Goal: Task Accomplishment & Management: Complete application form

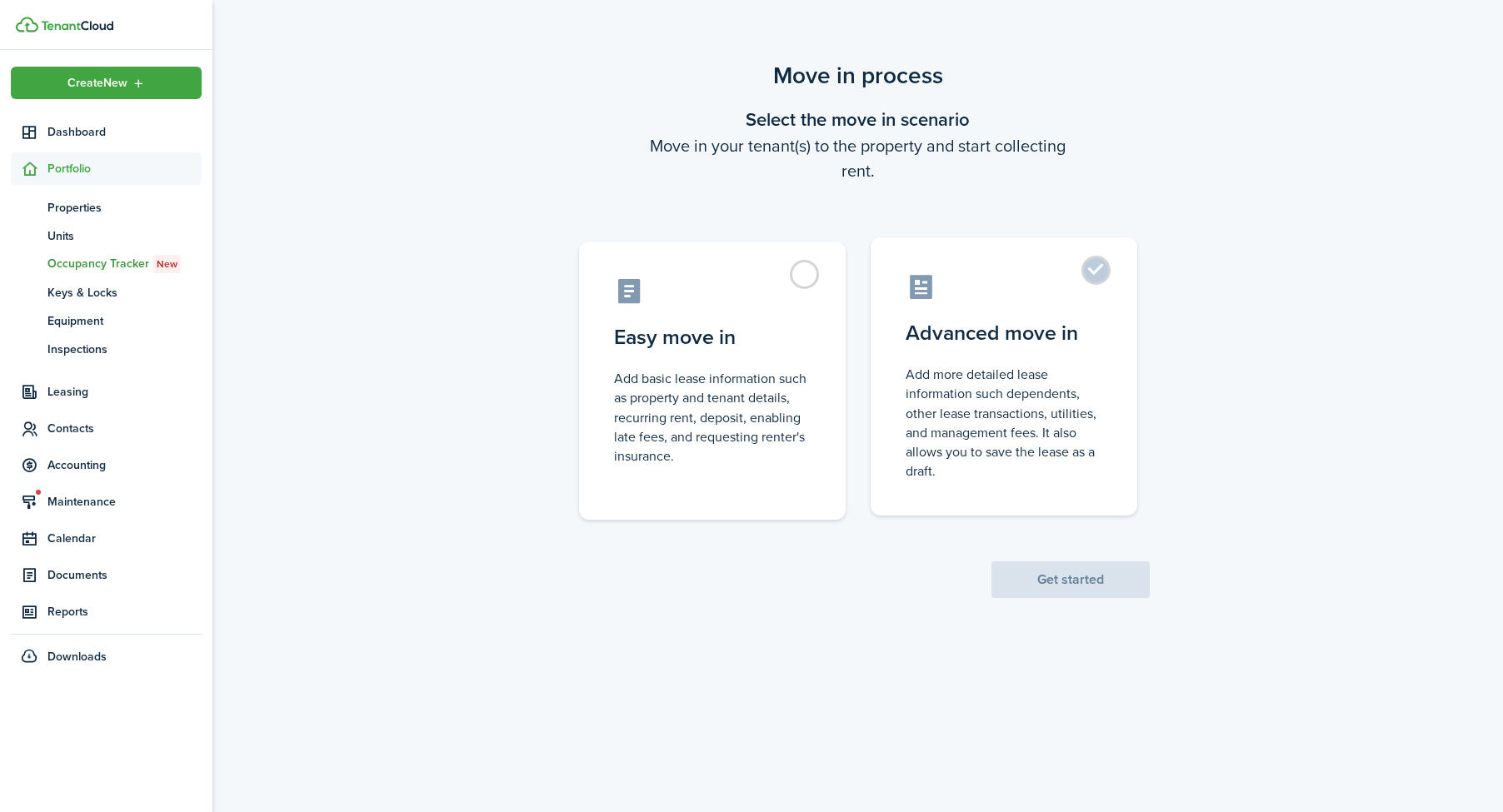
click at [1014, 423] on control-radio-card-description "Add more detailed lease information such dependents, other lease transactions, …" at bounding box center [1003, 422] width 196 height 115
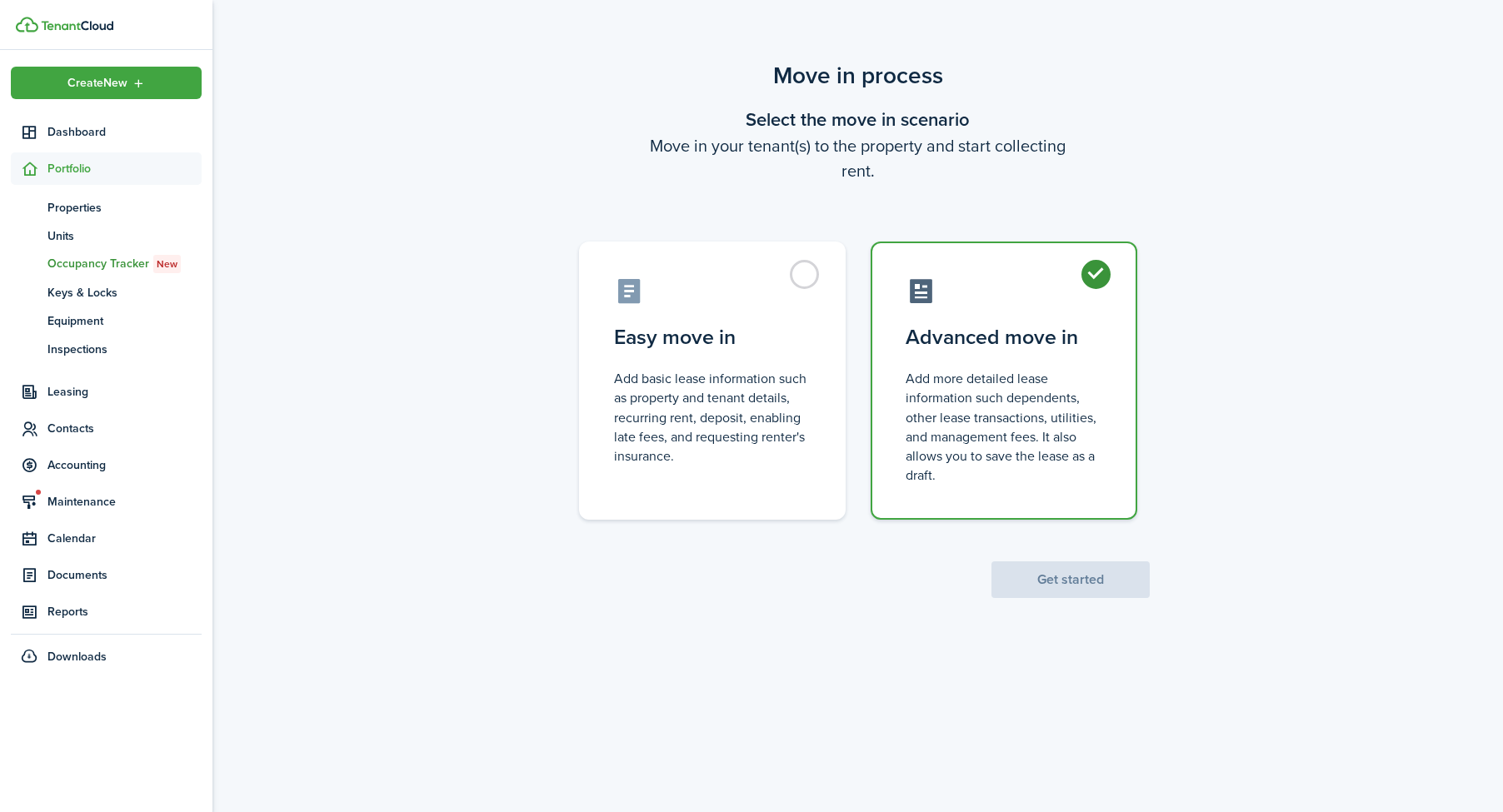
radio input "true"
click at [1081, 562] on button "Get started" at bounding box center [1070, 579] width 159 height 36
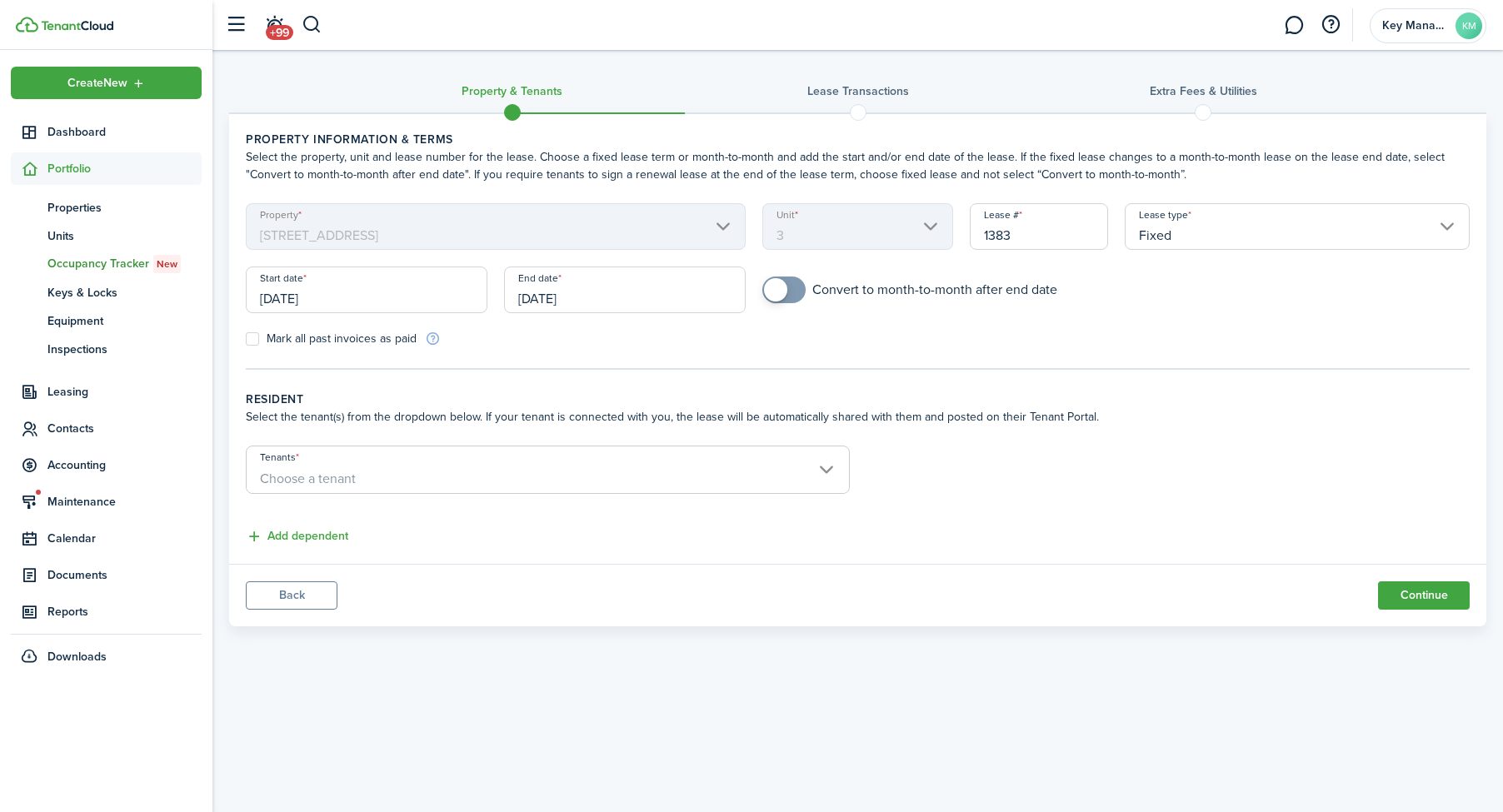
click at [352, 288] on input "[DATE]" at bounding box center [366, 289] width 241 height 46
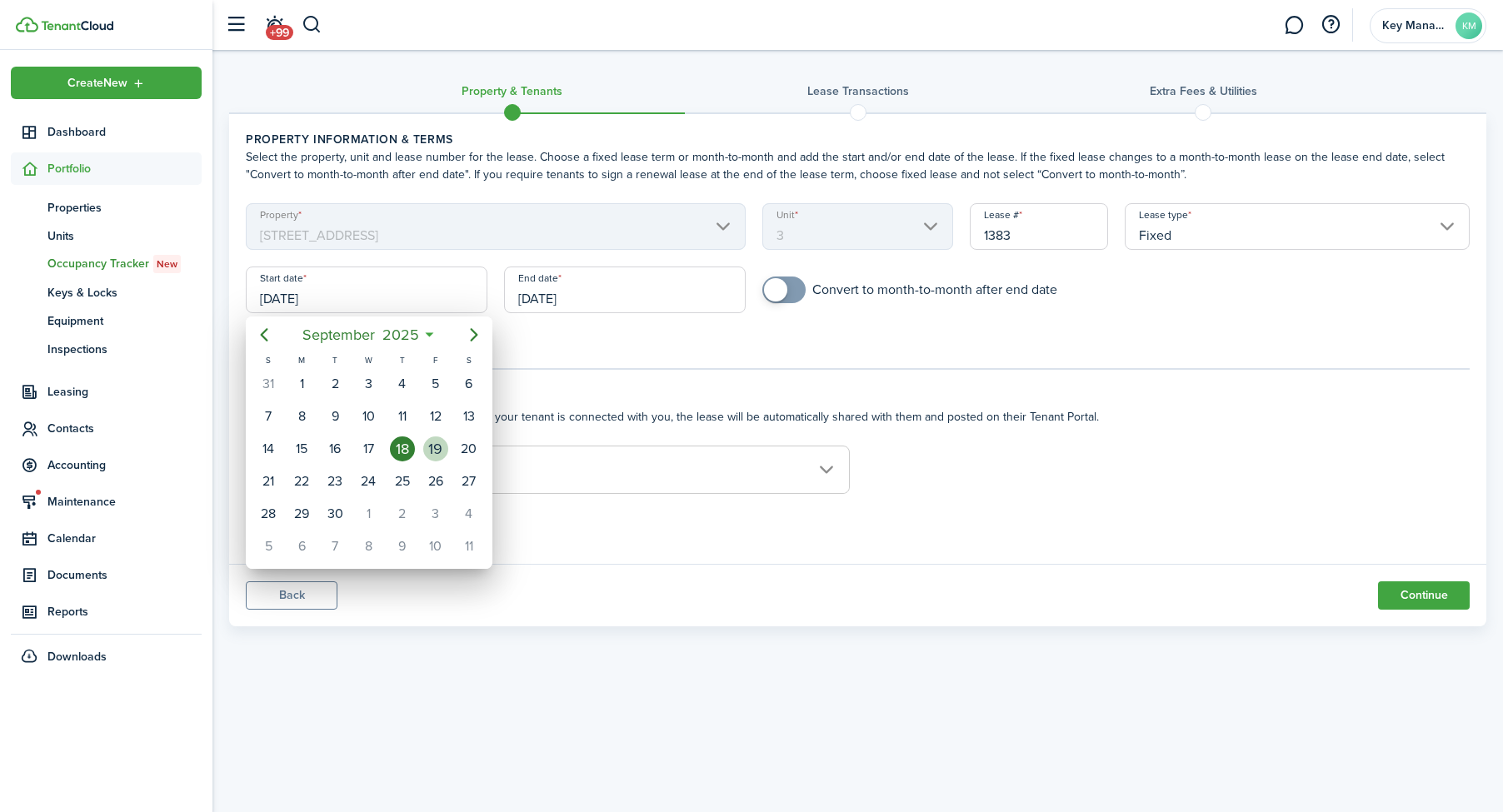
click at [435, 449] on div "19" at bounding box center [435, 448] width 25 height 25
type input "[DATE]"
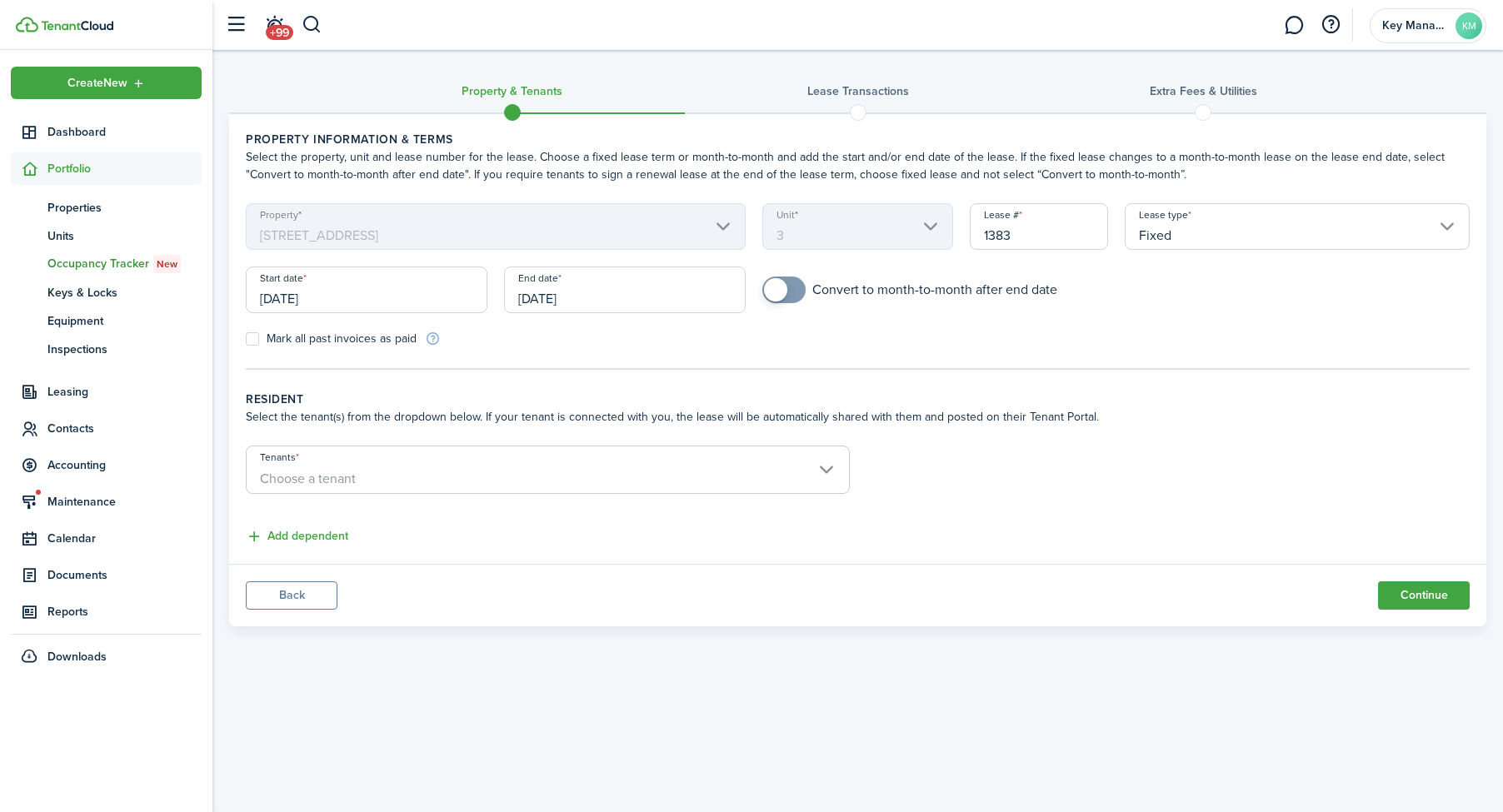
scroll to position [1, 0]
click at [626, 283] on input "[DATE]" at bounding box center [624, 289] width 241 height 46
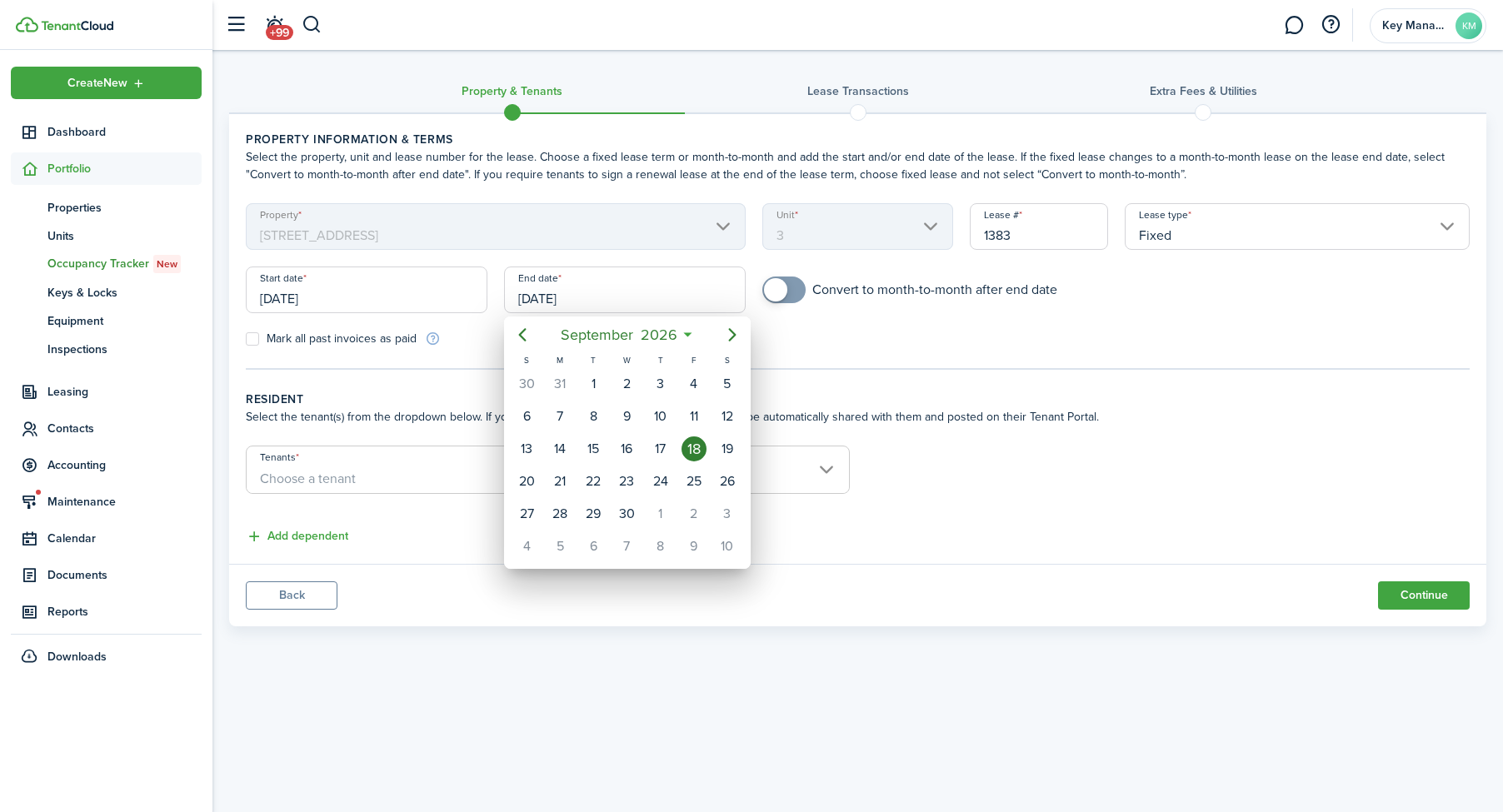
scroll to position [0, 0]
click at [625, 519] on div "30" at bounding box center [627, 513] width 25 height 25
type input "[DATE]"
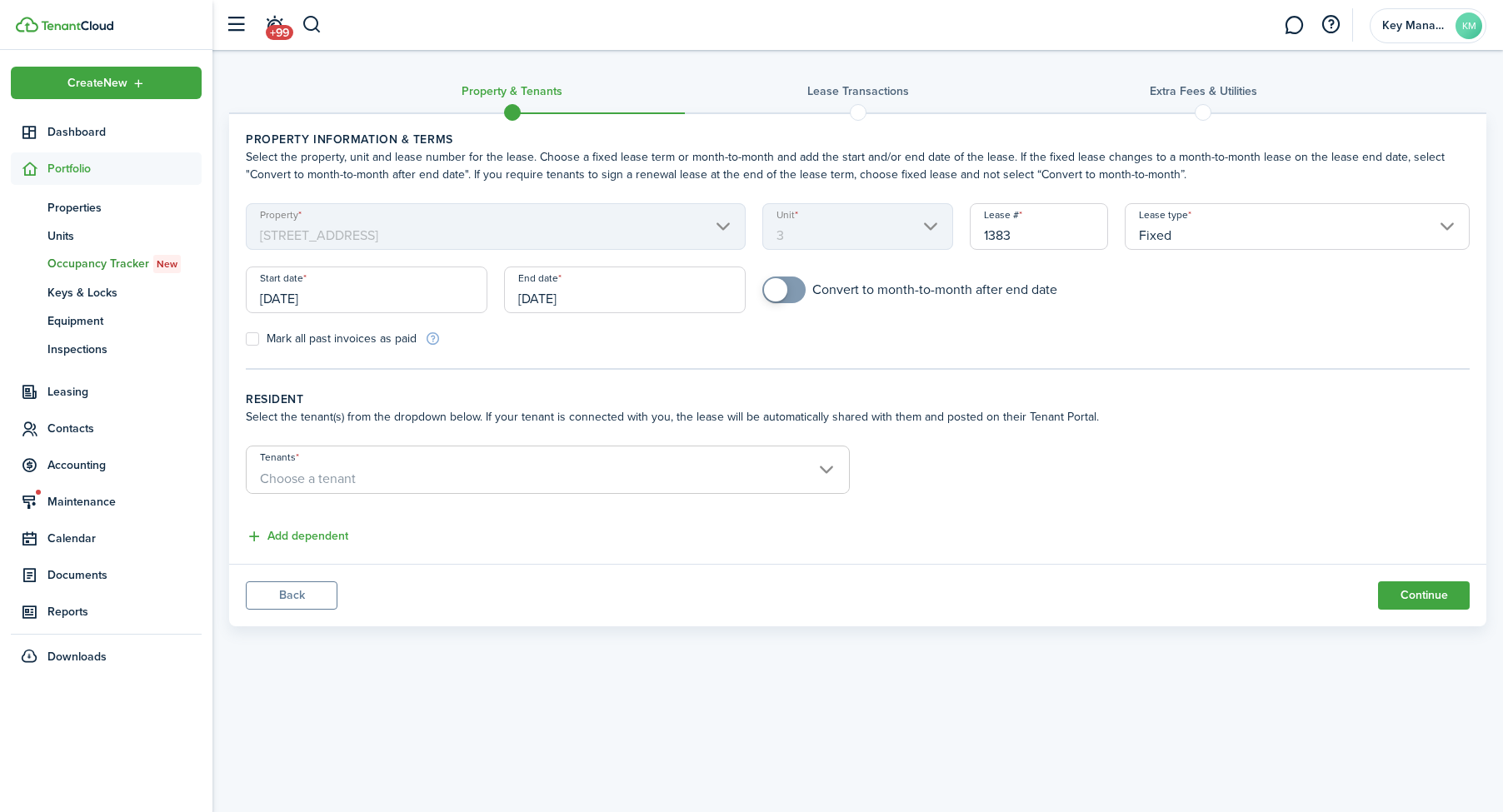
checkbox input "true"
click at [790, 279] on span at bounding box center [784, 290] width 17 height 27
click at [486, 459] on input "Tenants" at bounding box center [547, 456] width 602 height 20
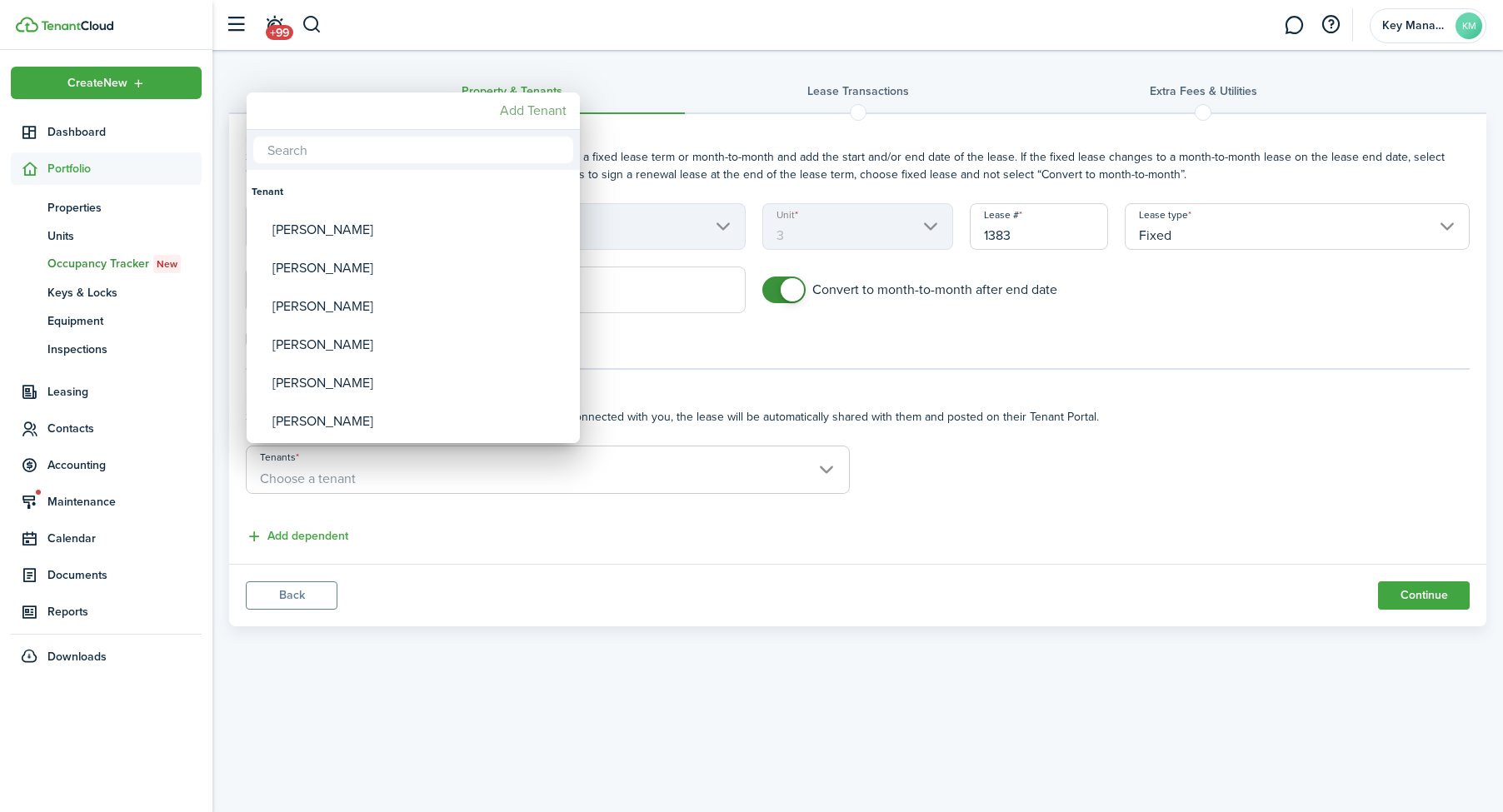
click at [525, 115] on mbsc-button "Add Tenant" at bounding box center [532, 110] width 80 height 30
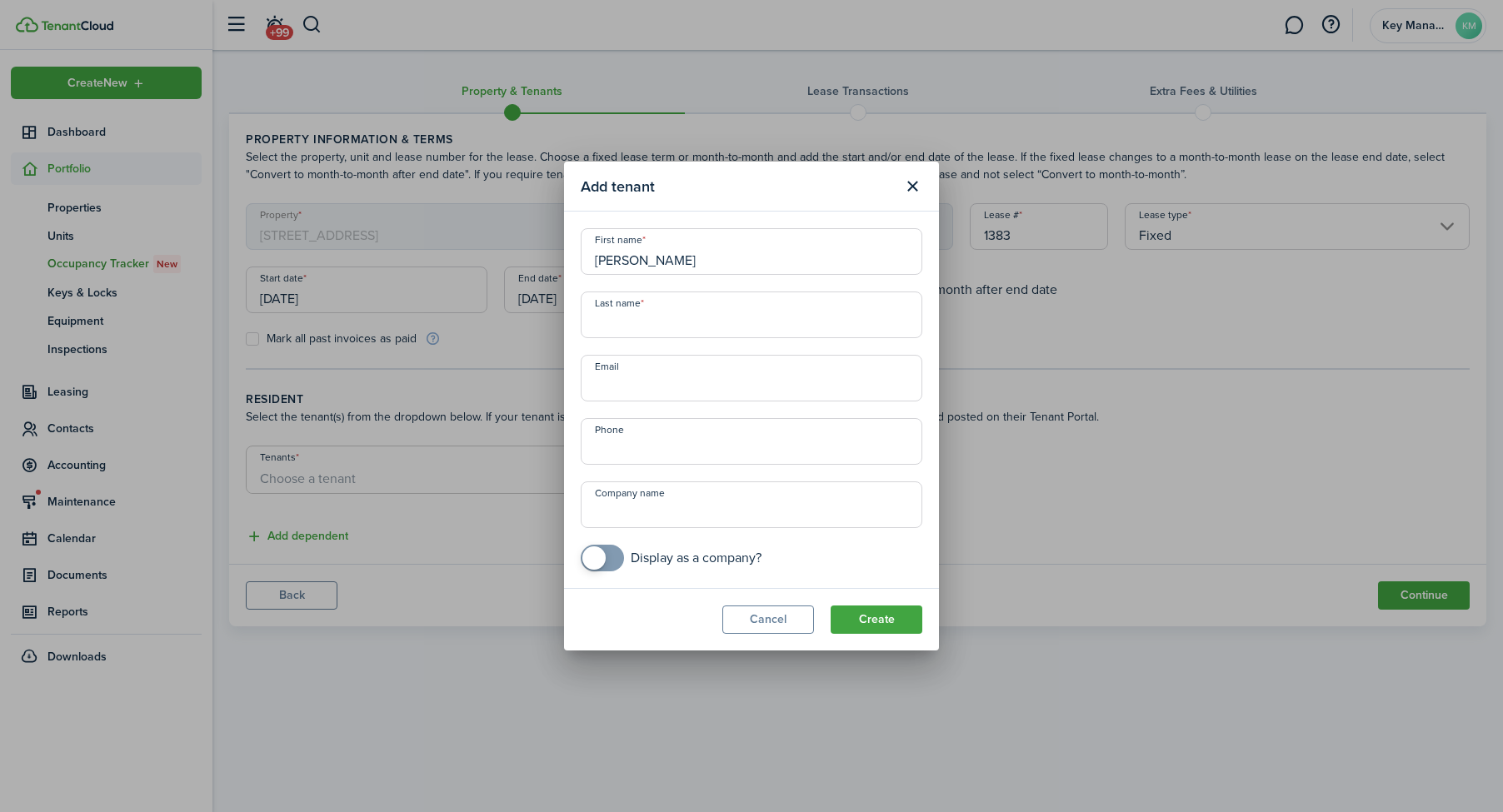
type input "[PERSON_NAME]"
paste input "Yes. [EMAIL_ADDRESS][DOMAIN_NAME]"
drag, startPoint x: 621, startPoint y: 387, endPoint x: 537, endPoint y: 382, distance: 84.1
click at [536, 382] on div "Add tenant First name [PERSON_NAME] Last name [PERSON_NAME] Email Yes. [EMAIL_A…" at bounding box center [751, 406] width 1503 height 812
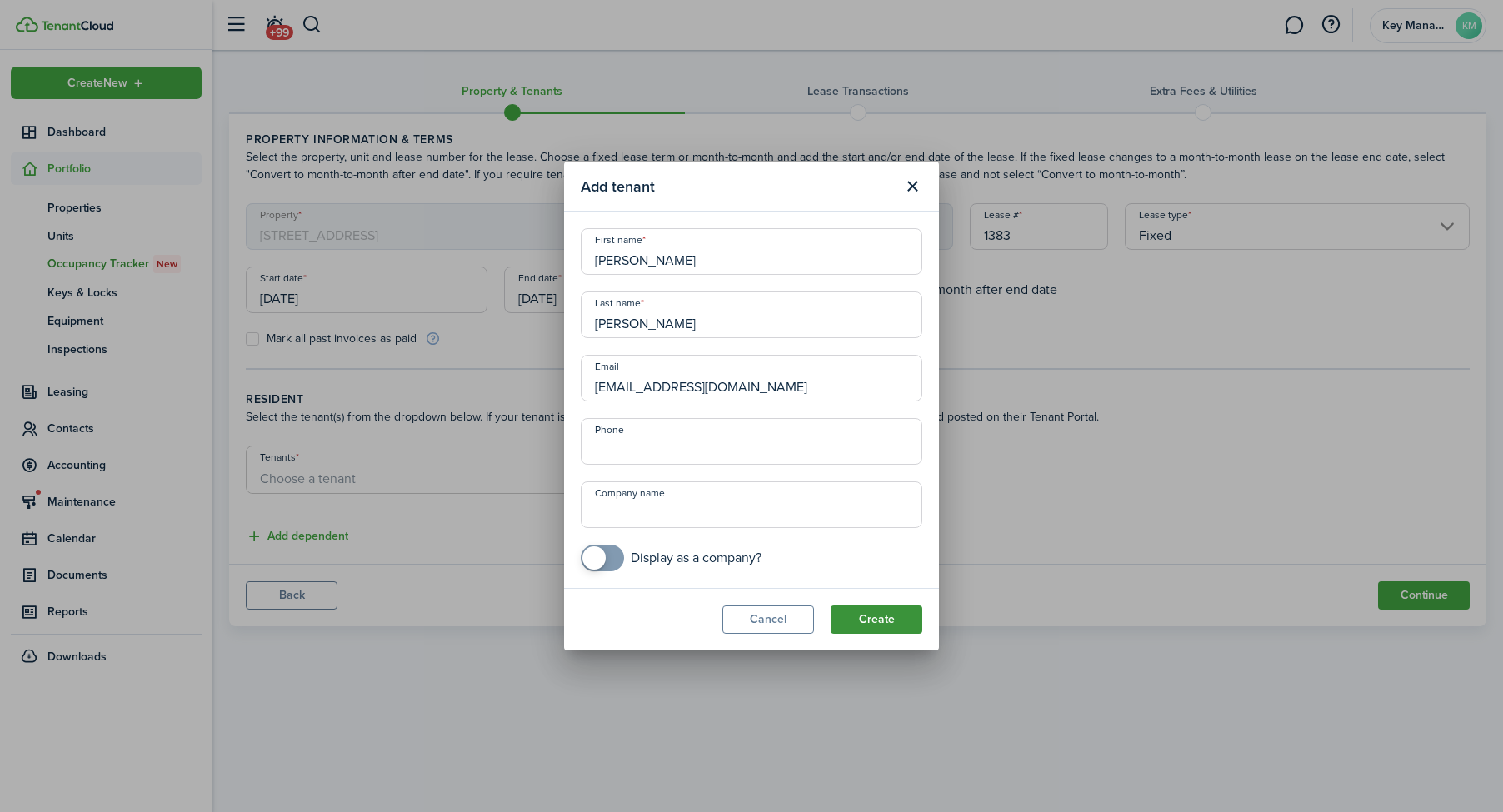
type input "[EMAIL_ADDRESS][DOMAIN_NAME]"
click at [854, 616] on button "Create" at bounding box center [876, 619] width 92 height 29
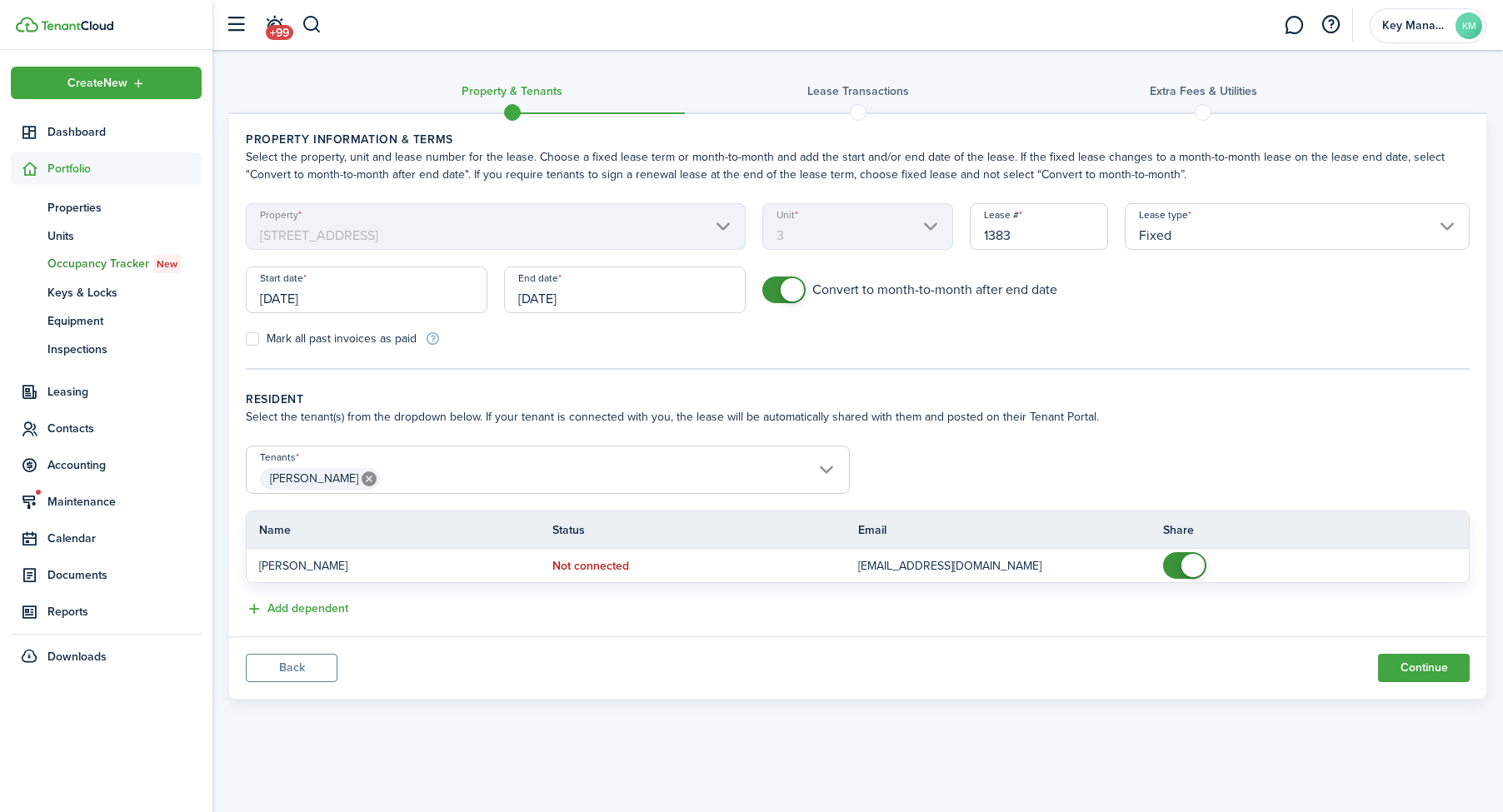
click at [826, 492] on span "[PERSON_NAME] [PERSON_NAME]" at bounding box center [547, 469] width 604 height 48
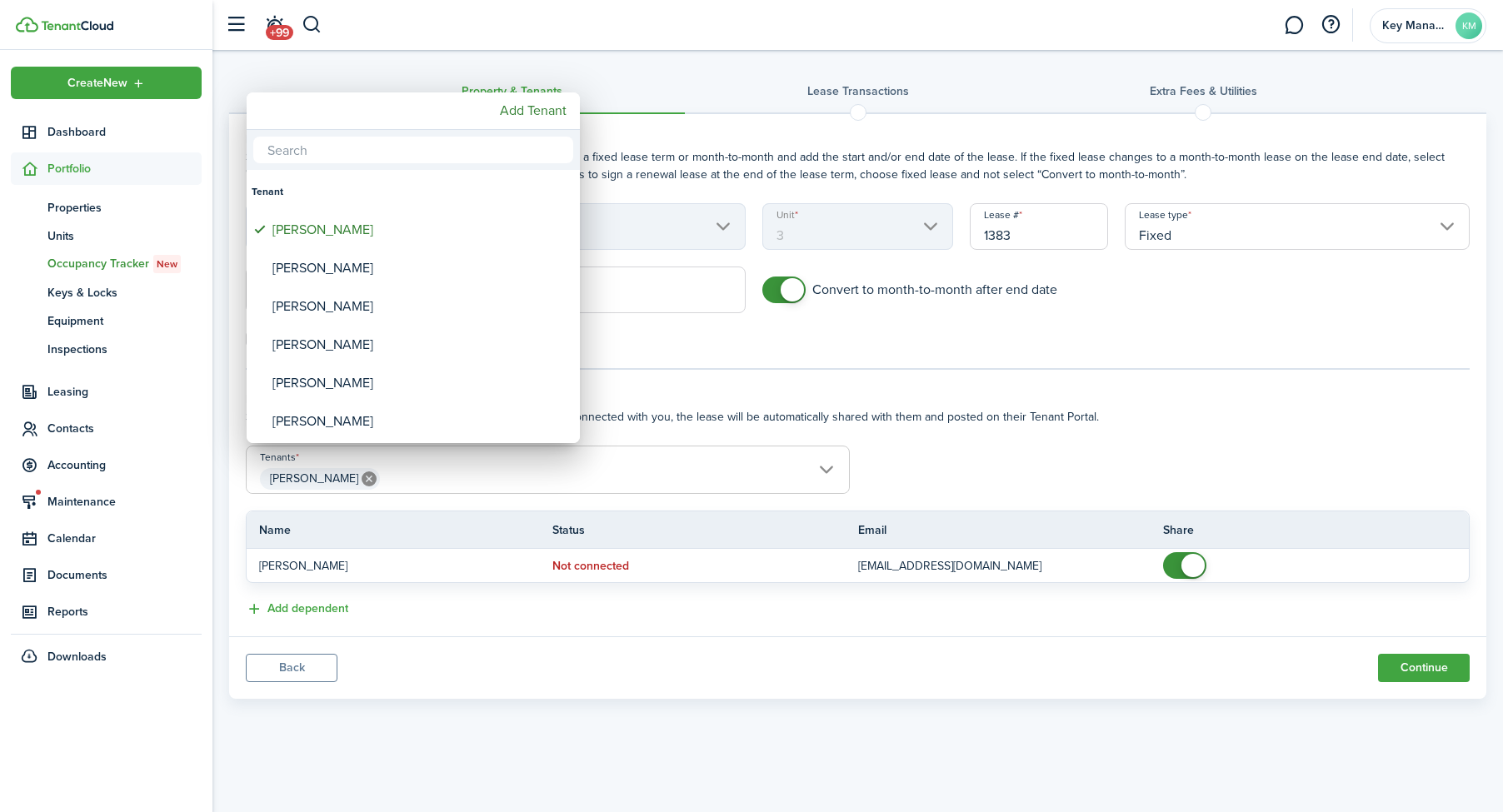
click at [822, 482] on div at bounding box center [751, 406] width 1769 height 1078
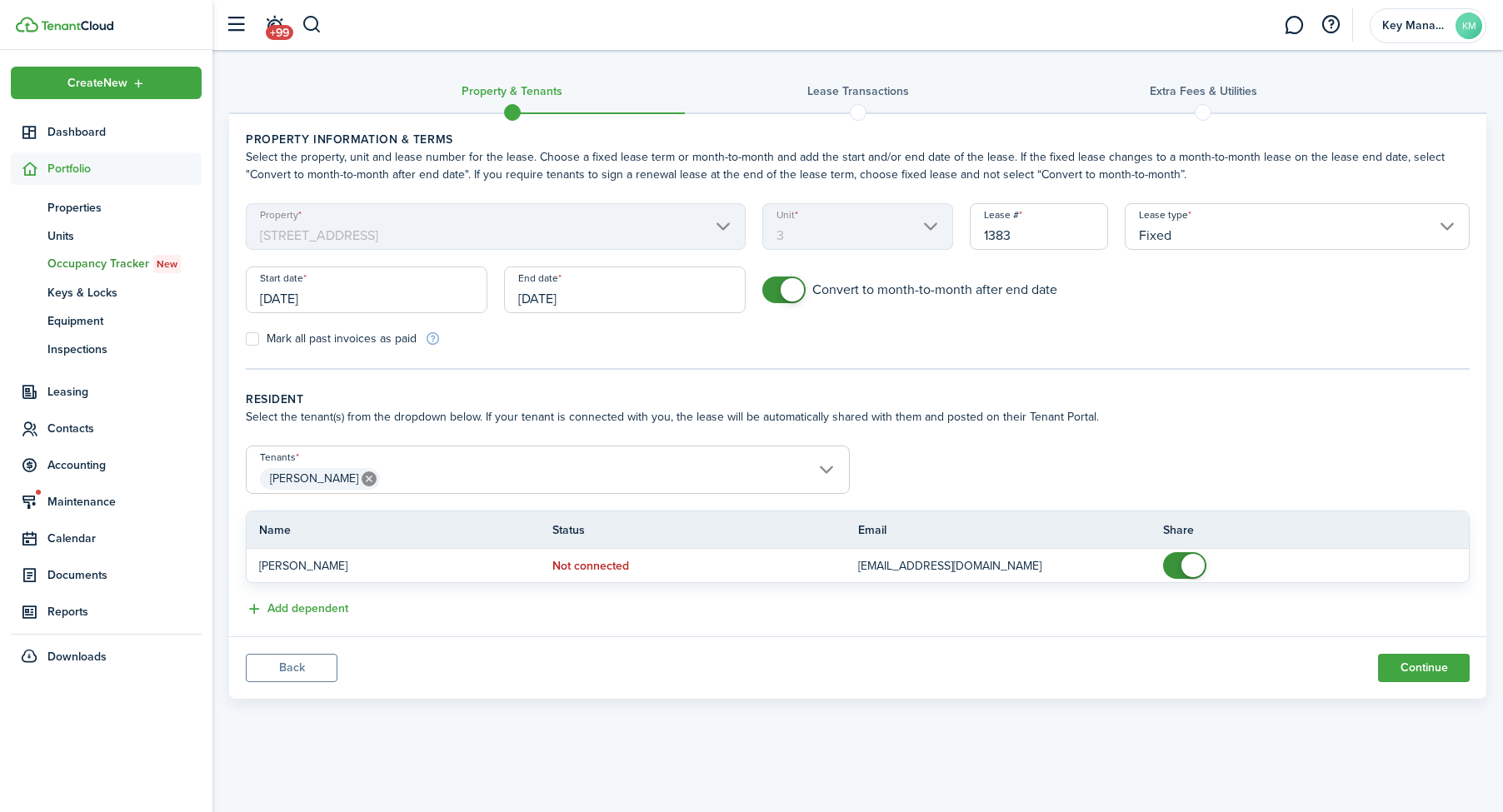
drag, startPoint x: 787, startPoint y: 439, endPoint x: 799, endPoint y: 454, distance: 19.2
click at [787, 440] on lease-classic-resident "Resident Select the tenant(s) from the dropdown below. If your tenant is connec…" at bounding box center [857, 505] width 1224 height 229
click at [802, 455] on input "[PERSON_NAME]" at bounding box center [547, 456] width 602 height 20
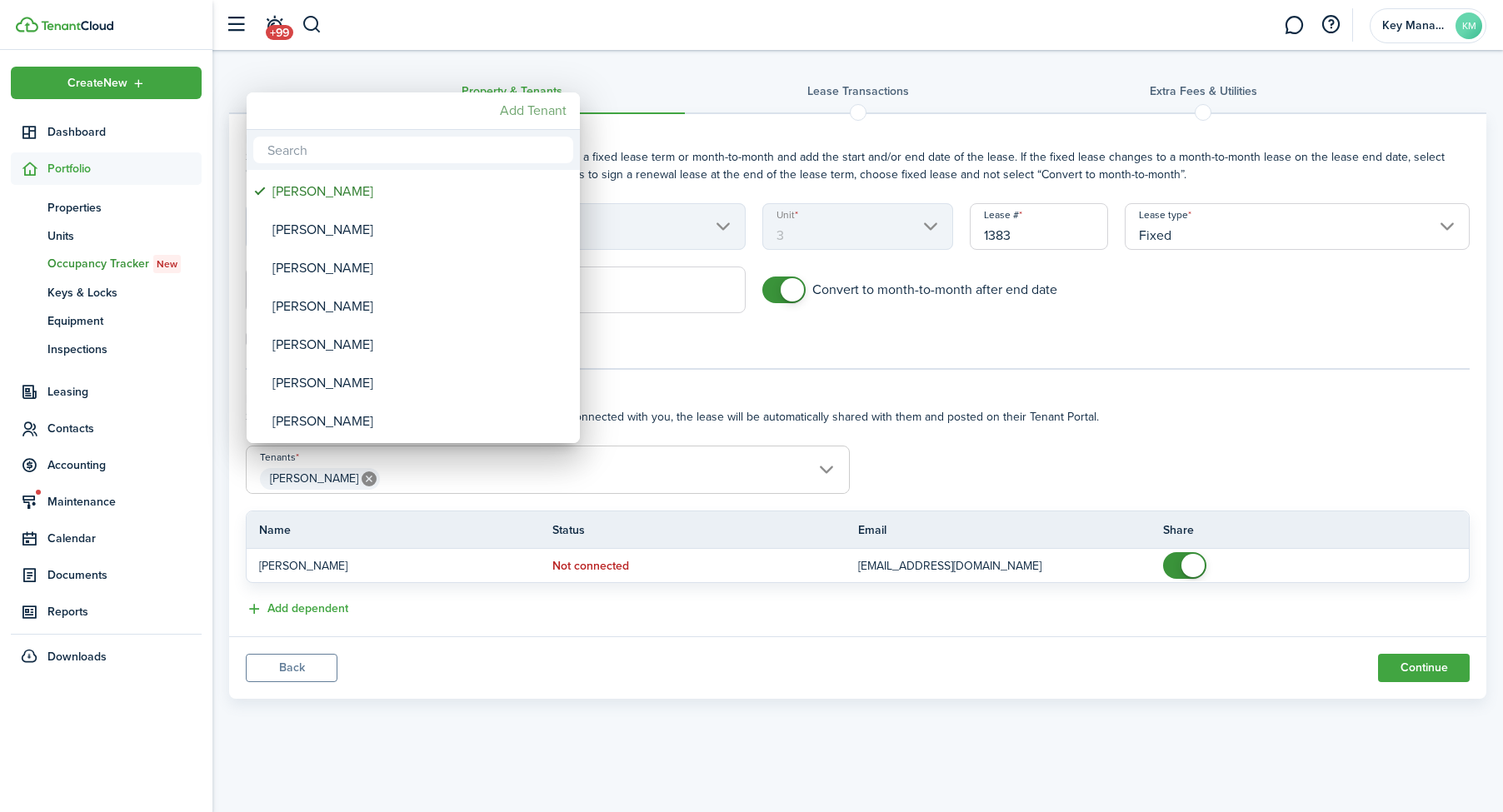
click at [541, 118] on mbsc-button "Add Tenant" at bounding box center [532, 110] width 80 height 30
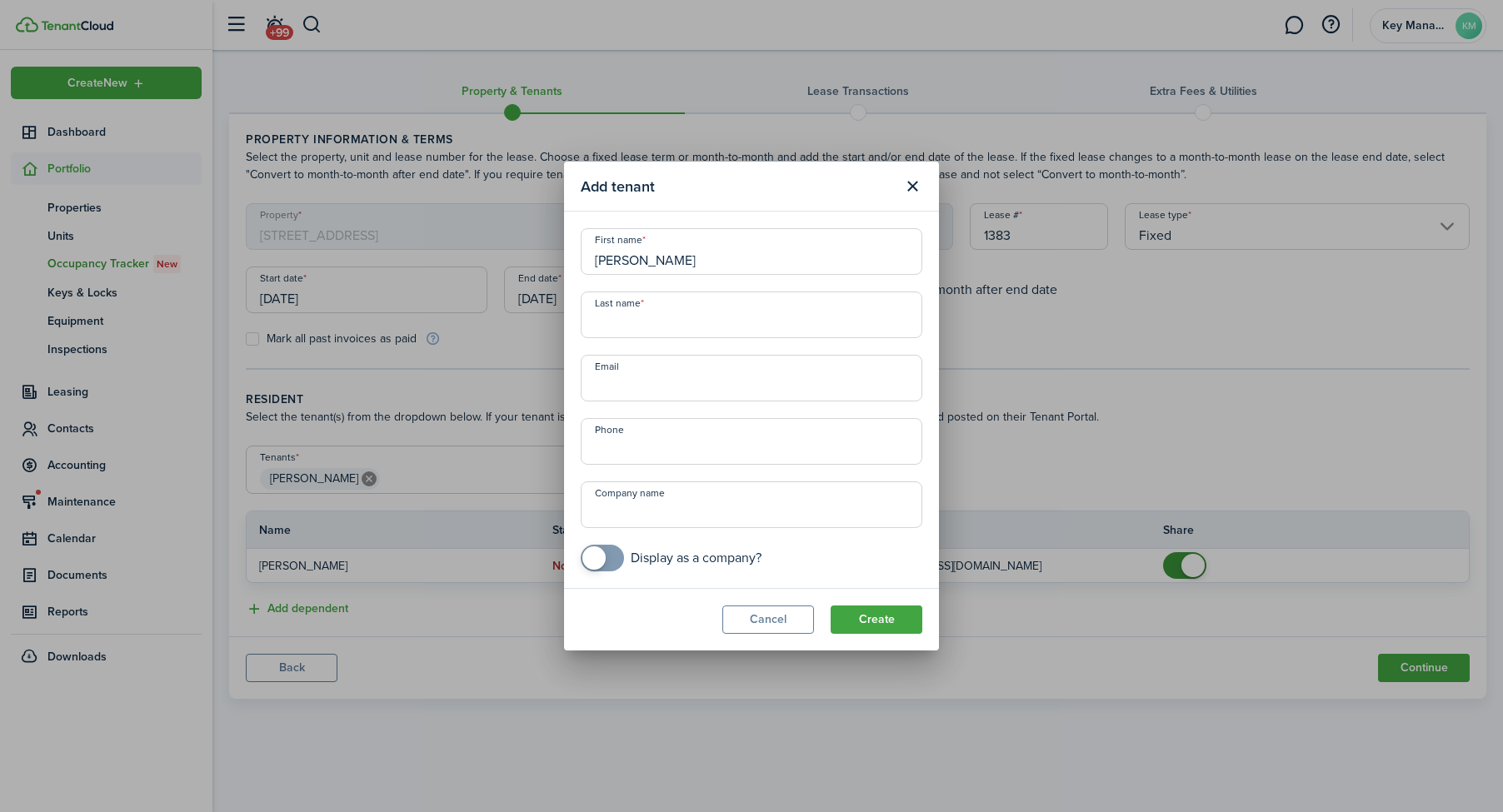
type input "[PERSON_NAME]"
click at [684, 384] on input "Email" at bounding box center [751, 377] width 342 height 46
paste input "[EMAIL_ADDRESS][DOMAIN_NAME]"
type input "[EMAIL_ADDRESS][DOMAIN_NAME]"
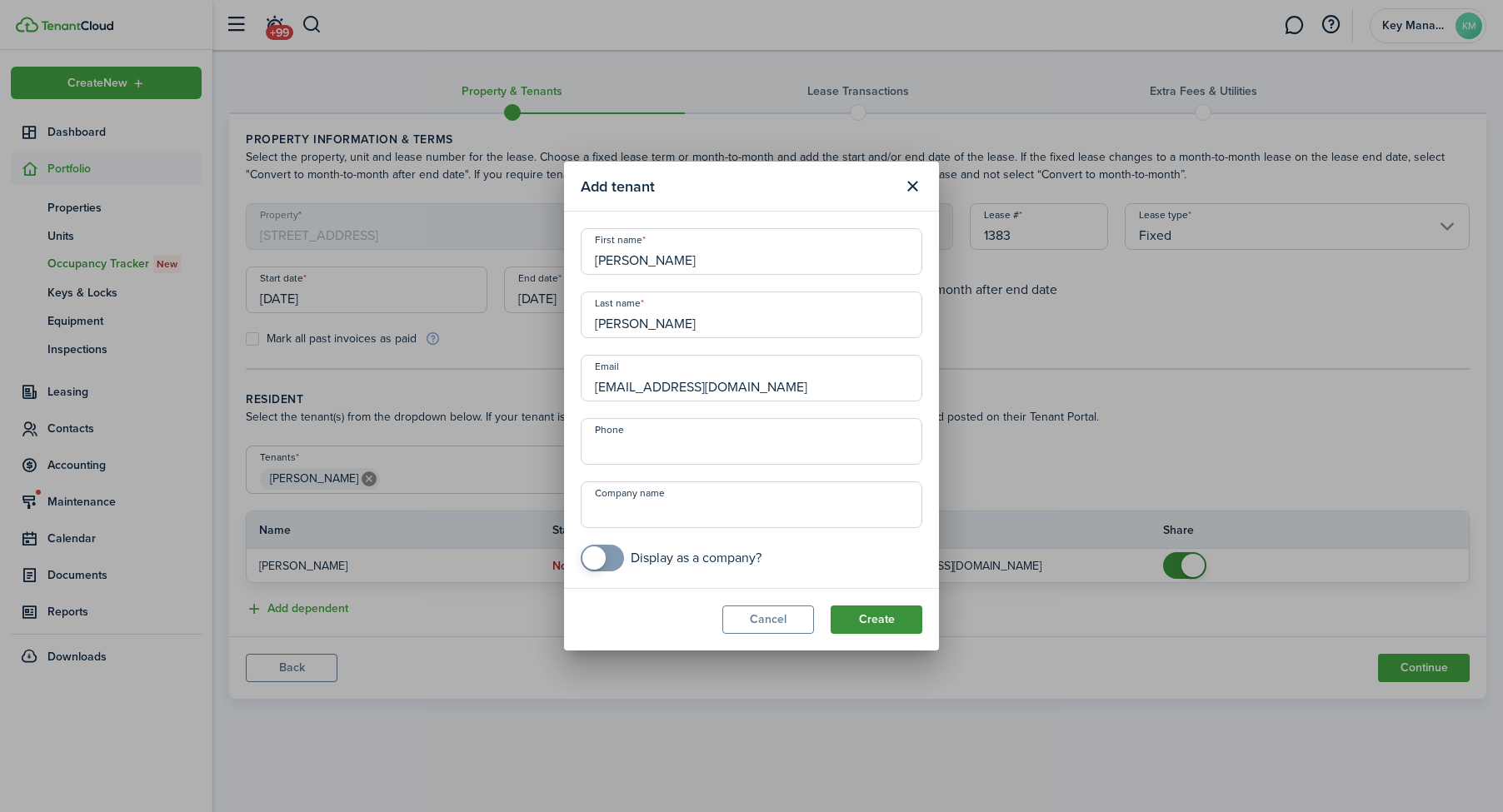
click at [890, 628] on button "Create" at bounding box center [876, 619] width 92 height 29
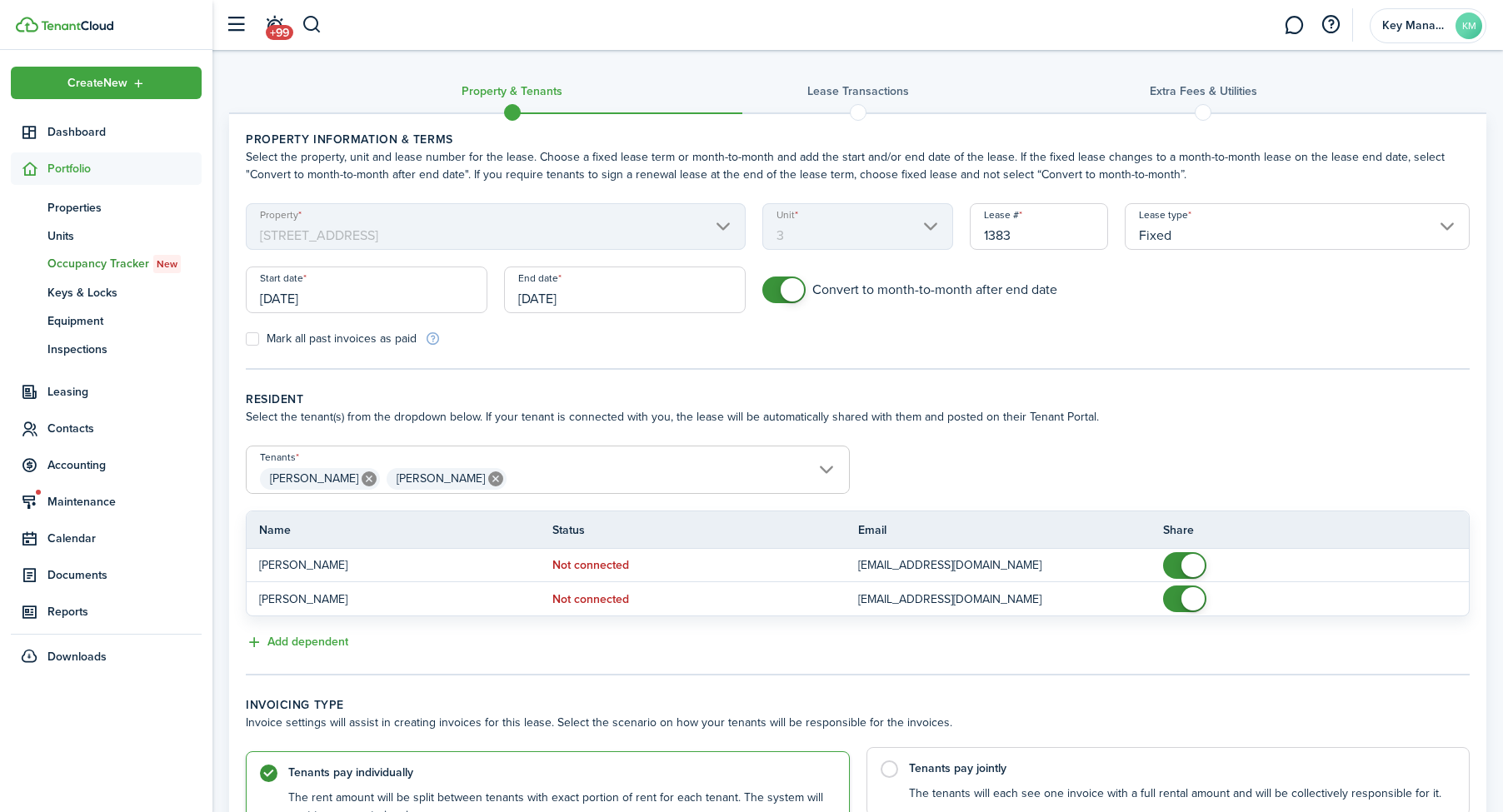
click at [1044, 788] on control-radio-card-description "The tenants will each see one invoice with a full rental amount and will be col…" at bounding box center [1181, 793] width 544 height 17
radio input "false"
radio input "true"
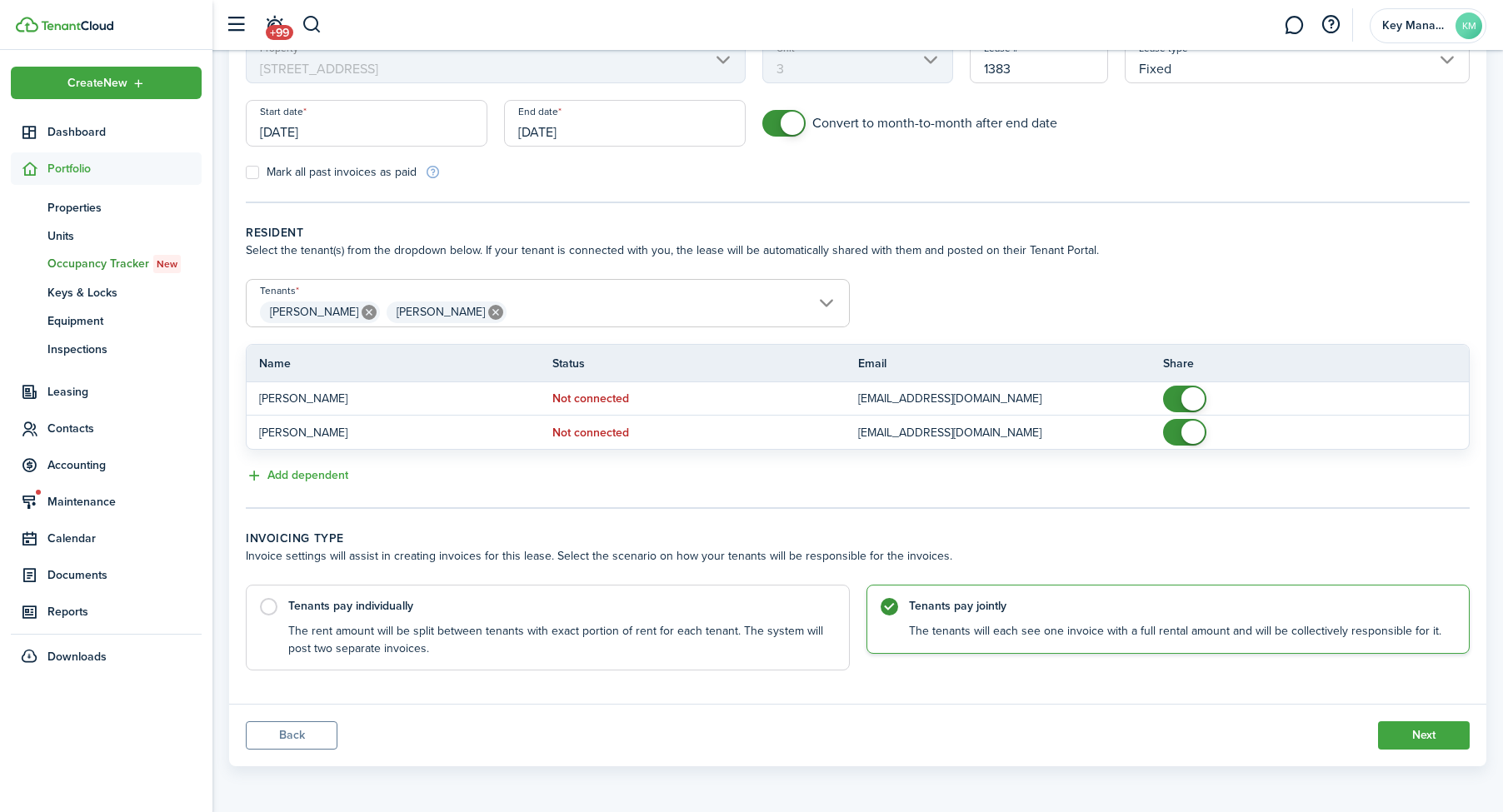
scroll to position [166, 0]
click at [1441, 733] on button "Next" at bounding box center [1423, 736] width 92 height 29
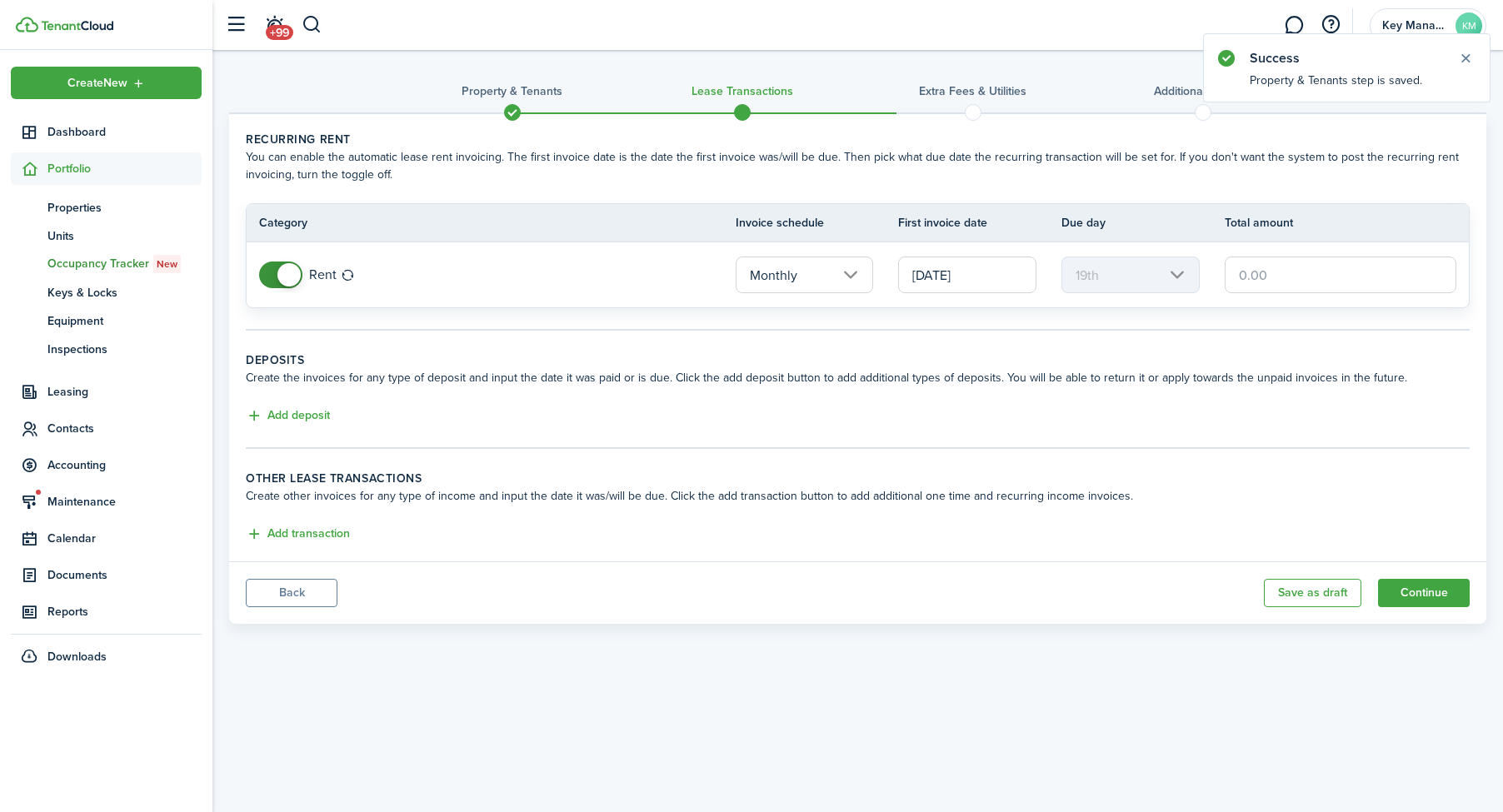
click at [975, 263] on input "[DATE]" at bounding box center [967, 274] width 138 height 36
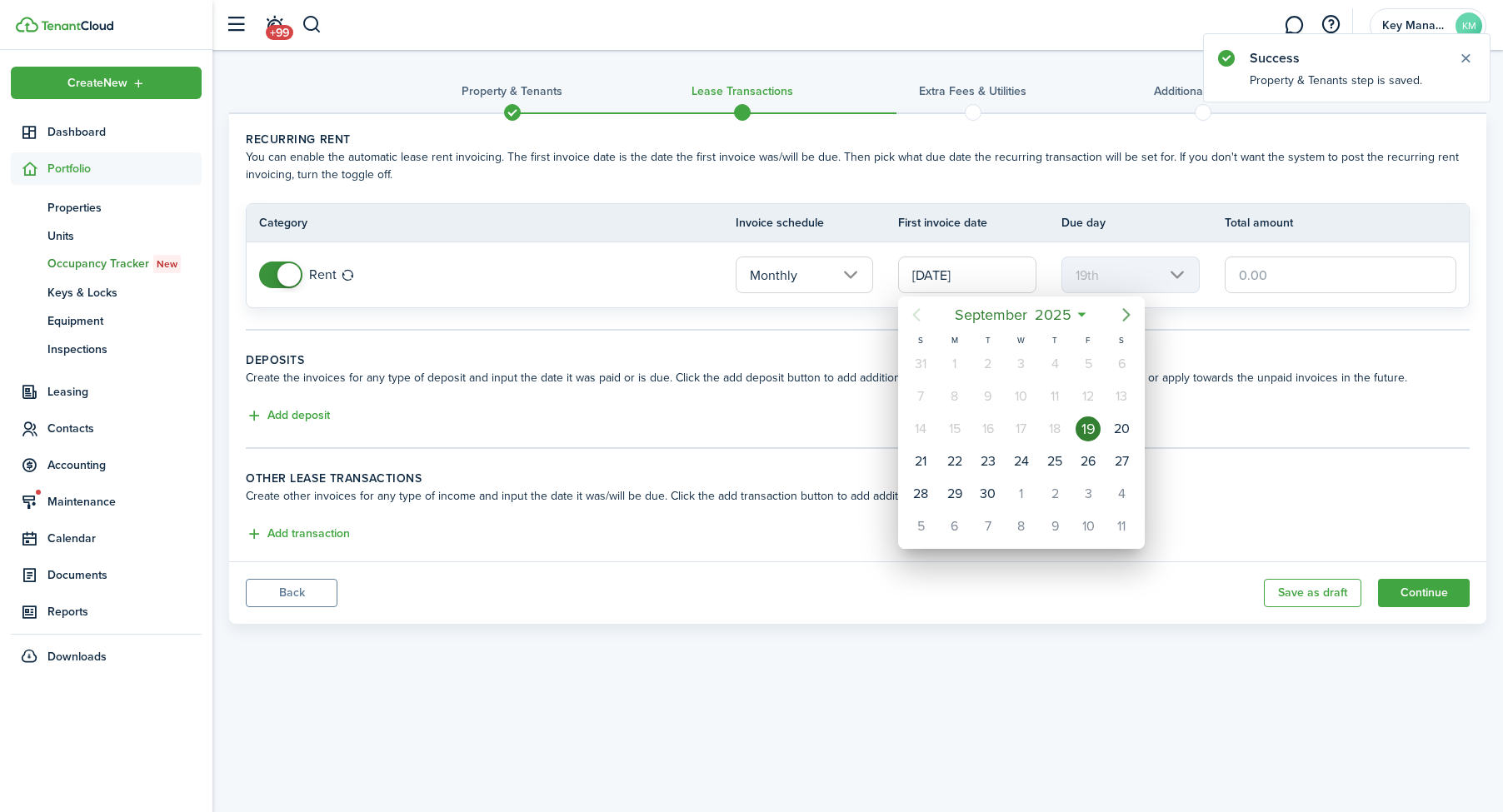
click at [1122, 317] on icon "Next page" at bounding box center [1127, 314] width 20 height 20
drag, startPoint x: 1124, startPoint y: 500, endPoint x: 1145, endPoint y: 448, distance: 56.1
click at [1124, 498] on div "1" at bounding box center [1121, 494] width 25 height 25
type input "[DATE]"
type input "1st"
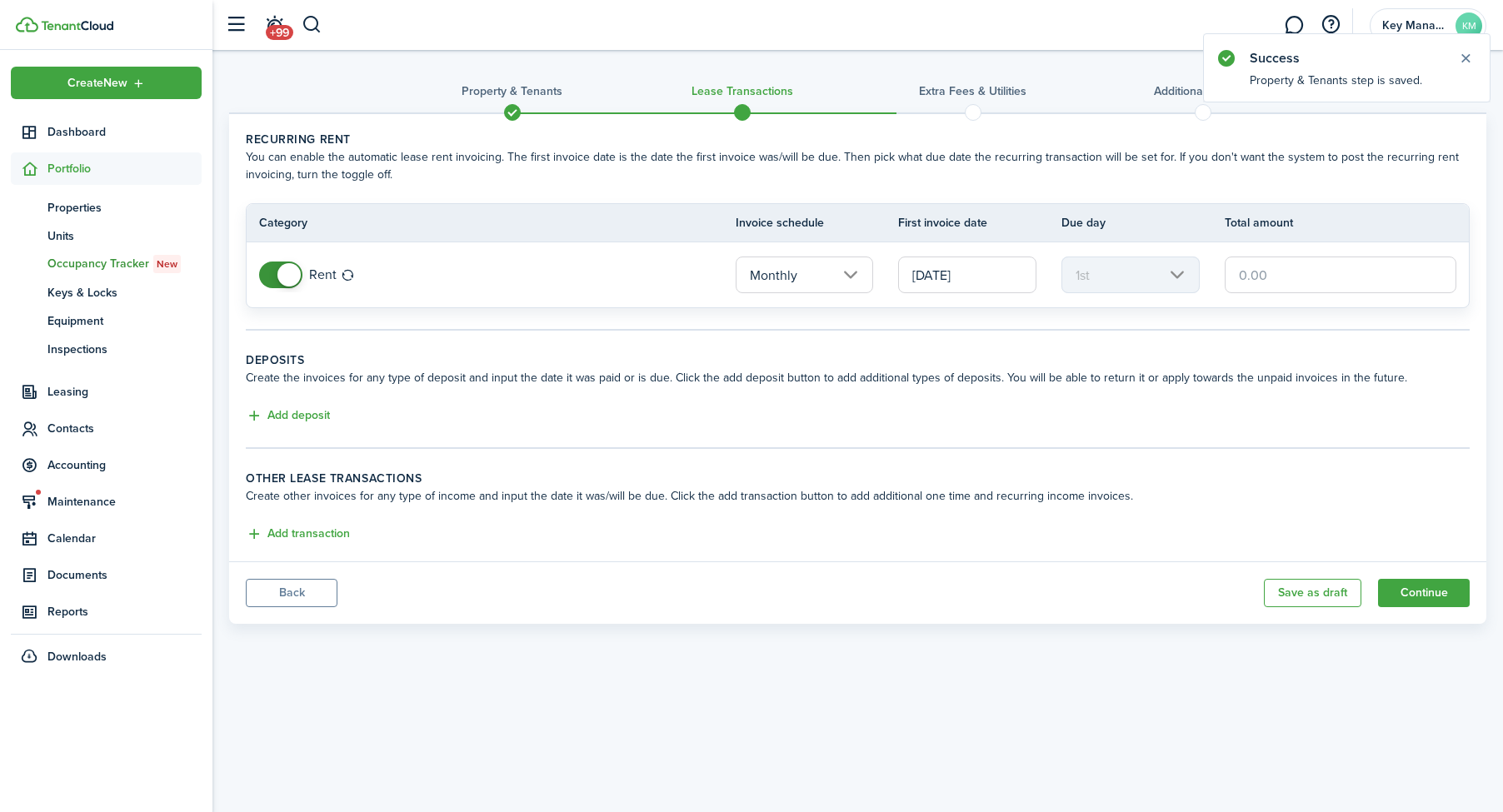
click at [1266, 280] on input "text" at bounding box center [1339, 274] width 232 height 36
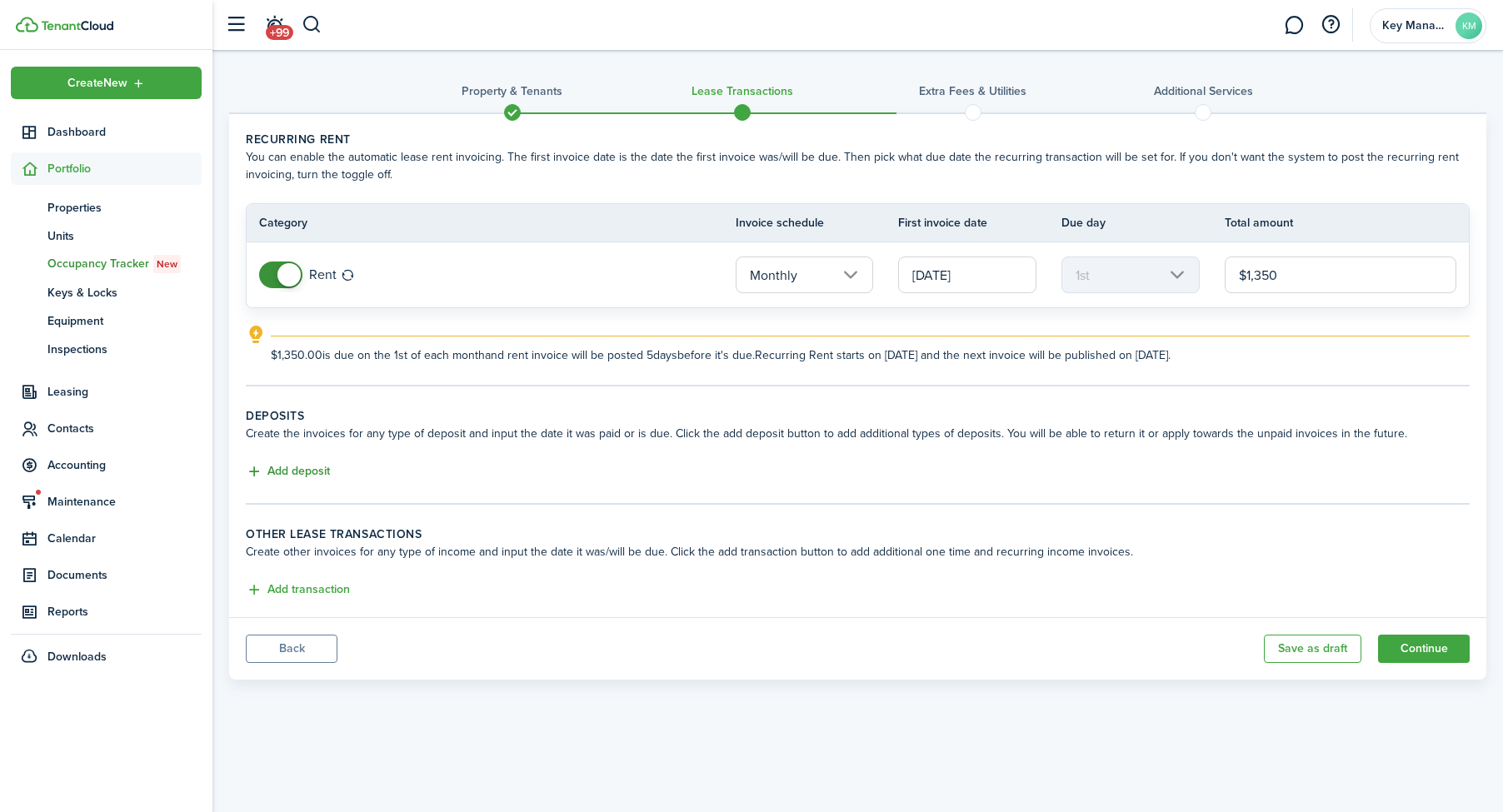
type input "$1,350.00"
click at [318, 475] on button "Add deposit" at bounding box center [287, 471] width 84 height 19
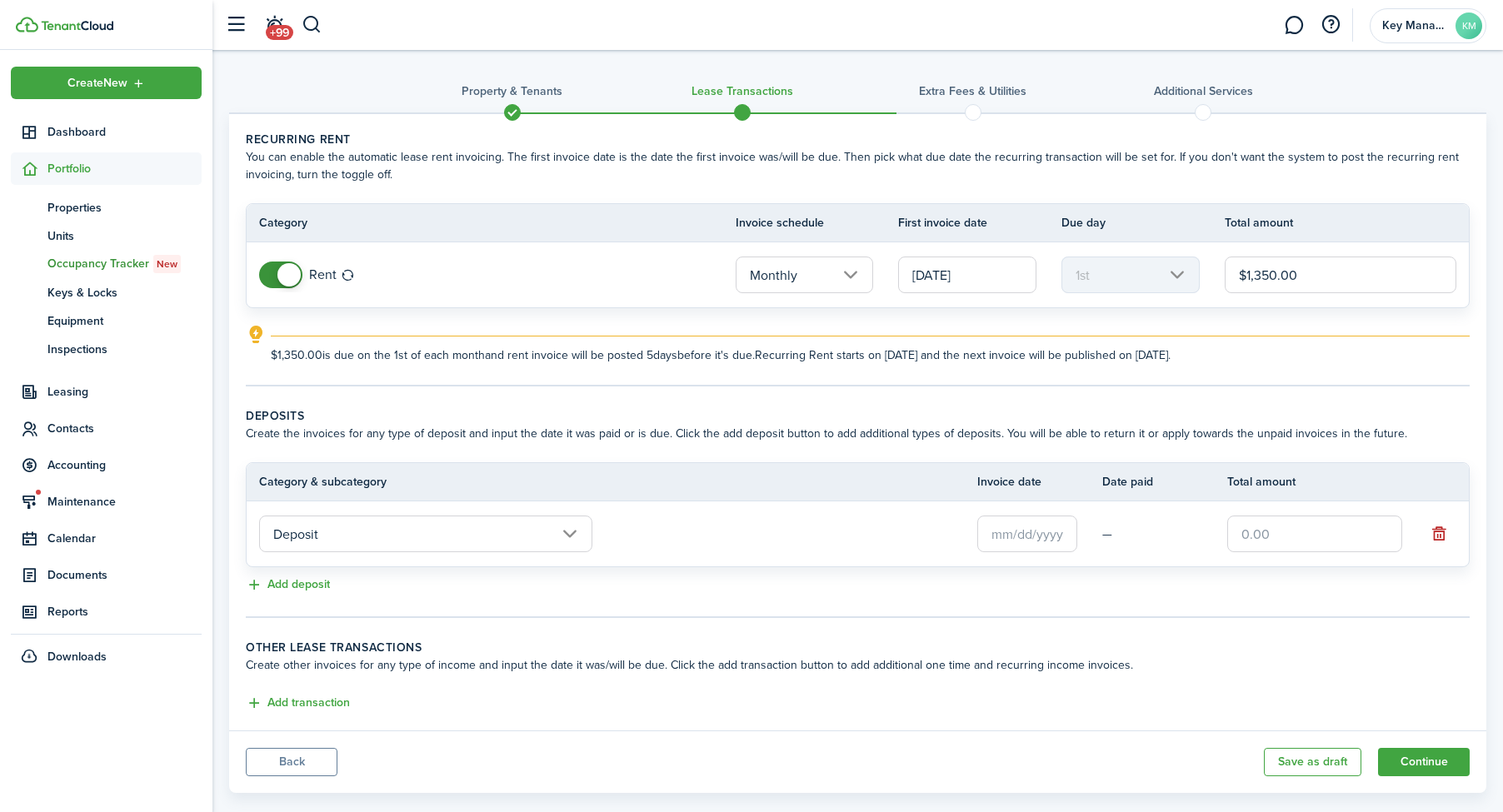
click at [1031, 540] on input "text" at bounding box center [1026, 533] width 100 height 36
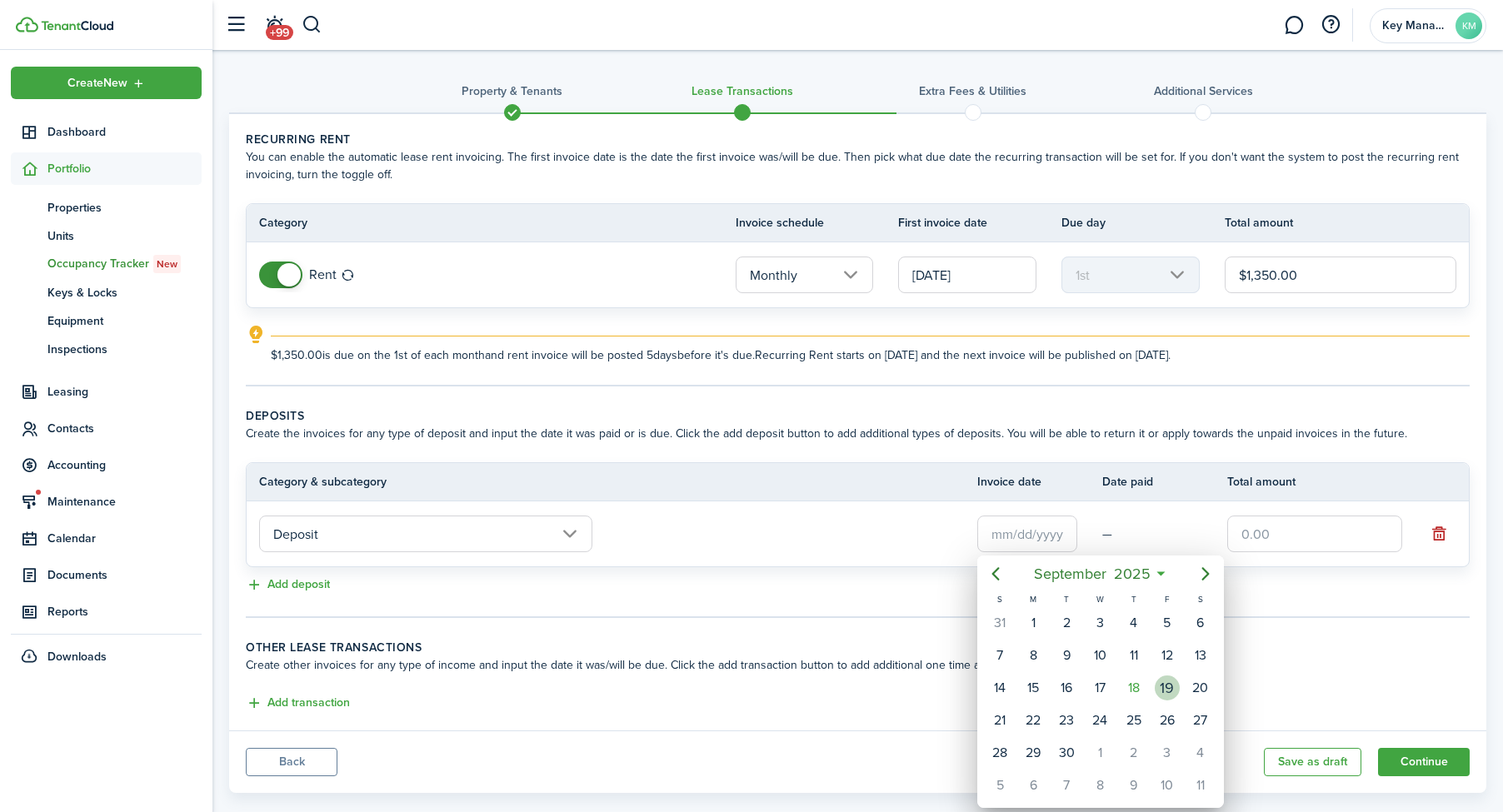
drag, startPoint x: 1170, startPoint y: 691, endPoint x: 1257, endPoint y: 589, distance: 134.1
click at [1170, 691] on div "19" at bounding box center [1166, 687] width 25 height 25
type input "[DATE]"
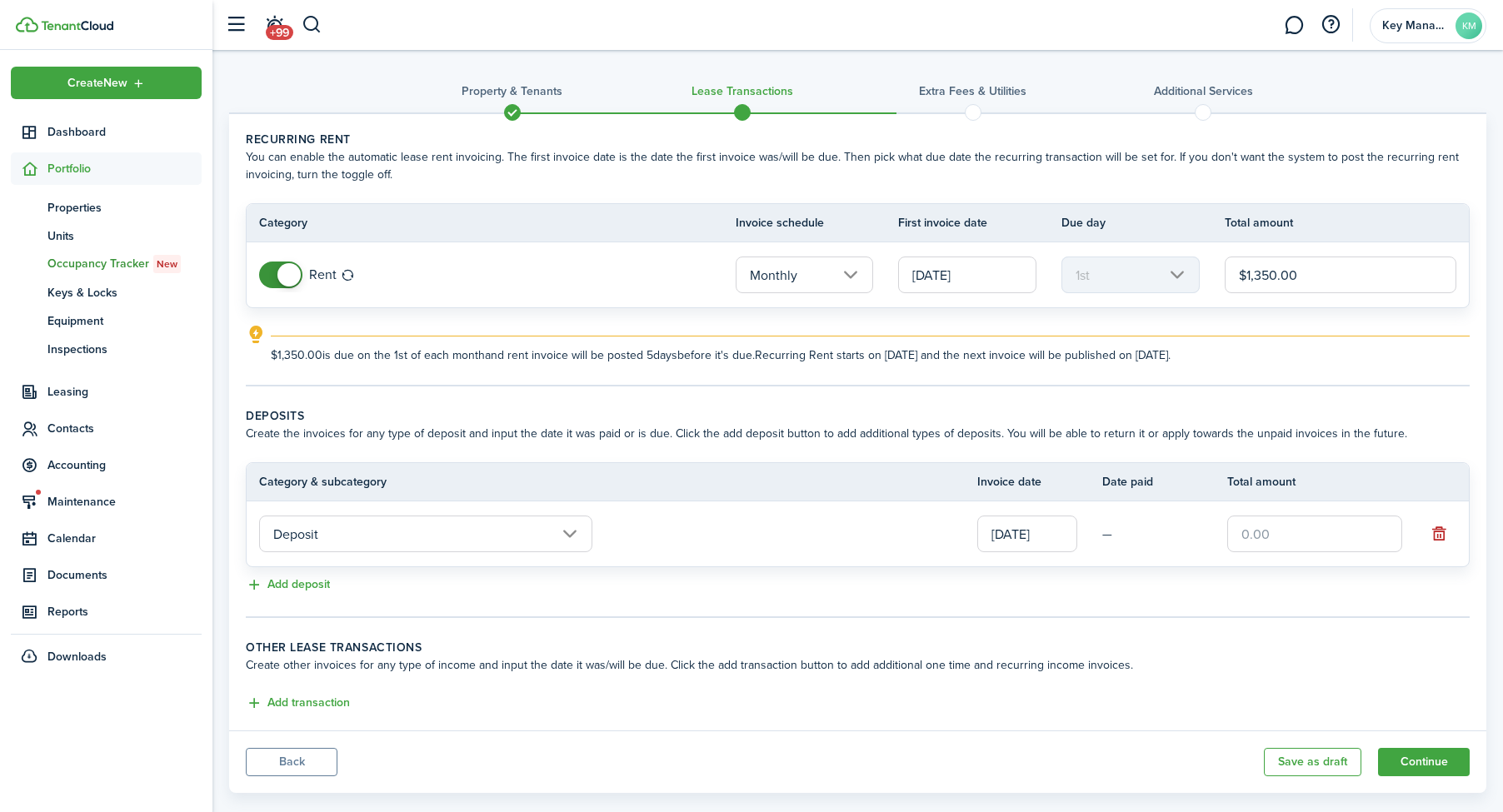
click at [1274, 553] on td at bounding box center [1327, 534] width 200 height 45
click at [1276, 544] on input "text" at bounding box center [1314, 533] width 174 height 36
type input "$750.00"
click at [289, 708] on button "Add transaction" at bounding box center [298, 703] width 104 height 19
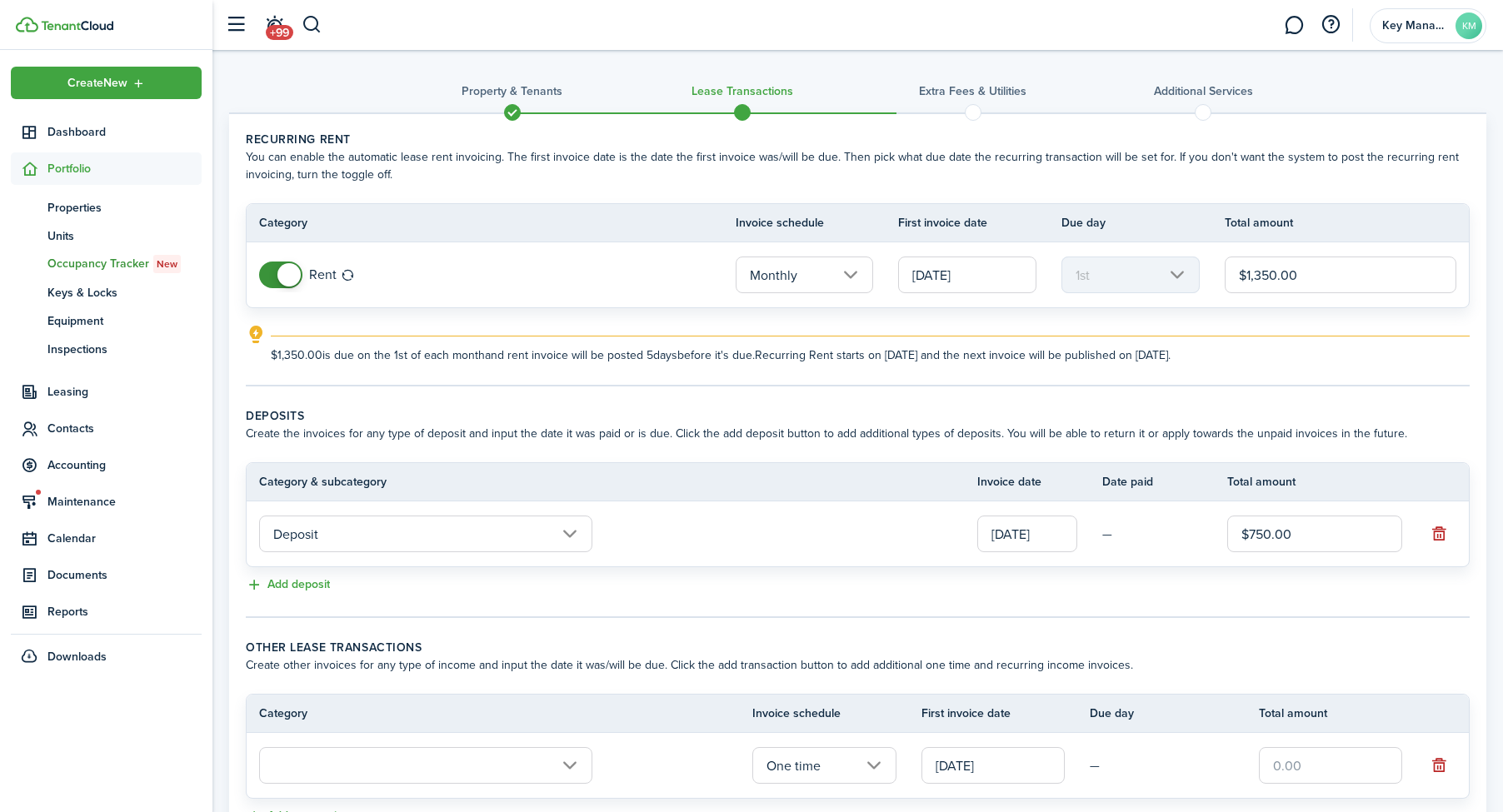
click at [568, 772] on input "text" at bounding box center [426, 765] width 333 height 36
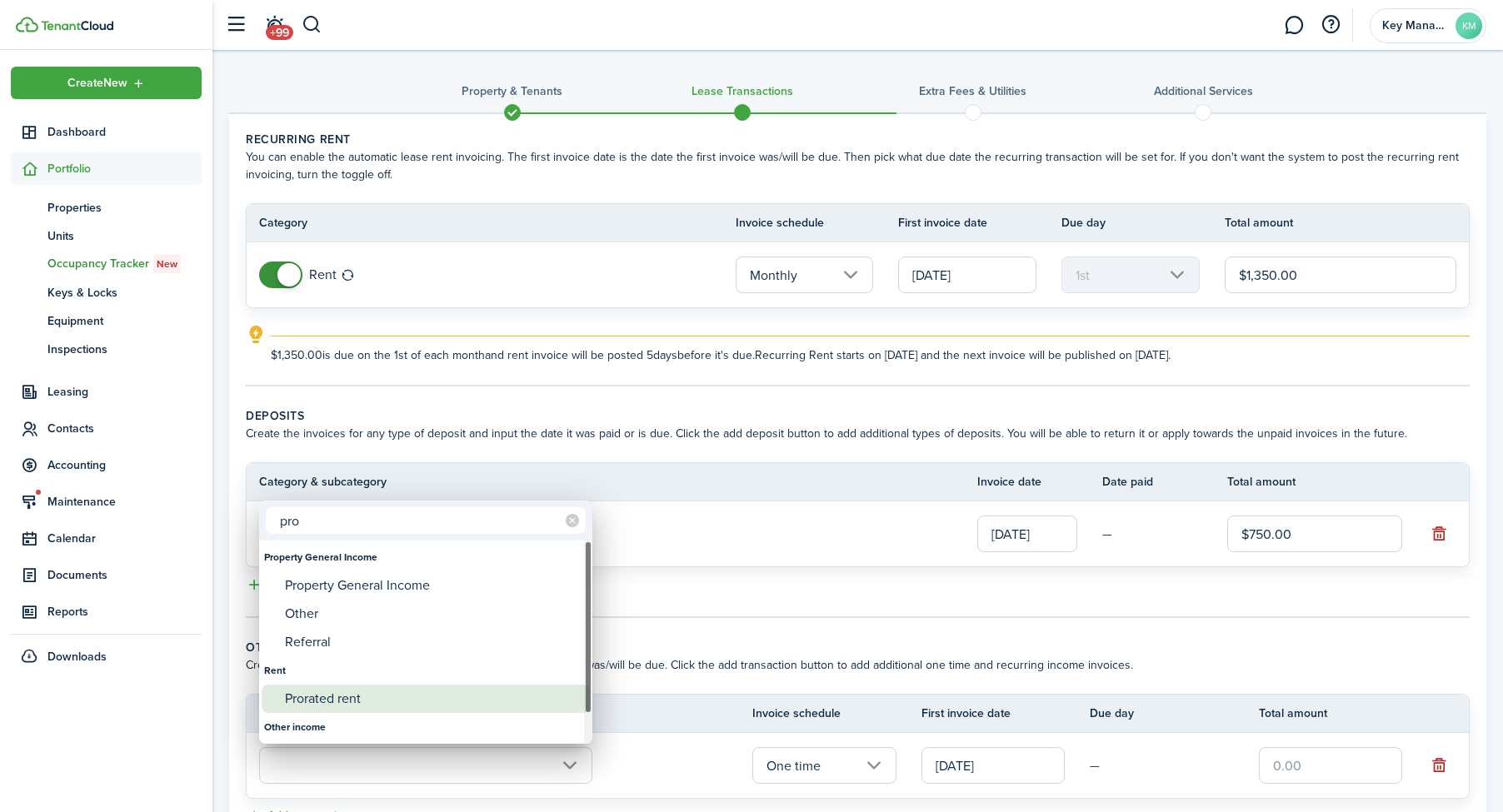
type input "pro"
click at [538, 701] on div "Prorated rent" at bounding box center [432, 699] width 295 height 29
type input "Rent / Prorated rent"
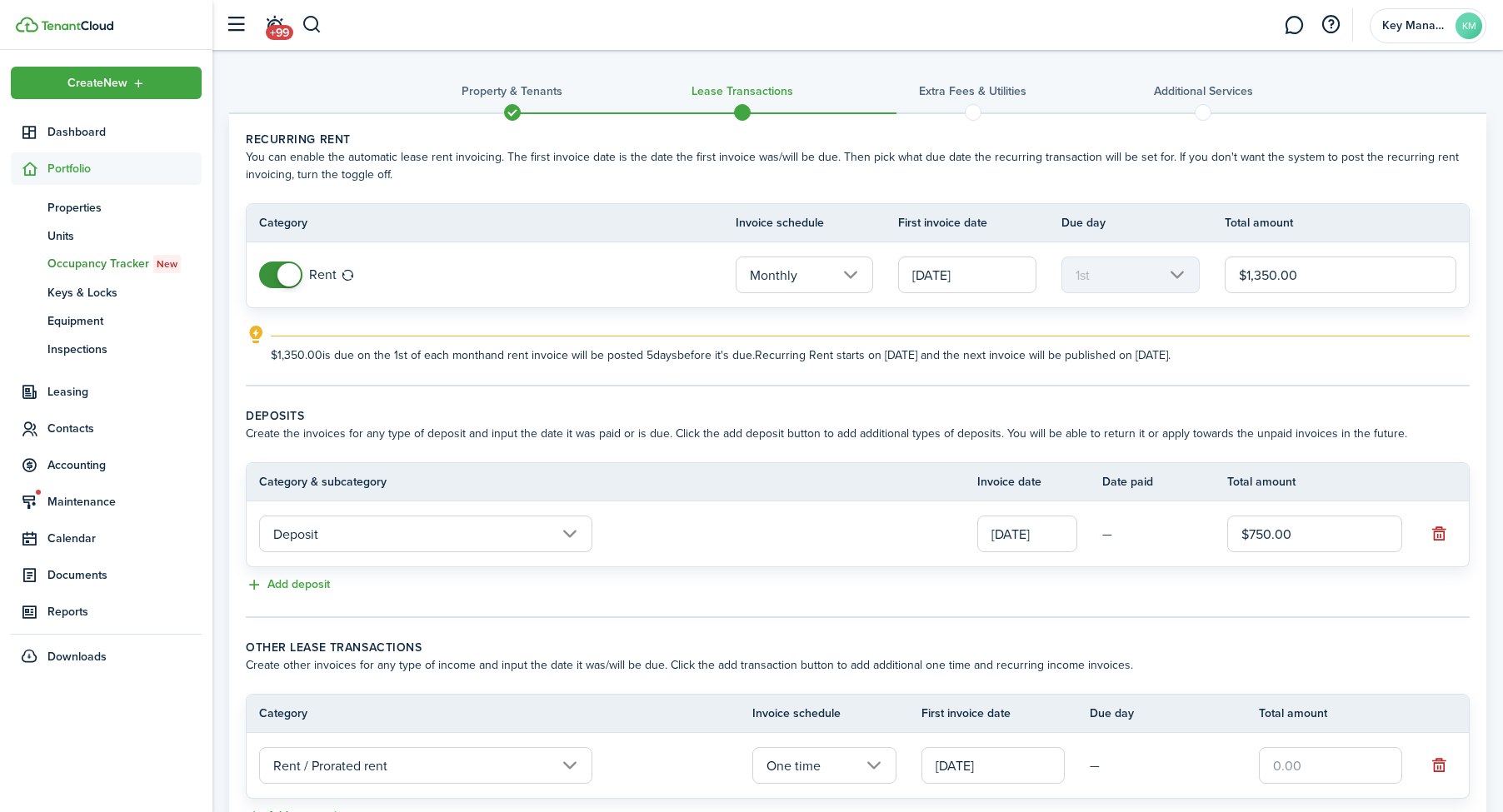
drag, startPoint x: 1231, startPoint y: 763, endPoint x: 1308, endPoint y: 773, distance: 77.6
click at [1232, 764] on td "—" at bounding box center [1173, 766] width 169 height 26
click at [1309, 773] on input "text" at bounding box center [1330, 765] width 143 height 36
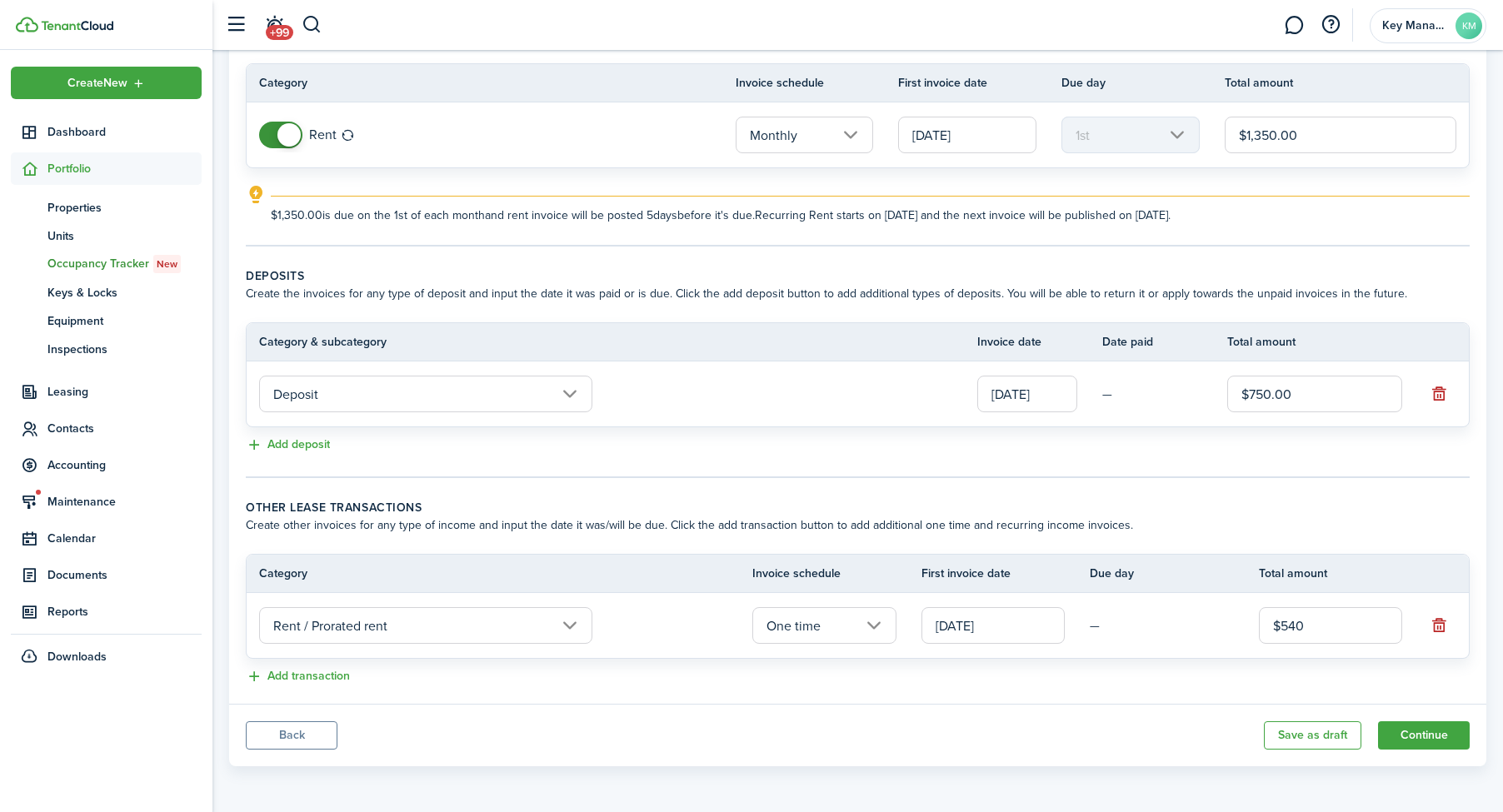
scroll to position [140, 0]
type input "$540.00"
click at [330, 689] on panel-main-body "Recurring rent You can enable the automatic lease rent invoicing. The first inv…" at bounding box center [856, 339] width 1257 height 729
click at [331, 682] on button "Add transaction" at bounding box center [298, 676] width 104 height 19
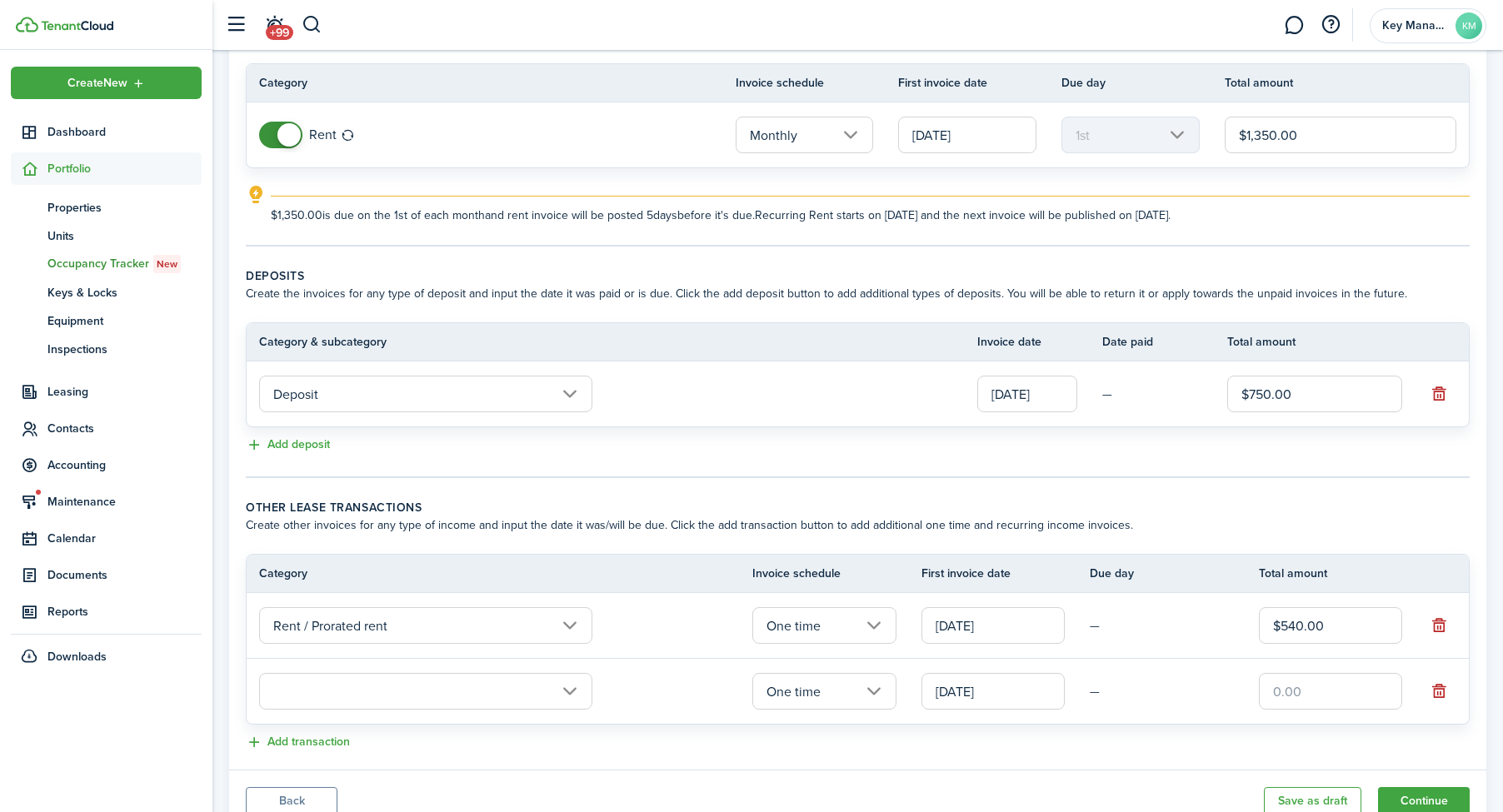
click at [536, 686] on input "text" at bounding box center [426, 691] width 333 height 36
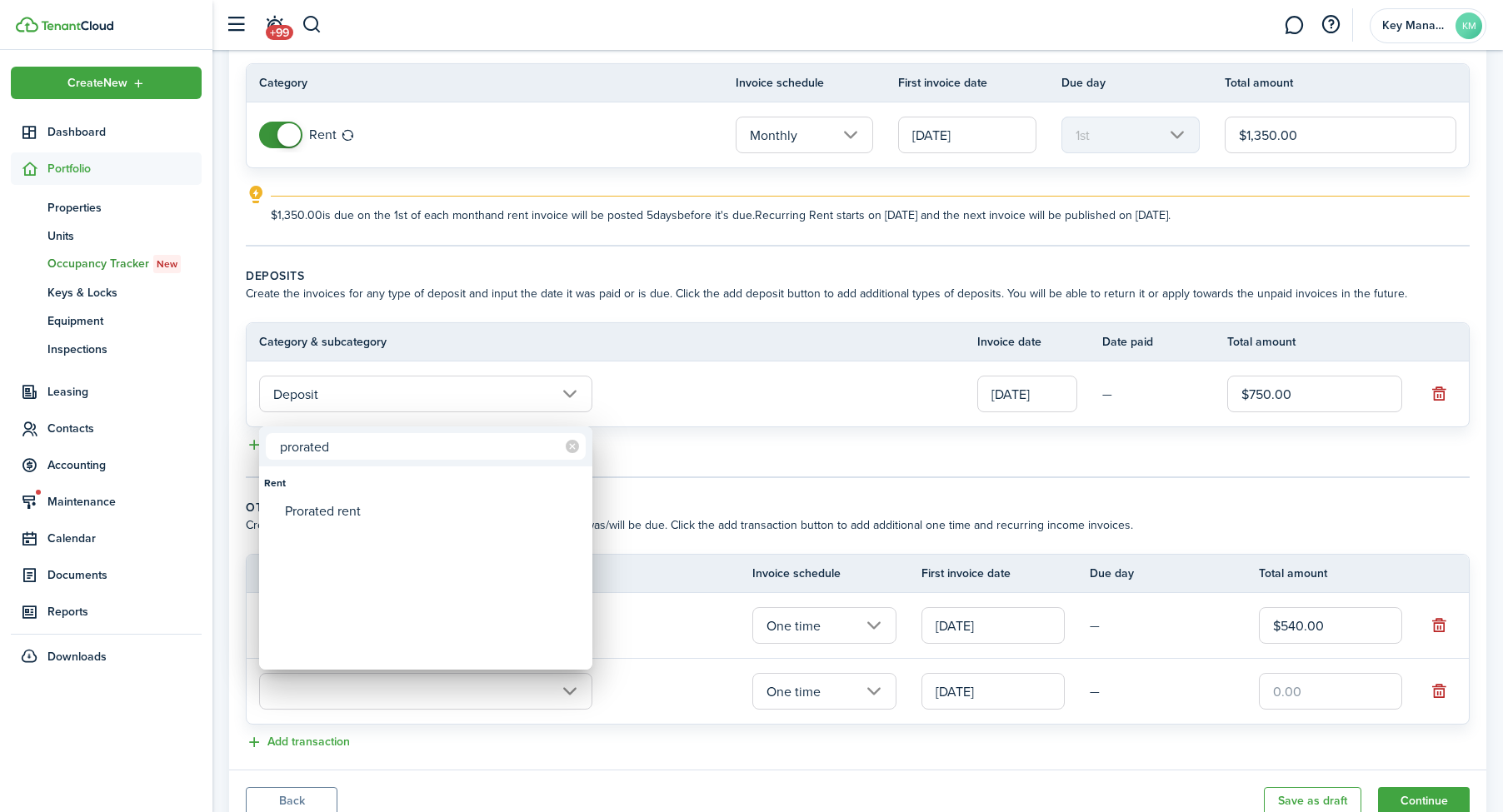
type input "prorated"
click at [508, 506] on div "Prorated rent" at bounding box center [432, 511] width 295 height 29
type input "Rent / Prorated rent"
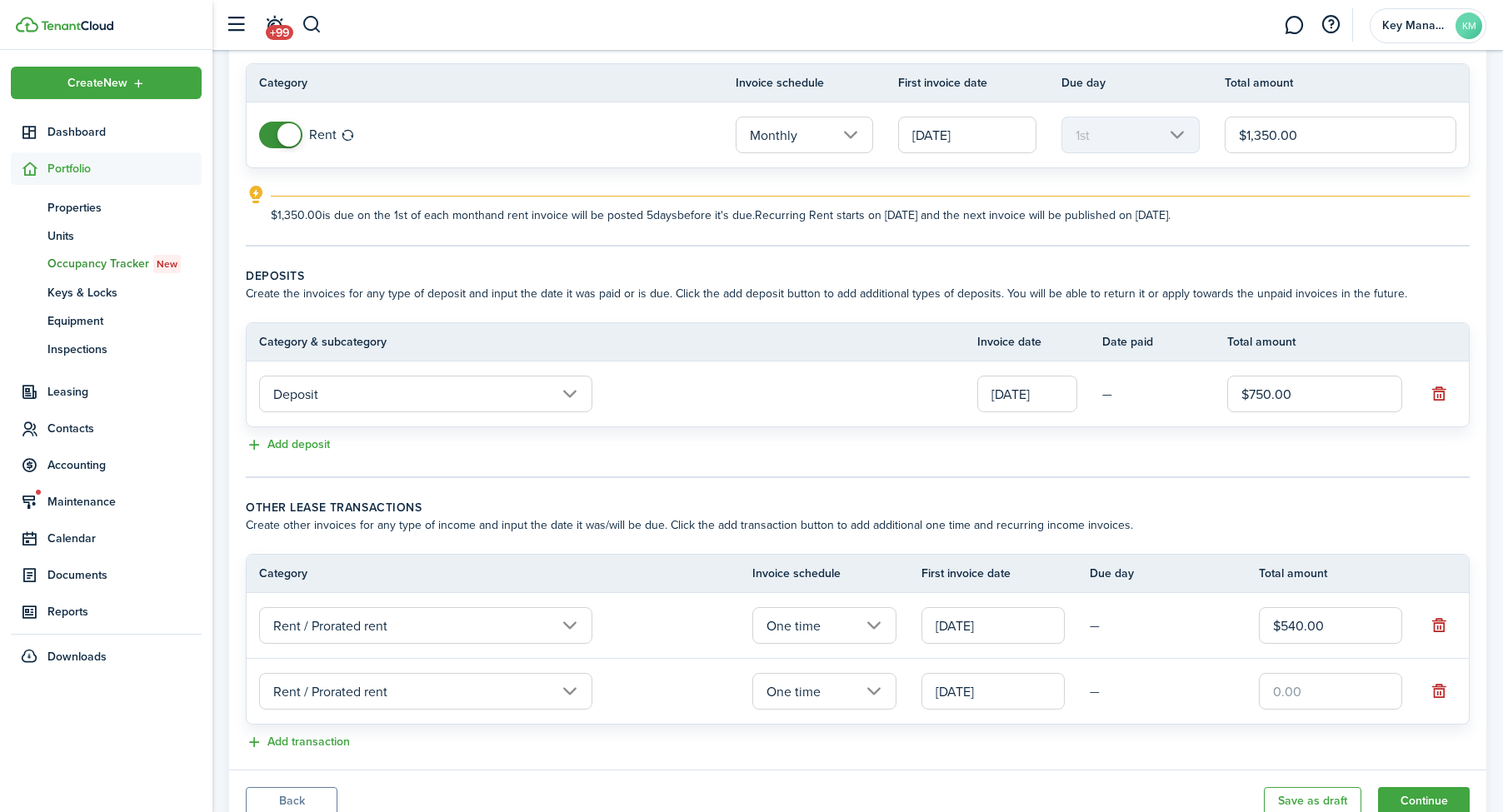
click at [934, 696] on input "[DATE]" at bounding box center [992, 691] width 143 height 36
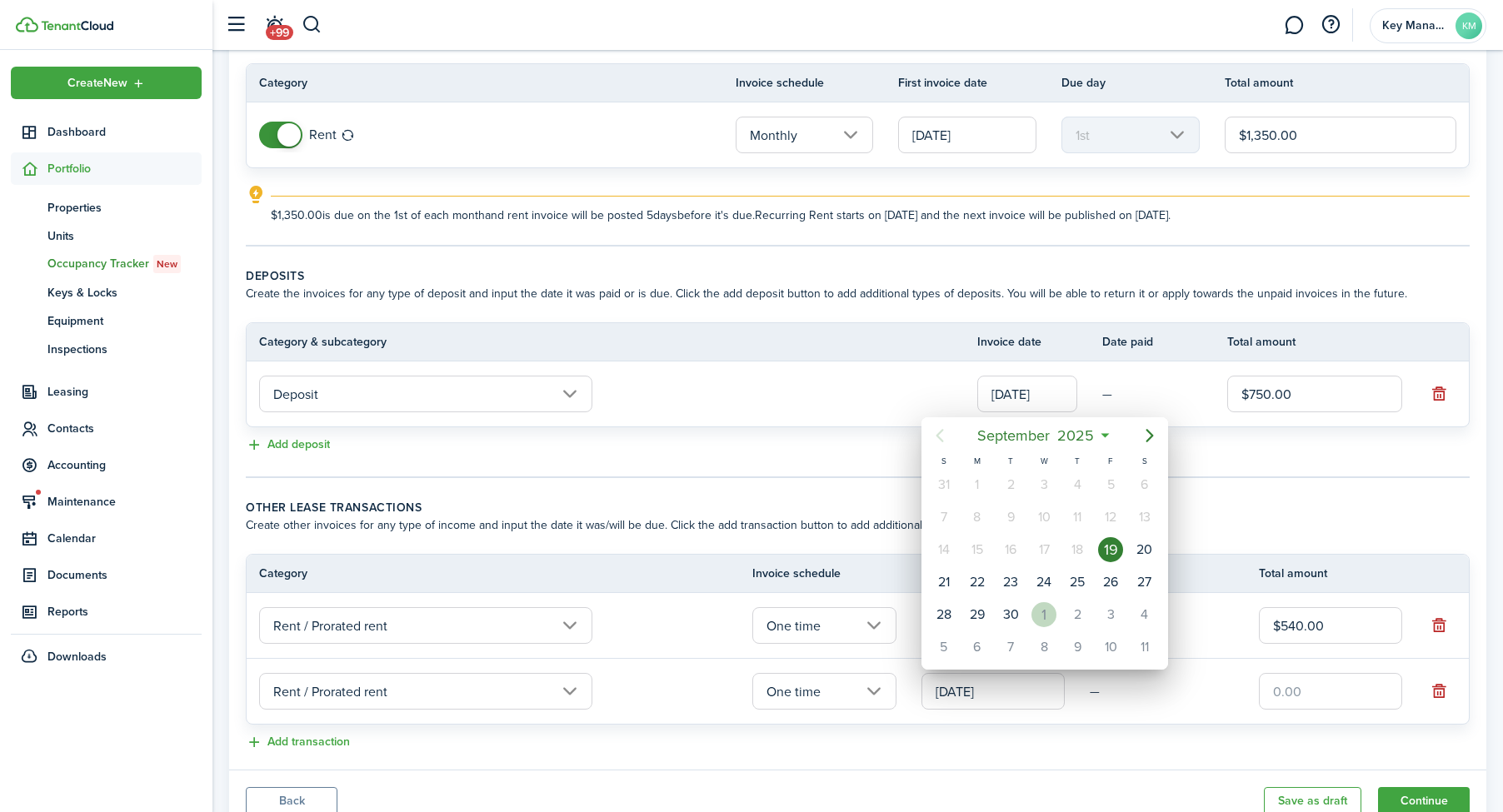
click at [1048, 620] on div "1" at bounding box center [1043, 614] width 25 height 25
type input "[DATE]"
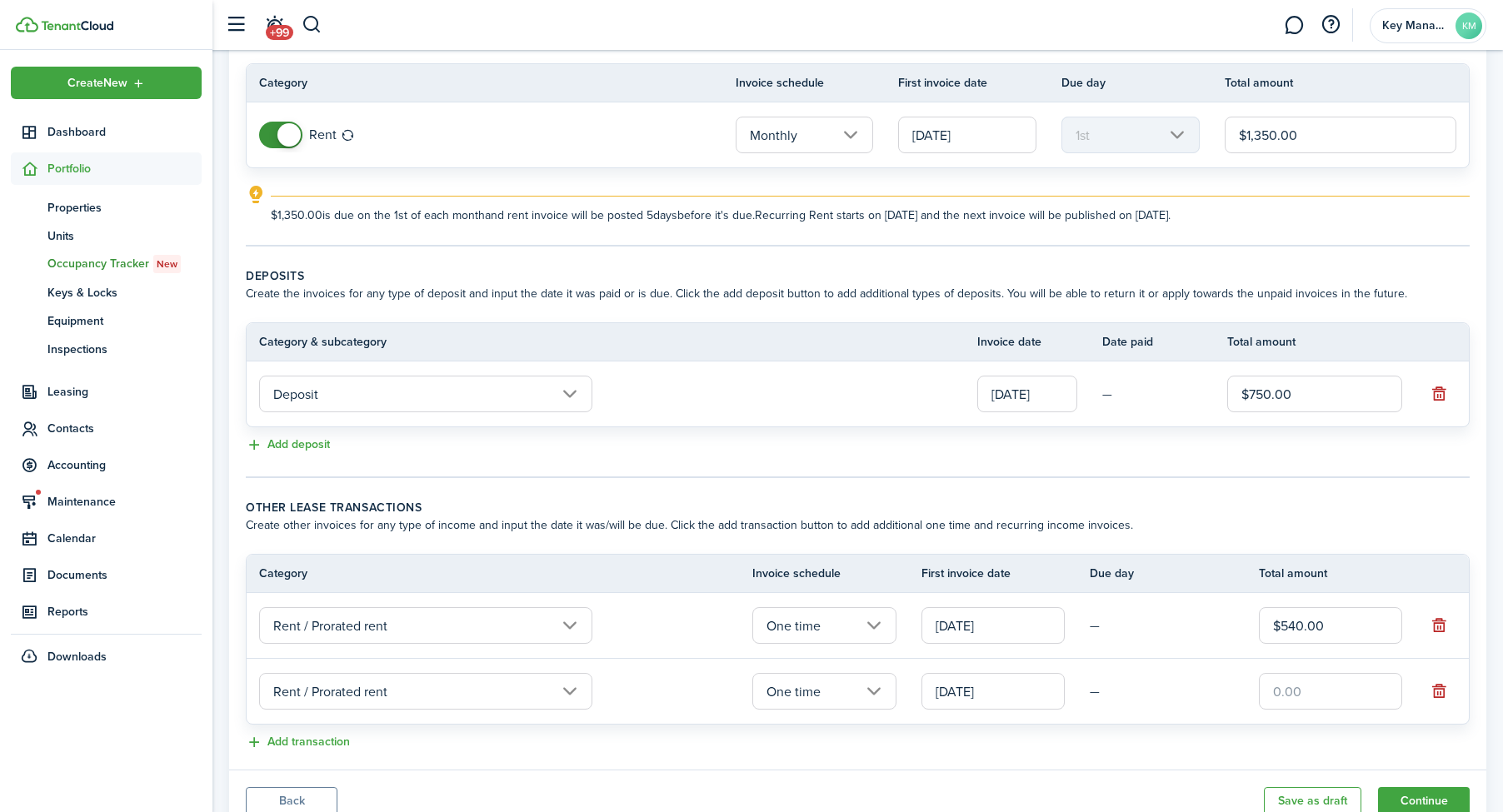
scroll to position [0, 0]
click at [1350, 697] on input "text" at bounding box center [1330, 691] width 143 height 36
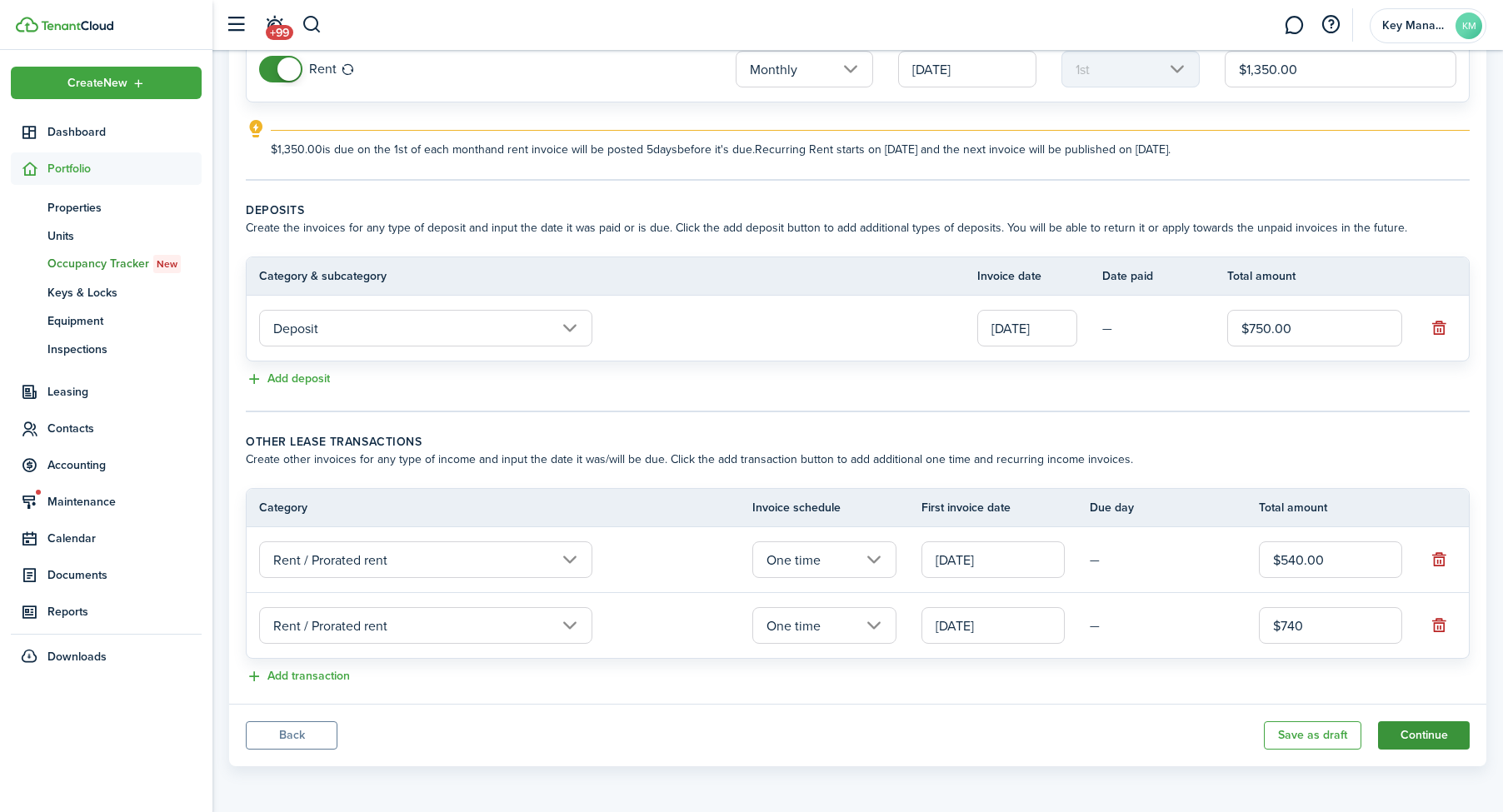
scroll to position [206, 0]
type input "$740.00"
click at [1402, 726] on button "Continue" at bounding box center [1423, 735] width 92 height 29
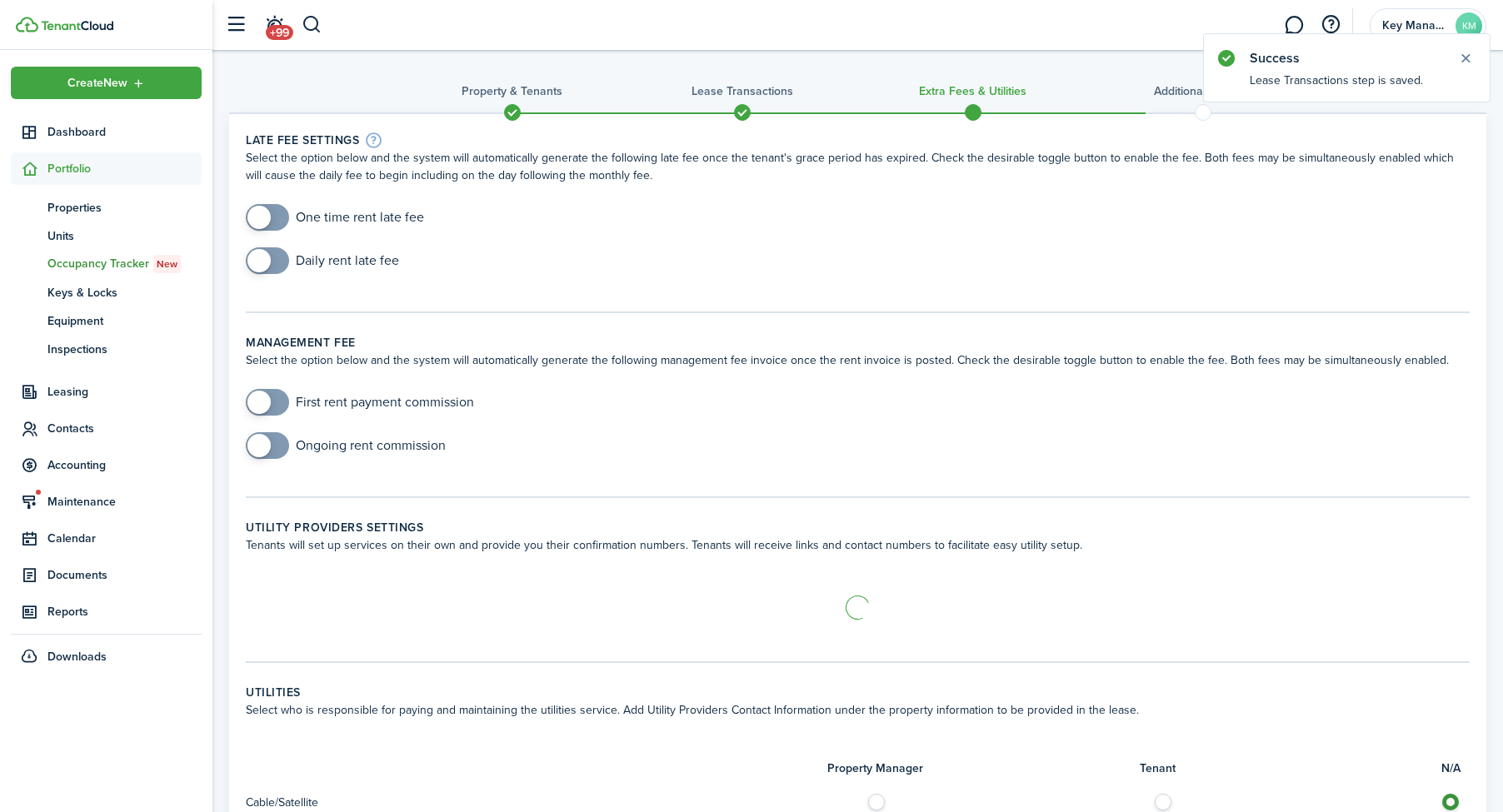
checkbox input "true"
click at [276, 218] on span at bounding box center [267, 217] width 17 height 27
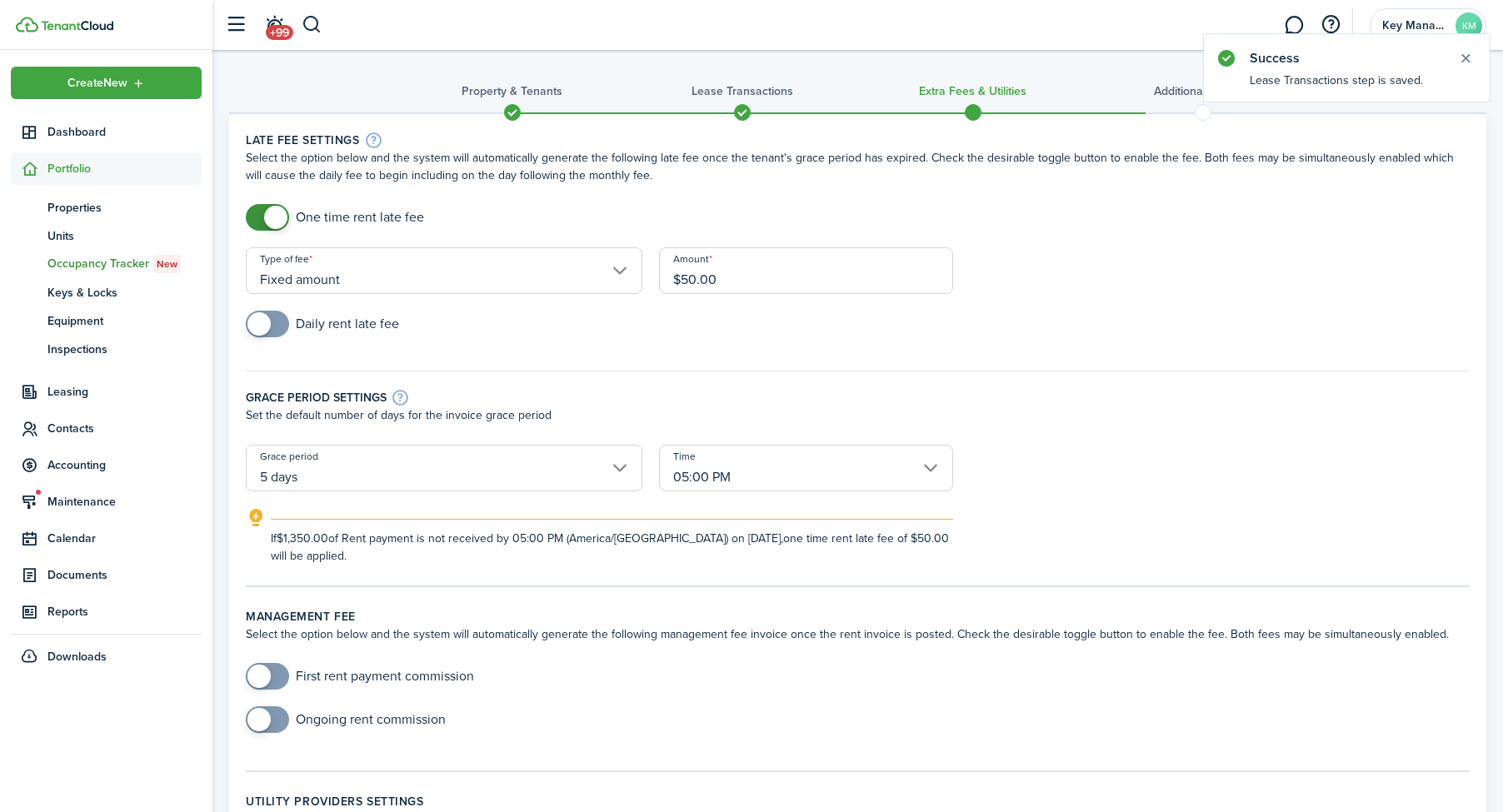
checkbox input "true"
click at [266, 329] on span at bounding box center [259, 324] width 24 height 24
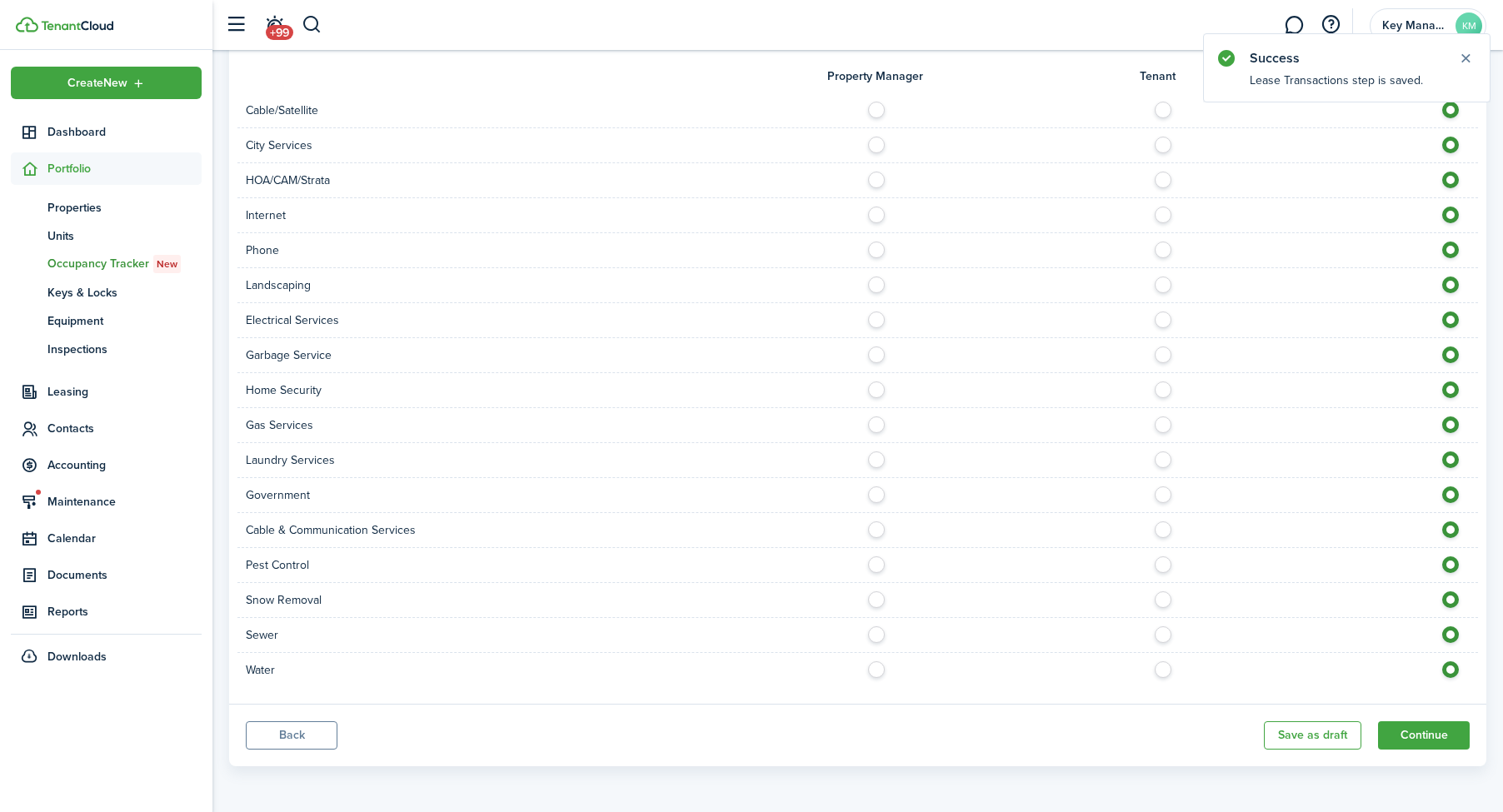
scroll to position [1272, 0]
click at [1419, 739] on button "Continue" at bounding box center [1423, 735] width 92 height 29
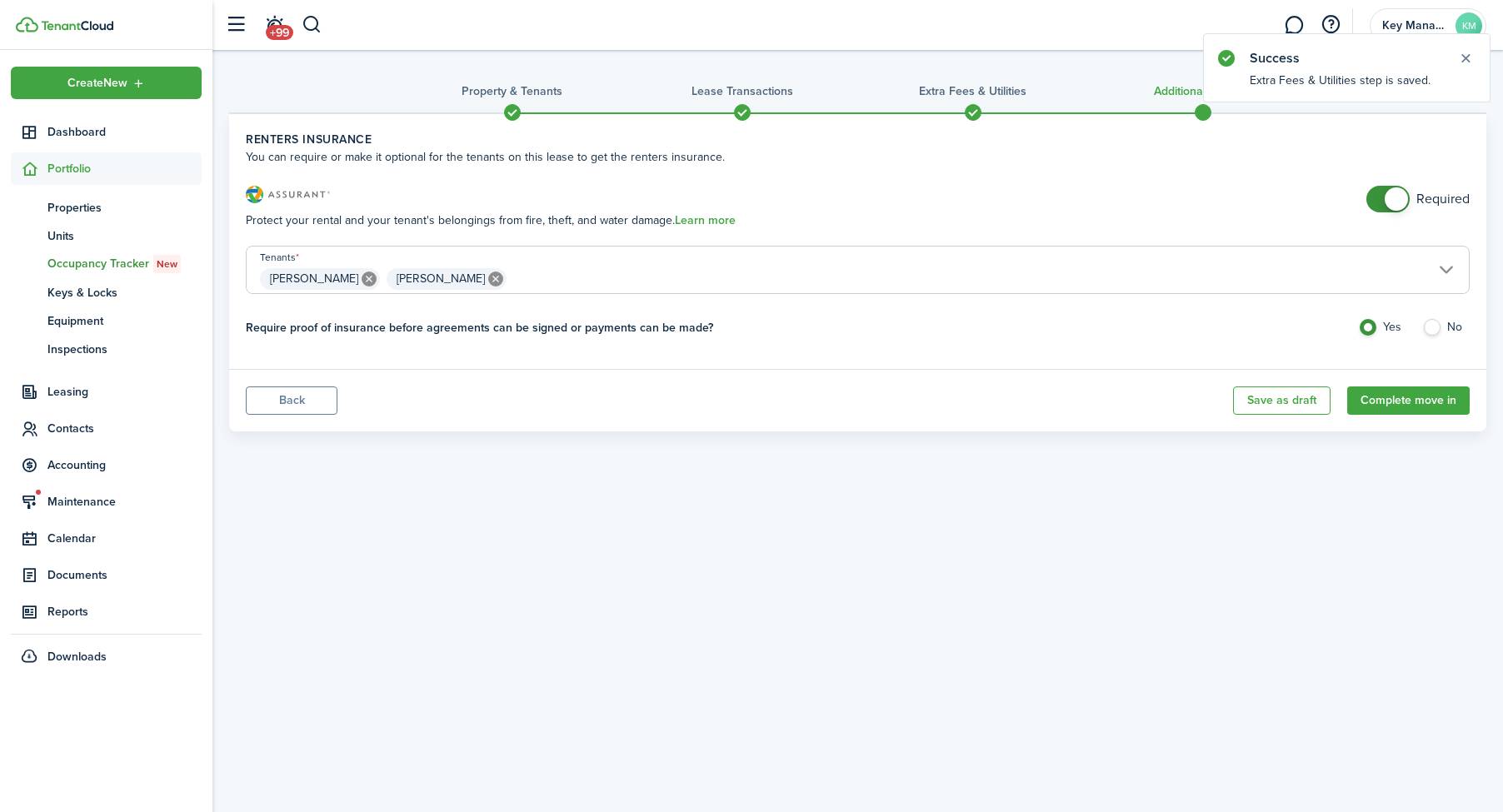
click at [1414, 203] on input "checkbox" at bounding box center [1417, 198] width 103 height 27
checkbox input "false"
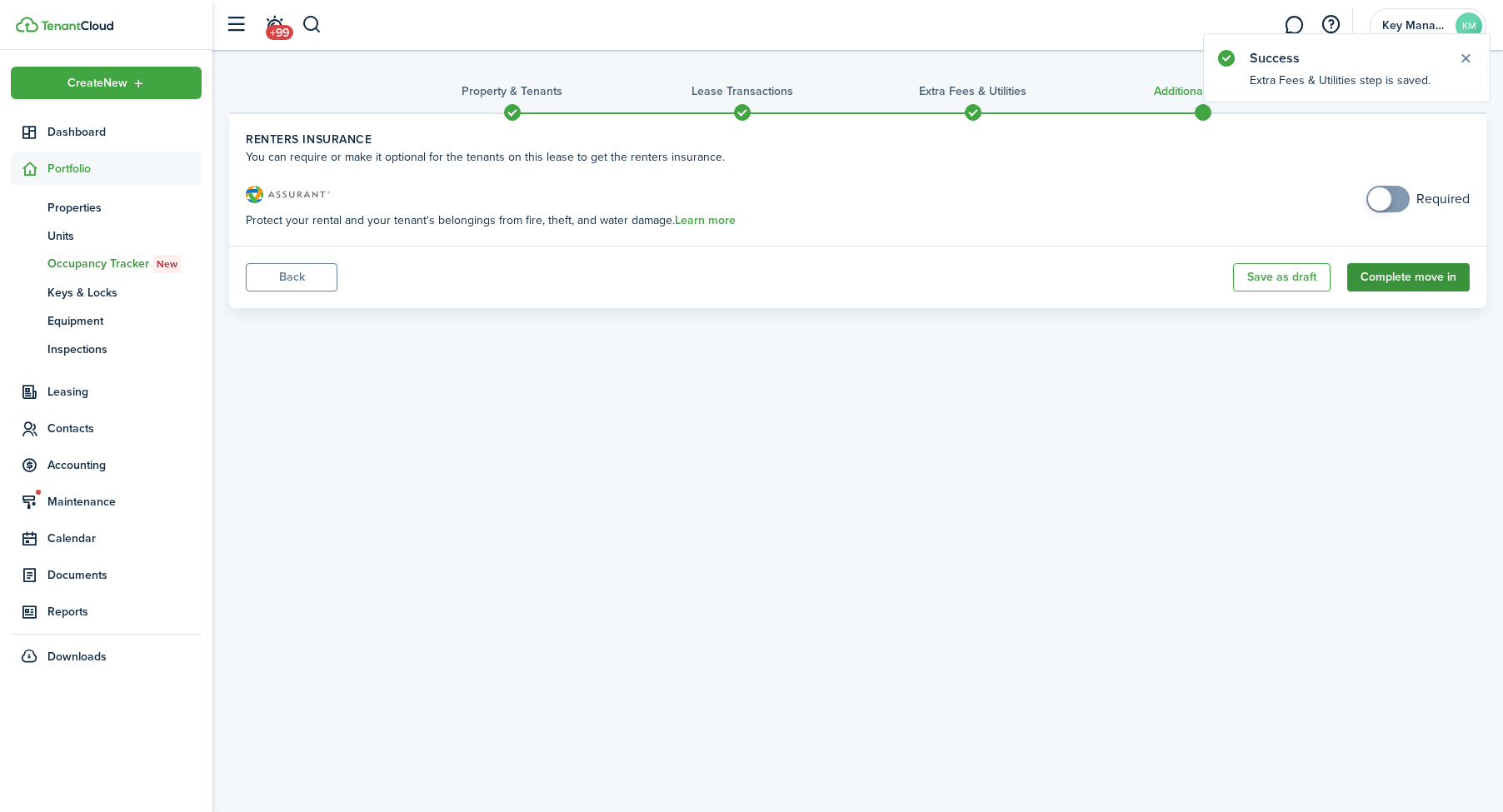
click at [1399, 281] on button "Complete move in" at bounding box center [1408, 277] width 122 height 29
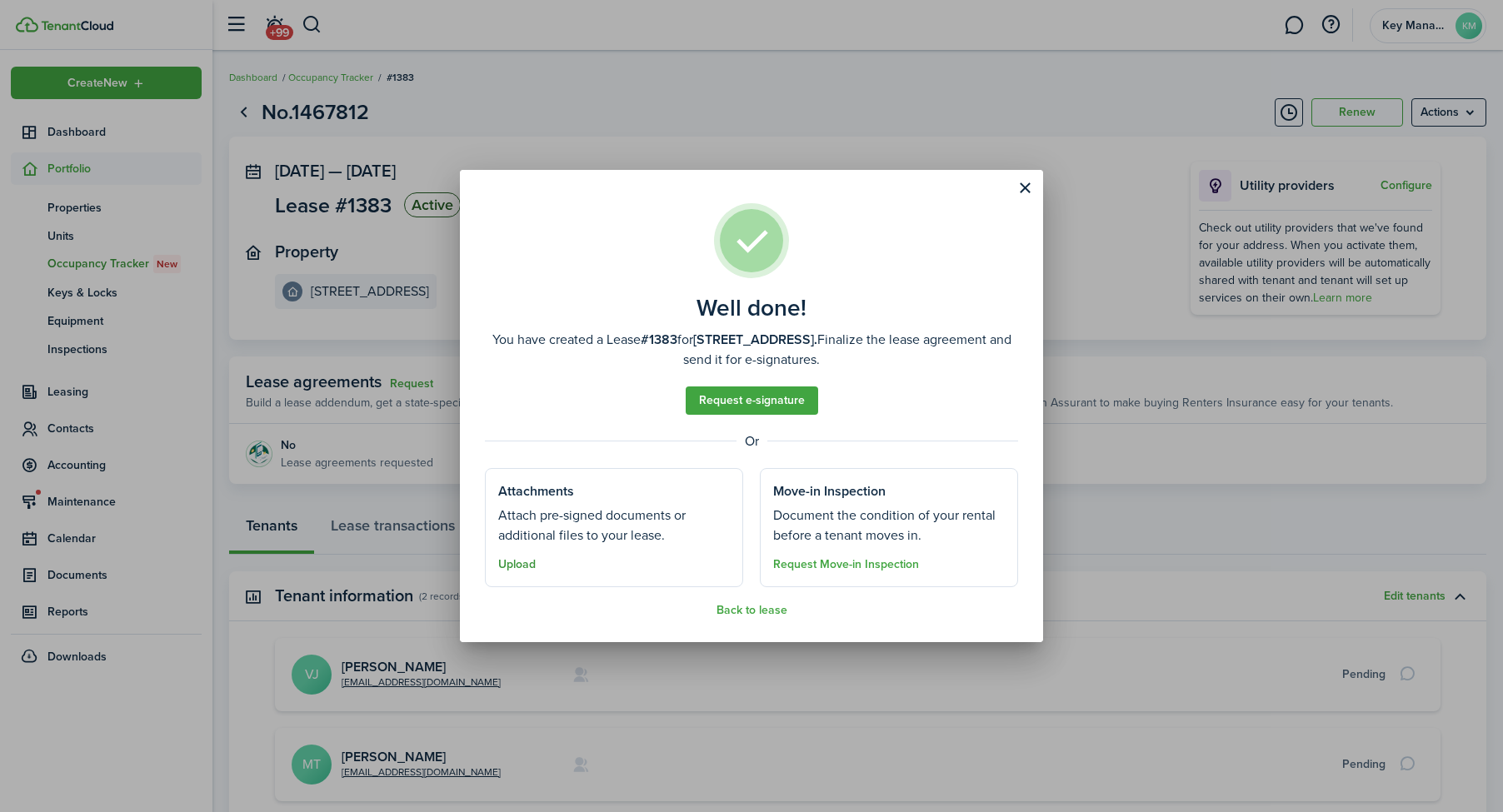
click at [515, 562] on button "Upload" at bounding box center [516, 565] width 37 height 14
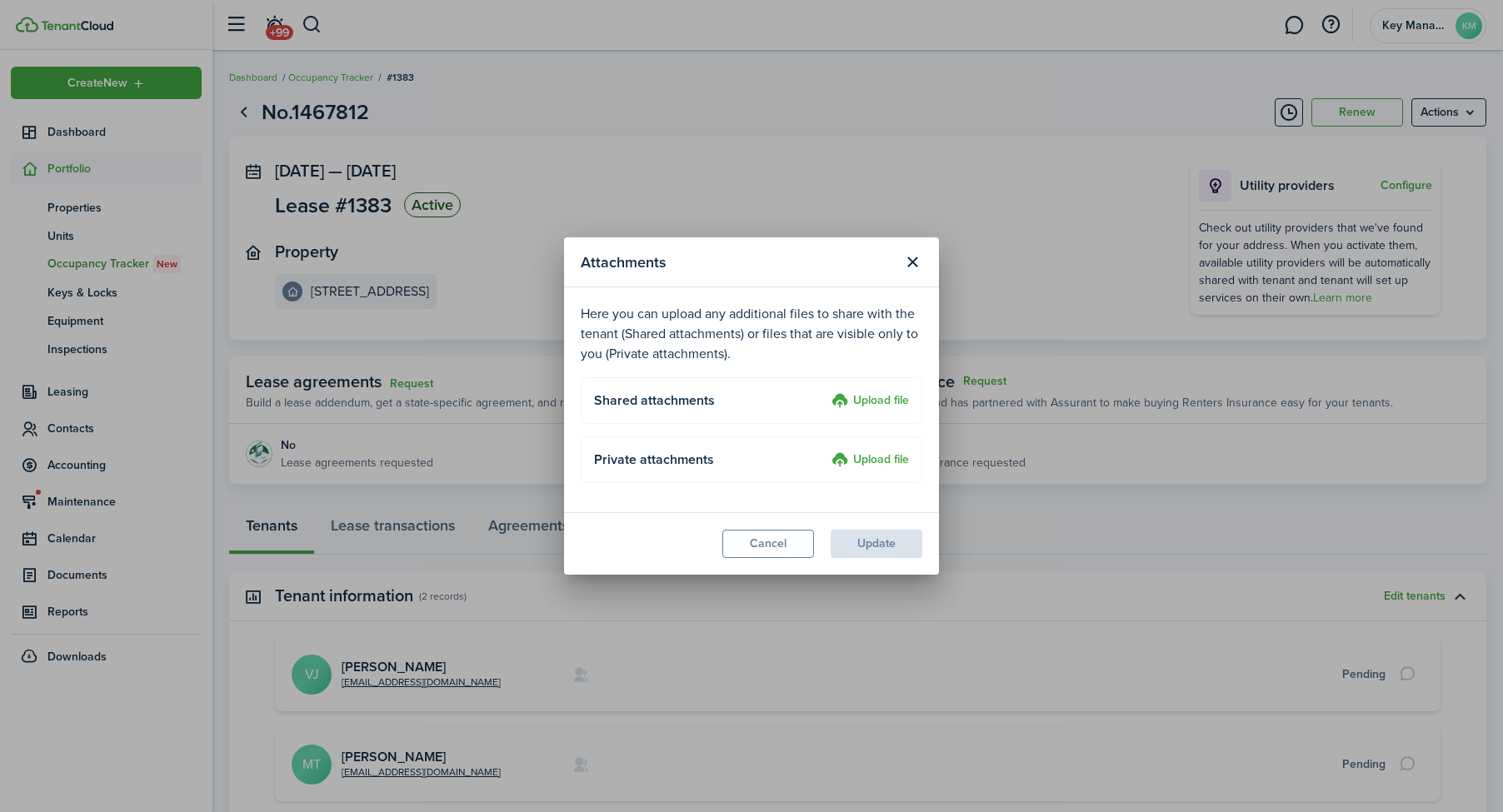
click at [895, 456] on label "Upload file" at bounding box center [869, 460] width 78 height 20
click at [826, 450] on input "Upload file" at bounding box center [826, 450] width 0 height 0
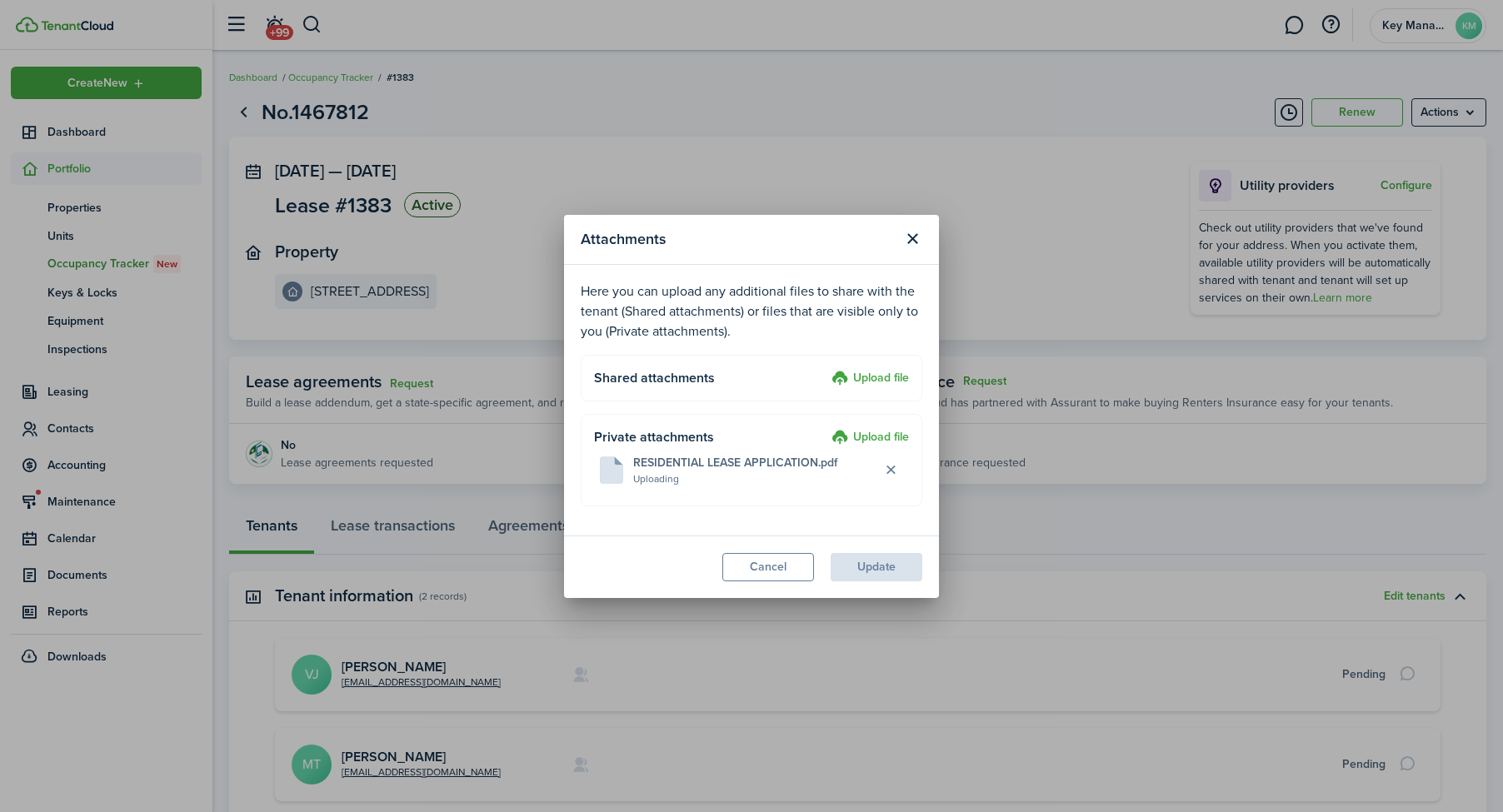
click at [867, 431] on label "Upload file" at bounding box center [869, 438] width 78 height 20
click at [826, 428] on input "Upload file" at bounding box center [826, 428] width 0 height 0
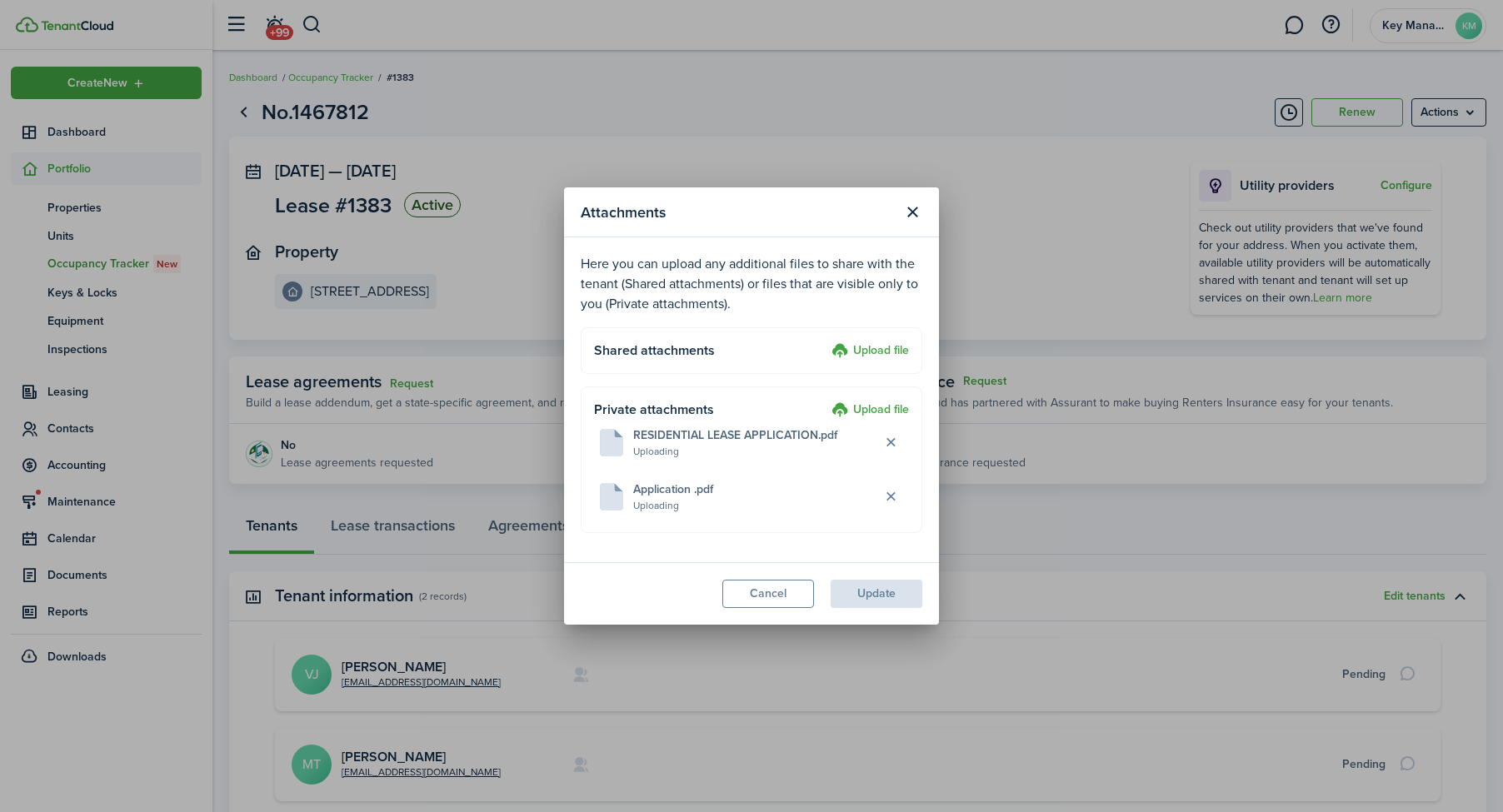
click at [865, 408] on label "Upload file" at bounding box center [869, 411] width 78 height 20
click at [826, 401] on input "Upload file" at bounding box center [826, 401] width 0 height 0
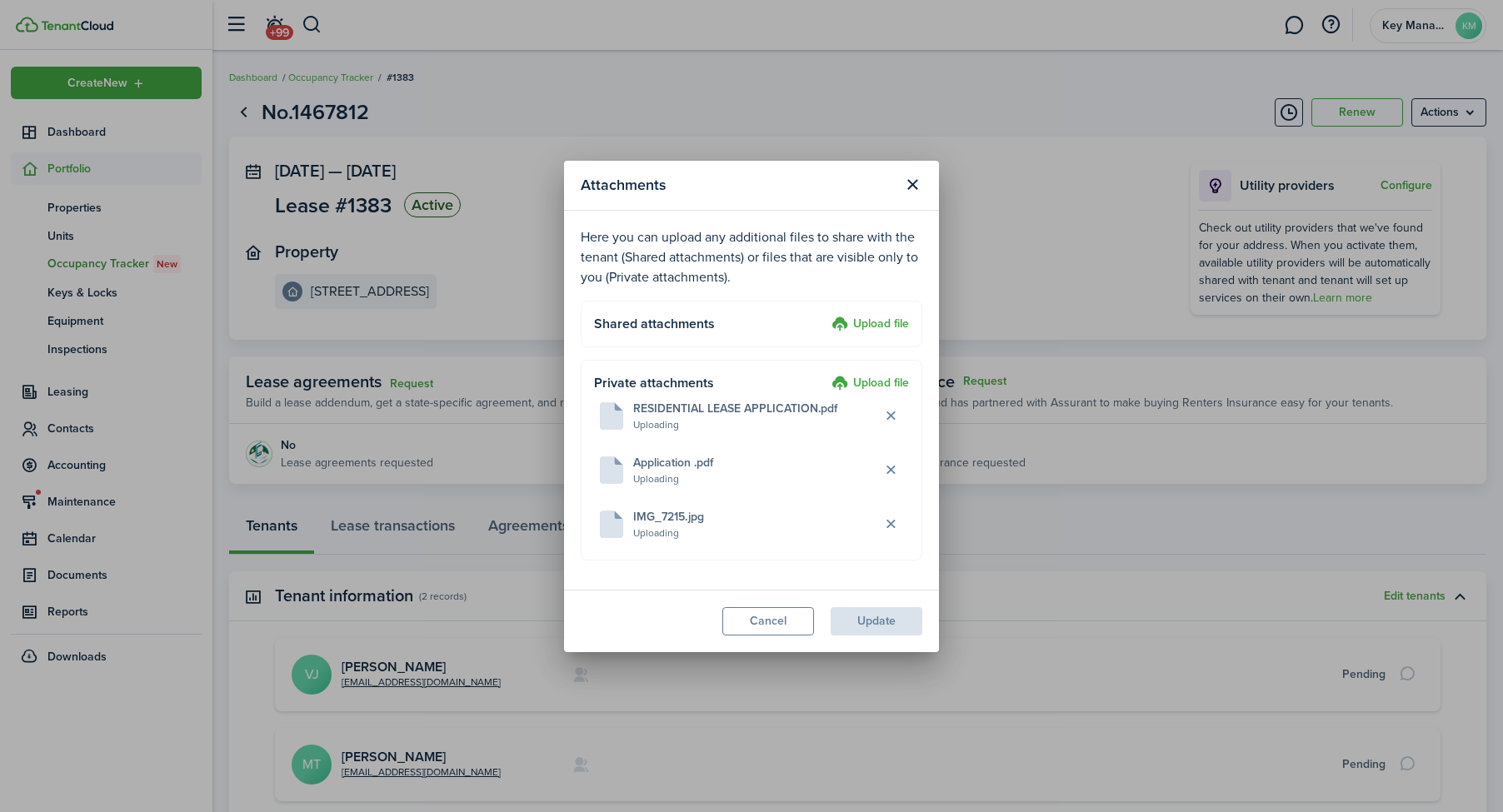
click at [870, 375] on label "Upload file" at bounding box center [869, 383] width 78 height 20
click at [826, 373] on input "Upload file" at bounding box center [826, 373] width 0 height 0
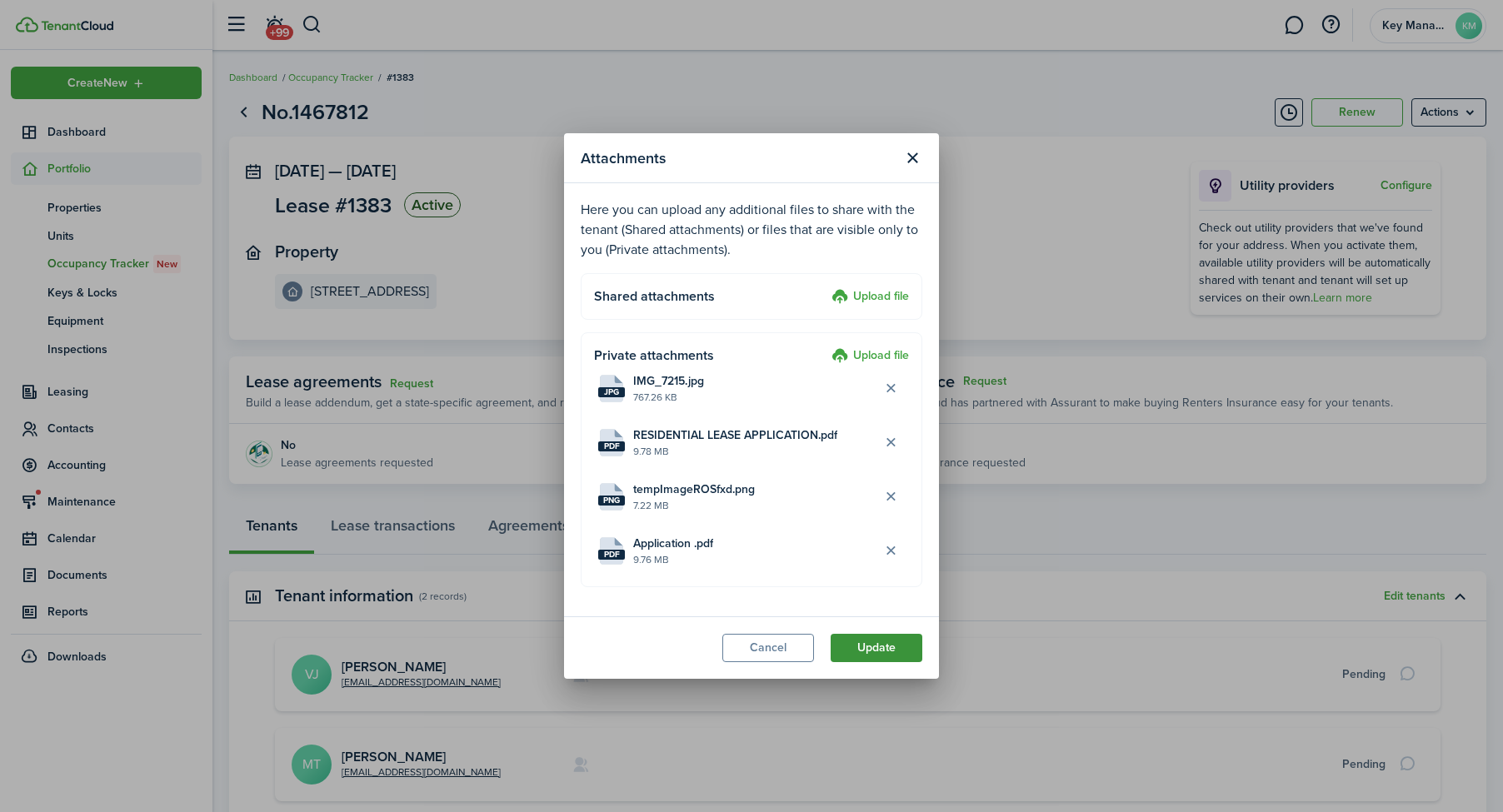
click at [881, 644] on button "Update" at bounding box center [876, 647] width 92 height 29
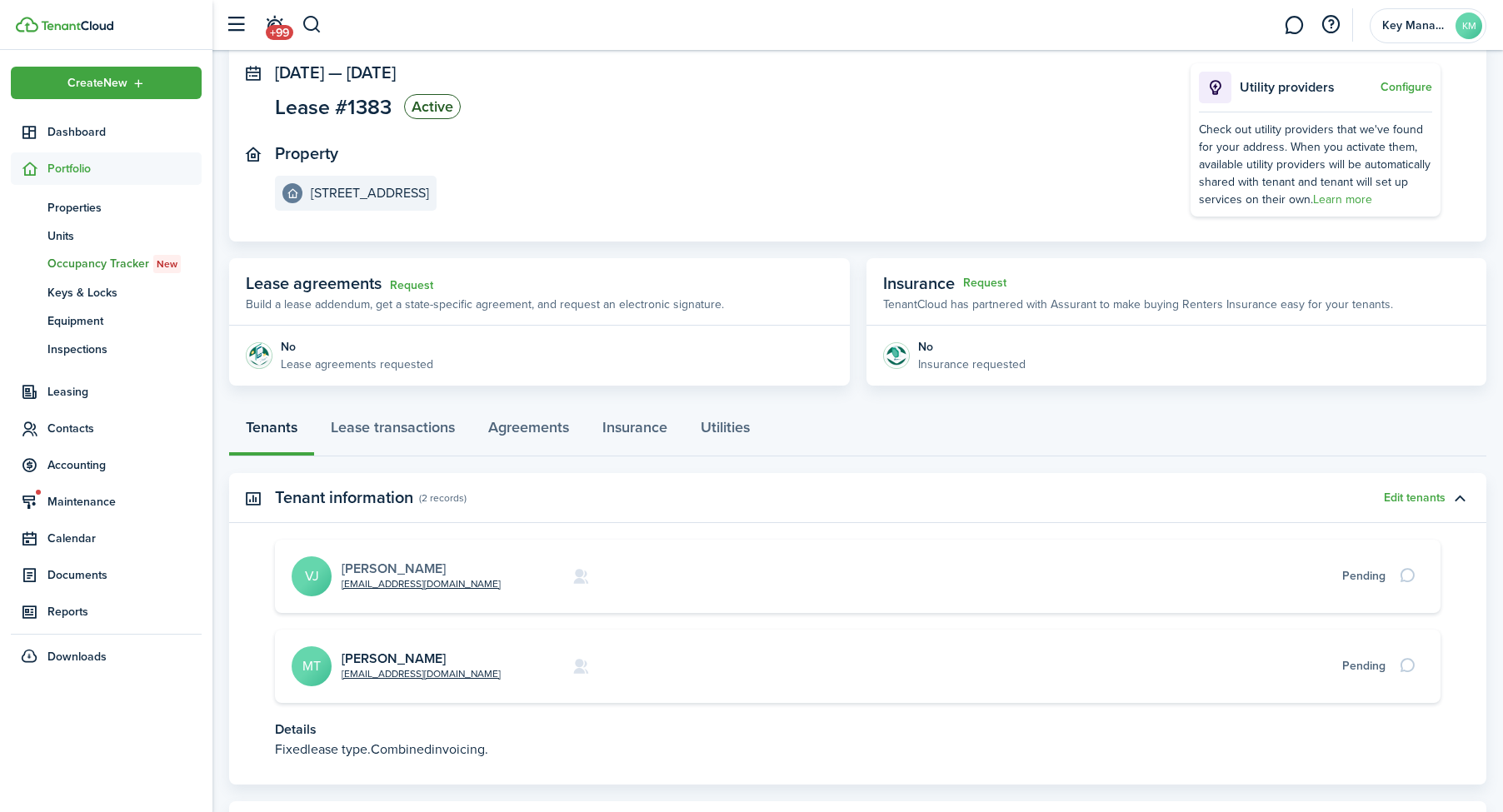
click at [445, 565] on link "[PERSON_NAME]" at bounding box center [394, 568] width 104 height 19
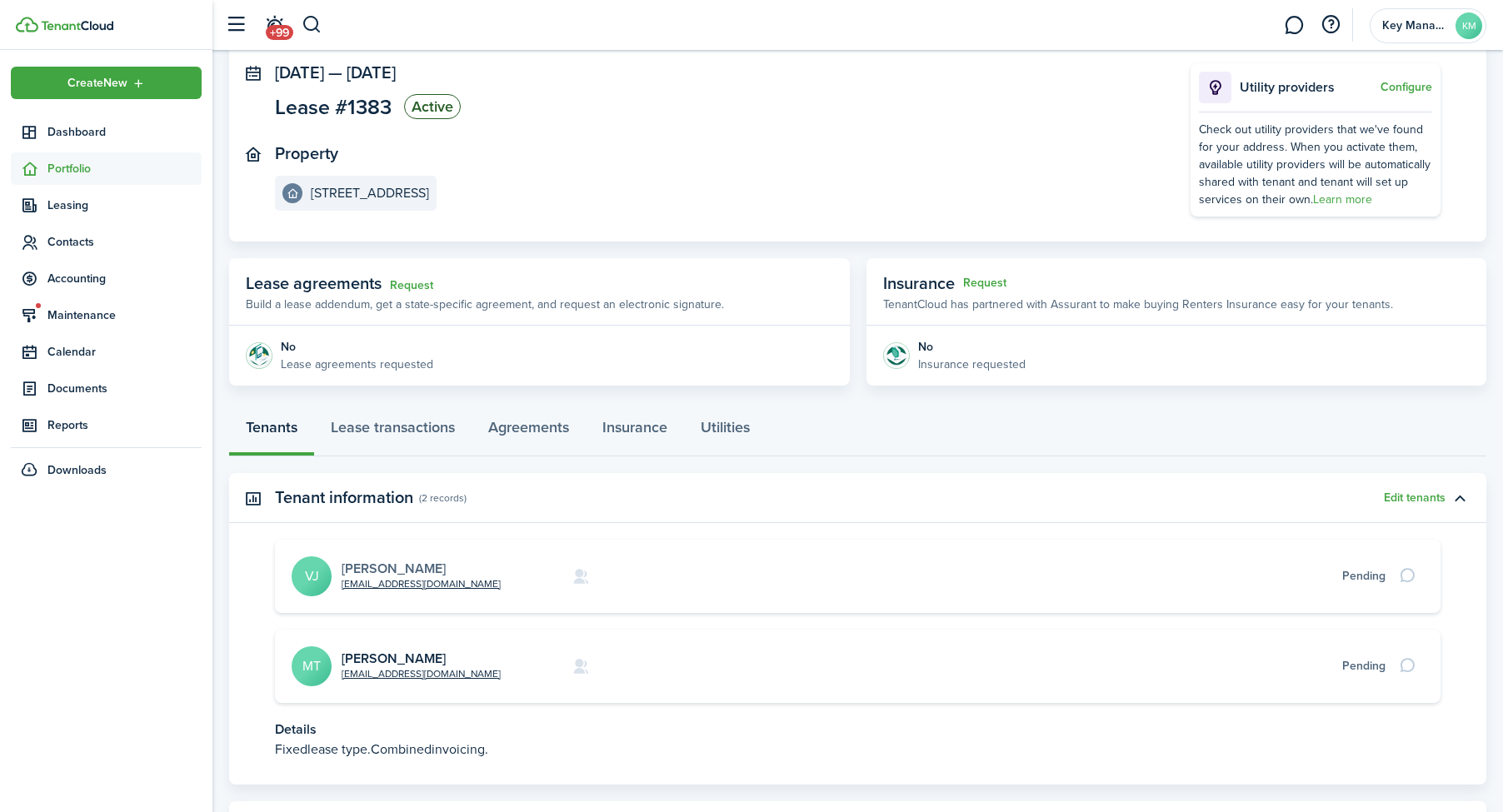
click at [445, 565] on link "[PERSON_NAME]" at bounding box center [394, 568] width 104 height 19
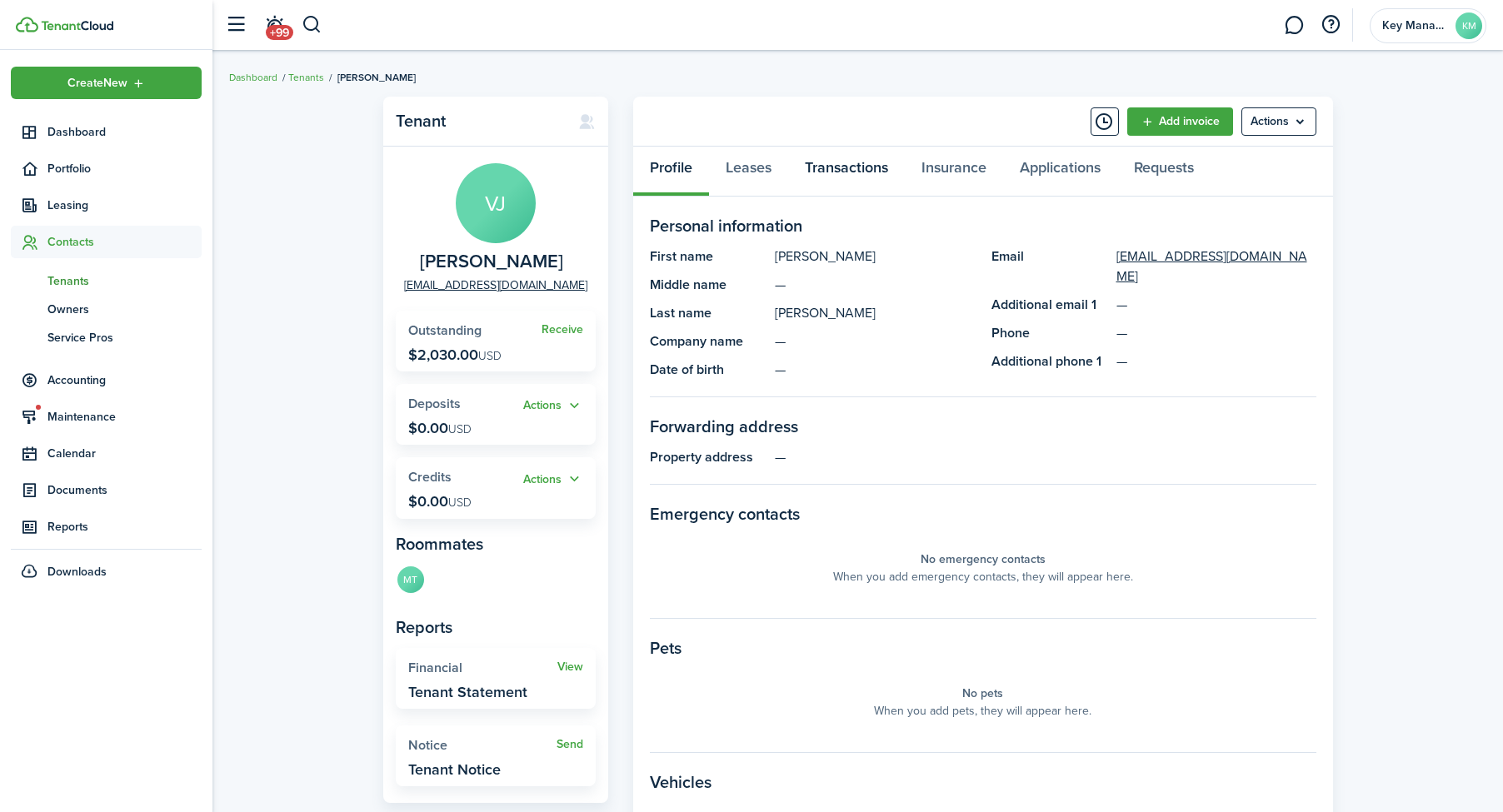
click at [867, 178] on link "Transactions" at bounding box center [847, 171] width 116 height 50
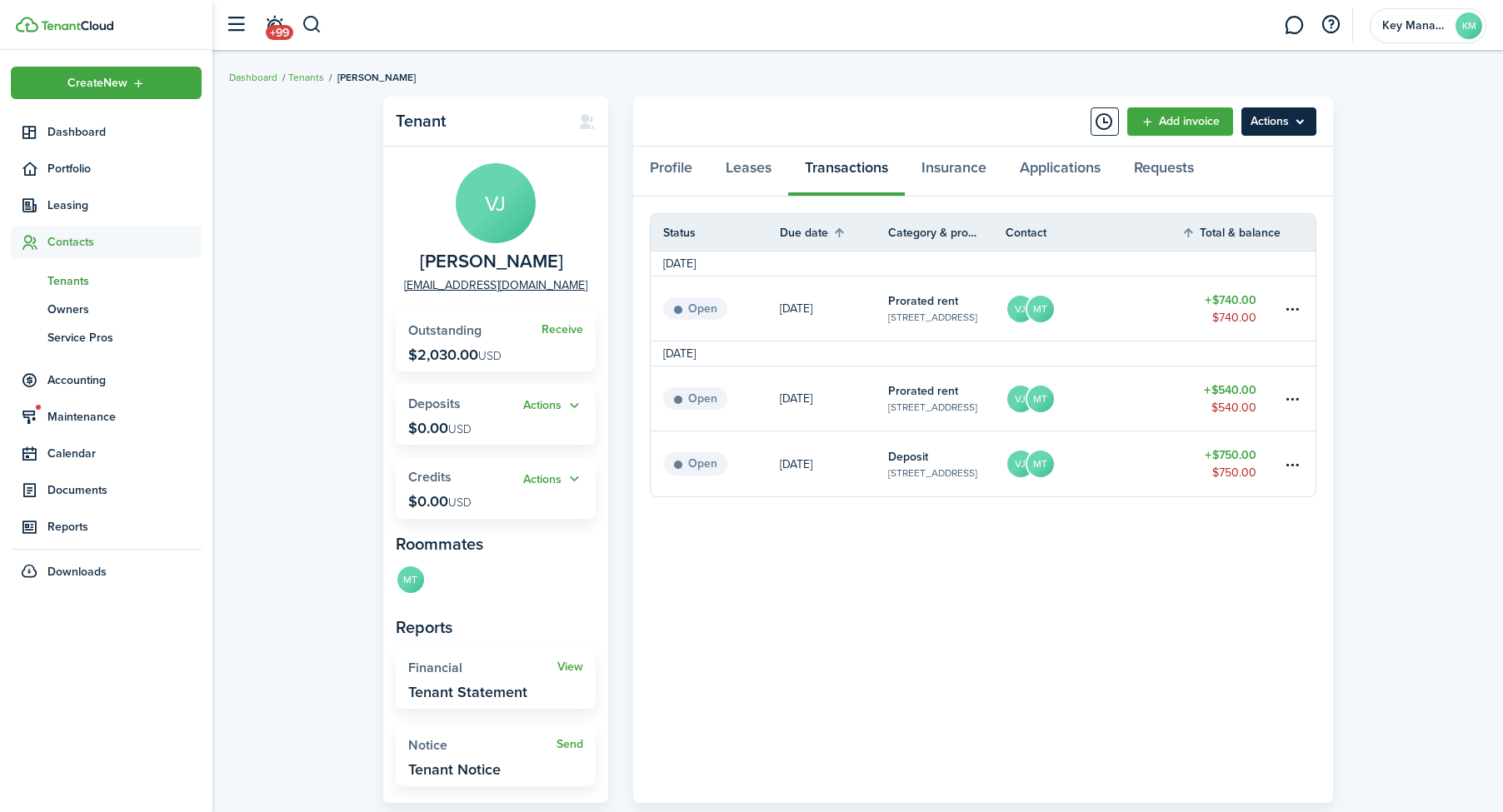
click at [1272, 113] on menu-btn "Actions" at bounding box center [1278, 121] width 75 height 29
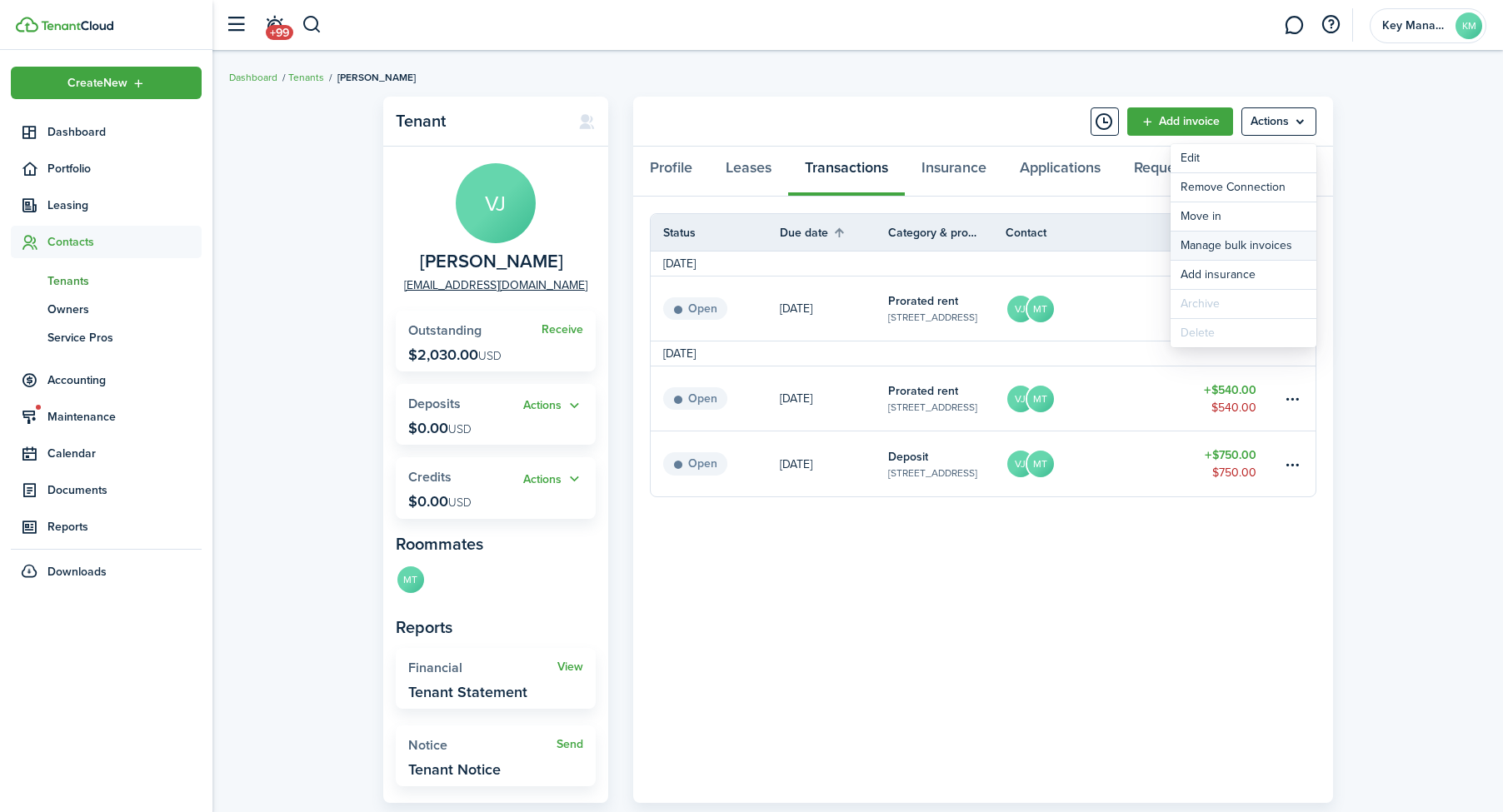
click at [1234, 250] on link "Manage bulk invoices" at bounding box center [1243, 245] width 146 height 29
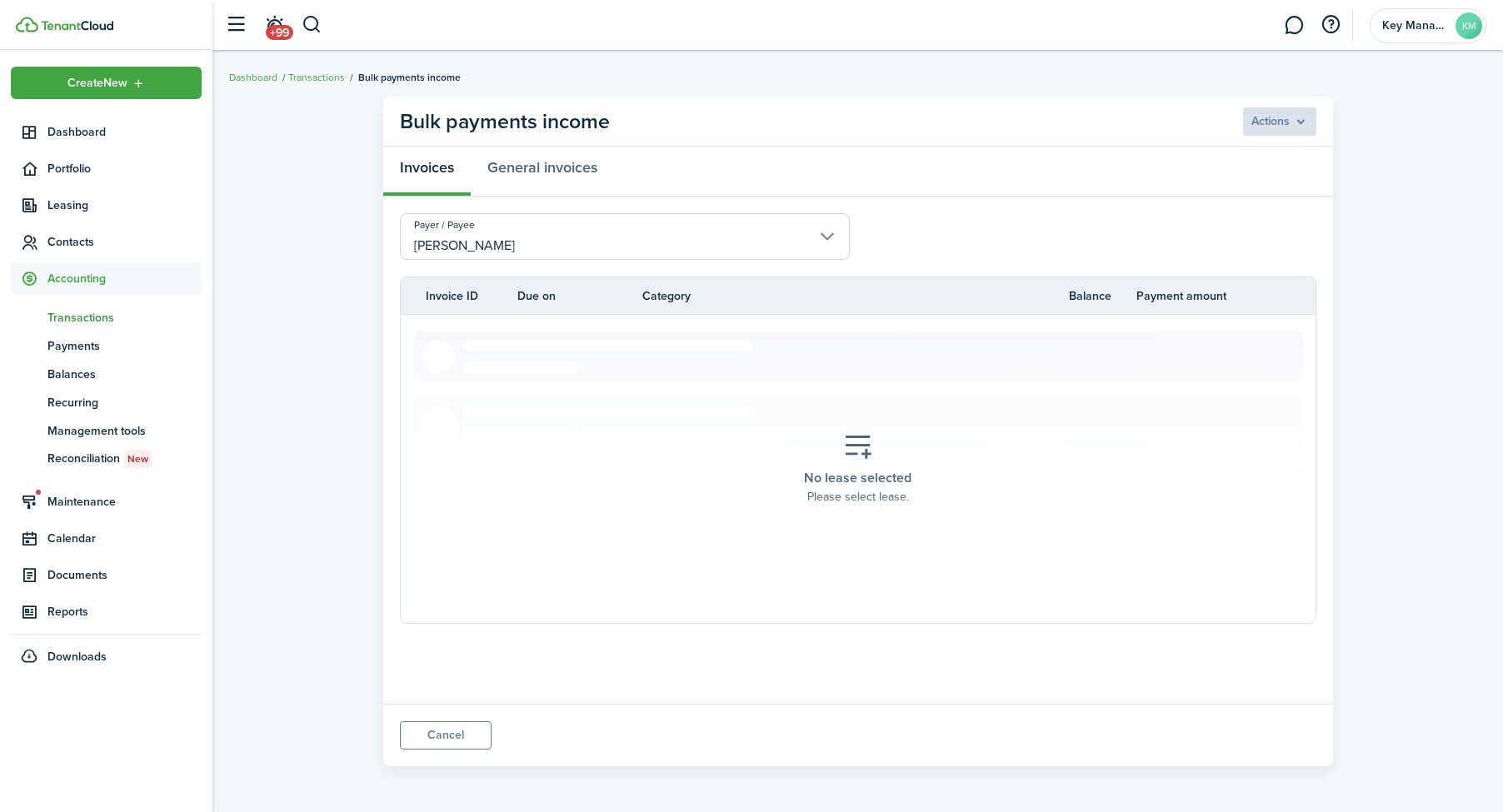
click at [409, 299] on tr "Invoice ID Due on Category Balance Payment amount" at bounding box center [858, 297] width 915 height 18
click at [415, 297] on tr "Invoice ID Due on Category Balance Payment amount" at bounding box center [858, 297] width 915 height 18
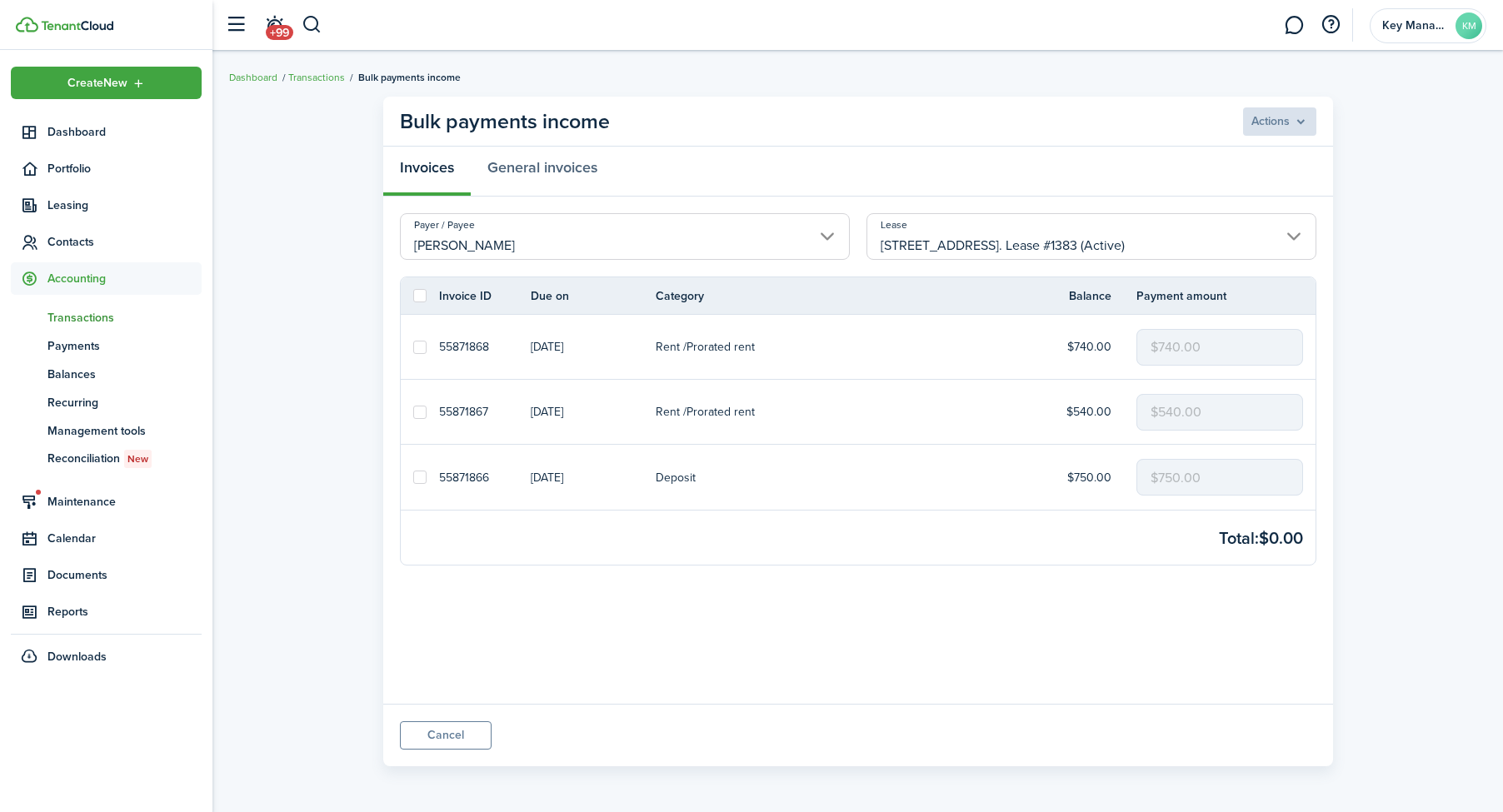
click at [417, 297] on label at bounding box center [420, 296] width 14 height 14
click at [413, 297] on input "checkbox" at bounding box center [412, 296] width 1 height 1
checkbox input "true"
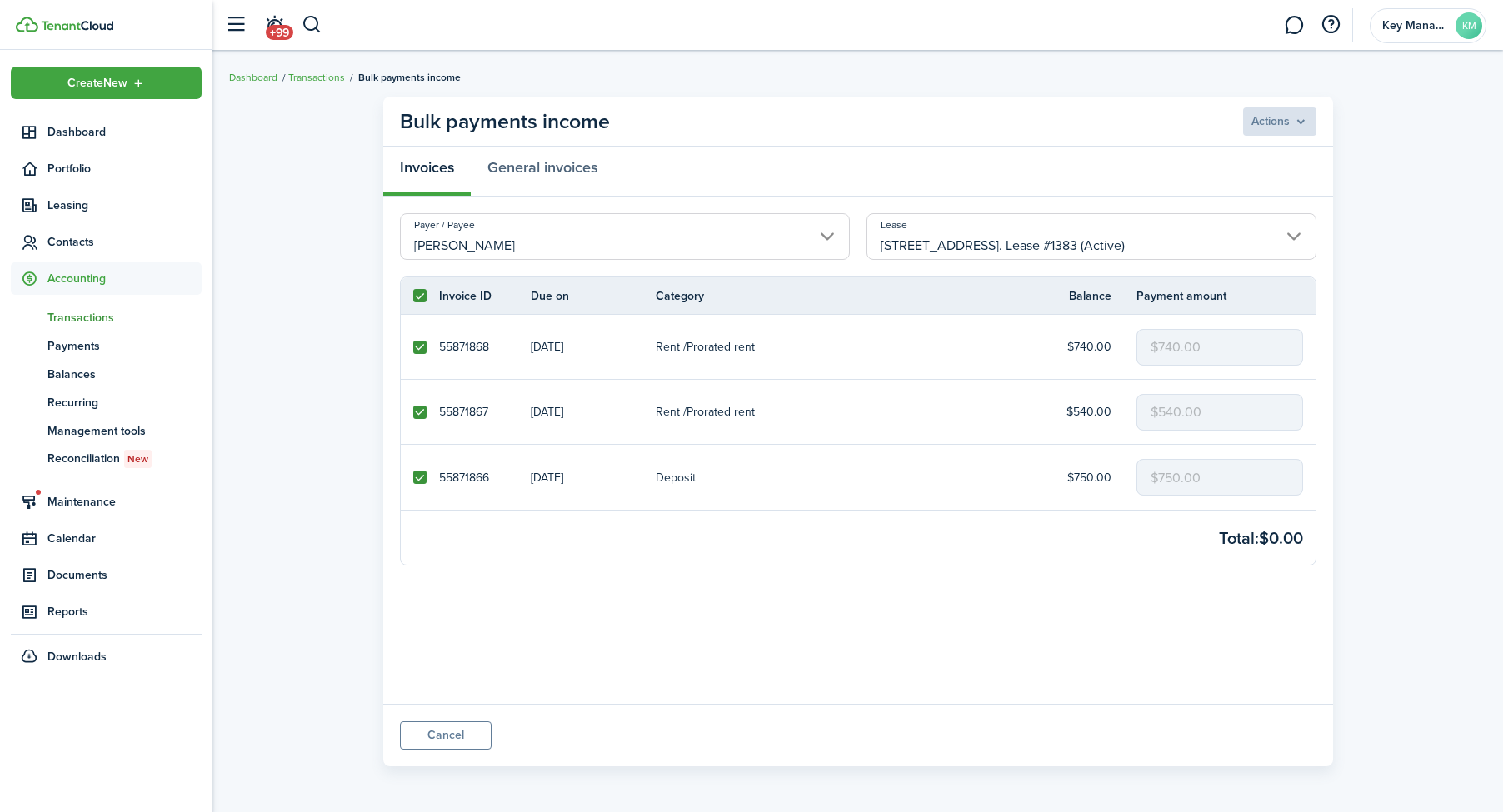
checkbox input "true"
click at [1281, 116] on menu-btn "Actions" at bounding box center [1278, 121] width 75 height 29
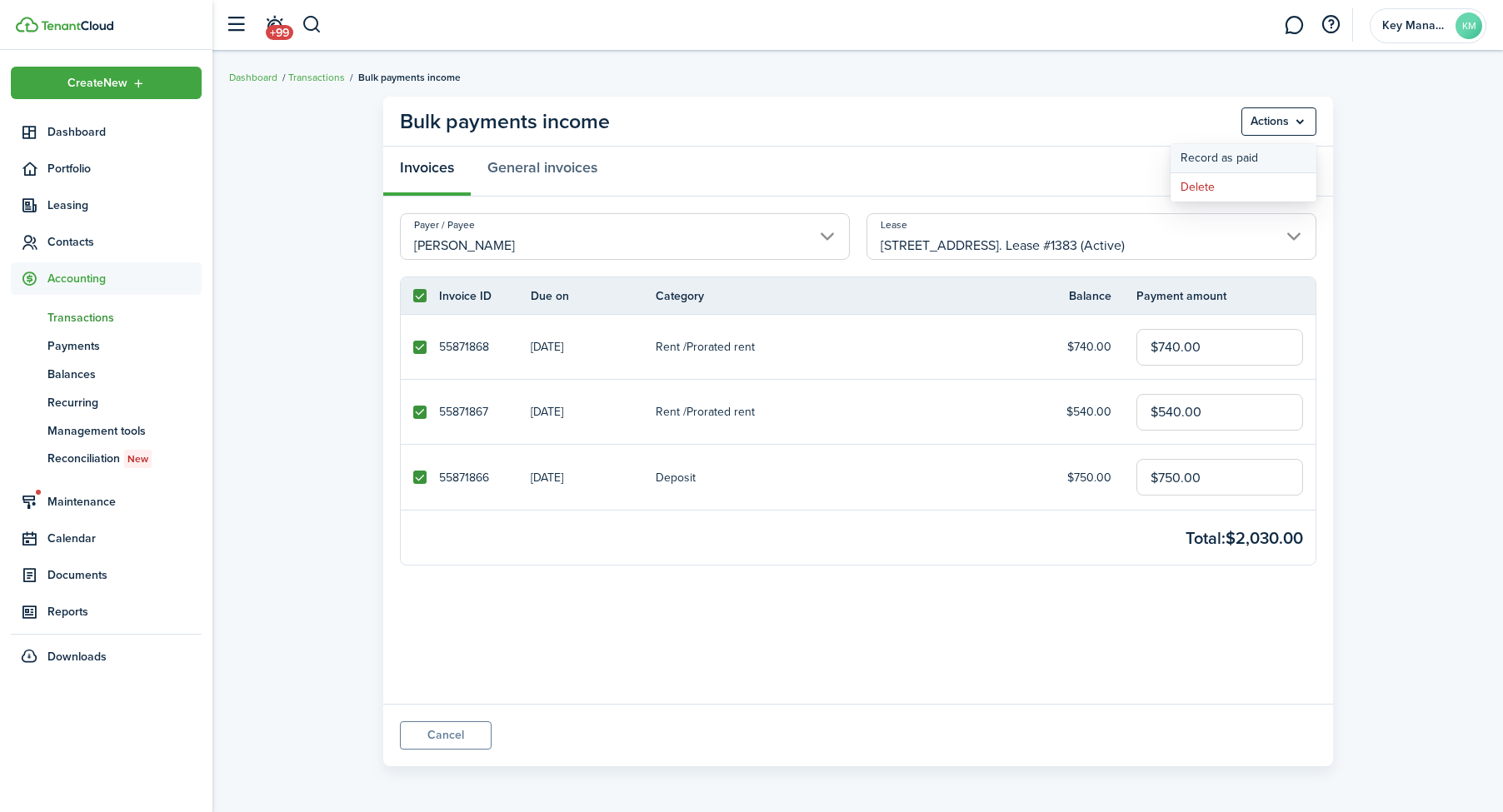
click at [1270, 155] on button "Record as paid" at bounding box center [1243, 158] width 146 height 29
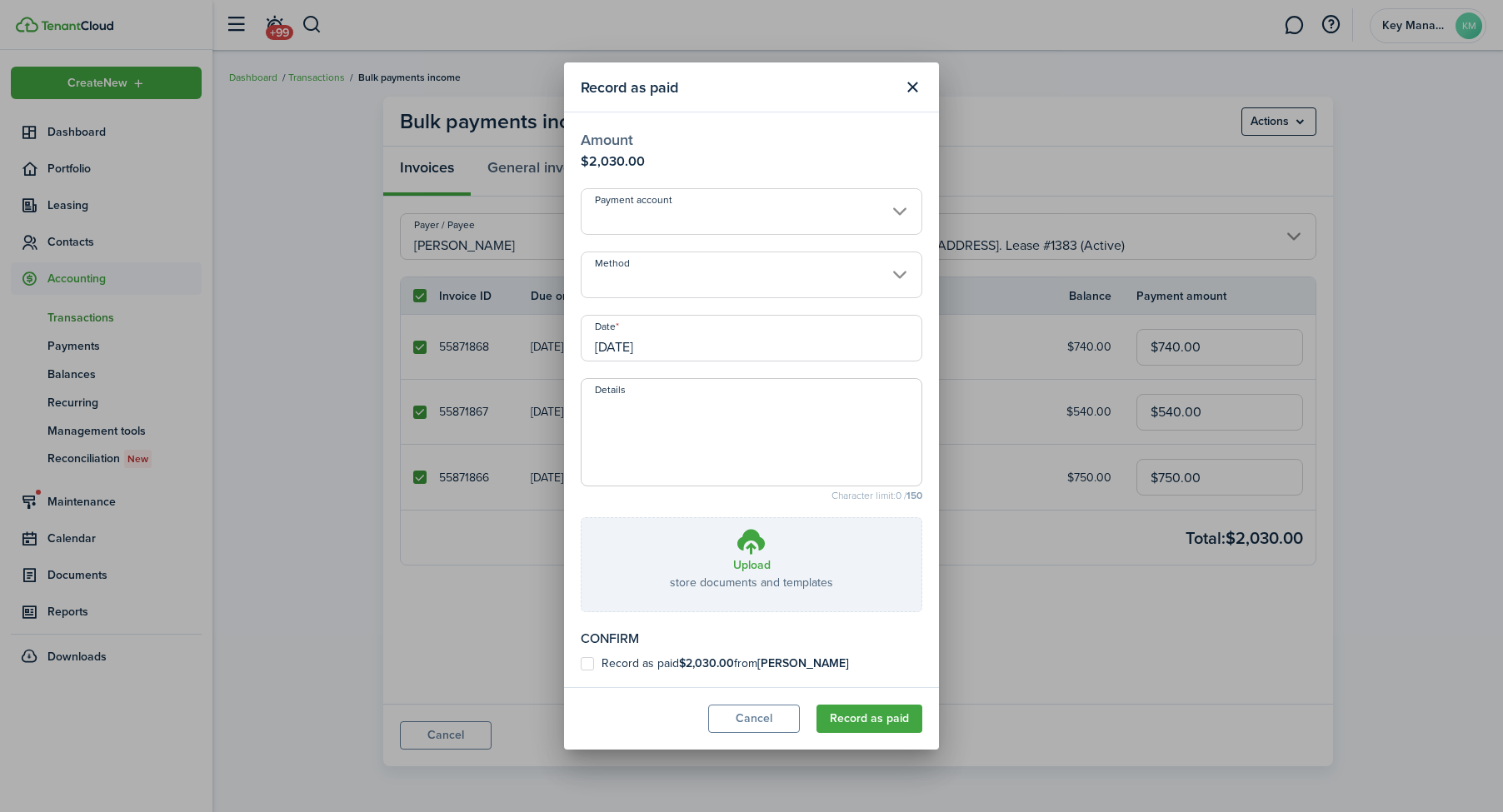
drag, startPoint x: 742, startPoint y: 660, endPoint x: 799, endPoint y: 688, distance: 63.5
click at [742, 660] on label "Record as paid $2,030.00 from [PERSON_NAME]" at bounding box center [715, 664] width 268 height 14
click at [581, 664] on input "Record as paid $2,030.00 from [PERSON_NAME]" at bounding box center [580, 664] width 1 height 1
checkbox input "true"
click at [841, 728] on button "Record as paid" at bounding box center [868, 718] width 105 height 29
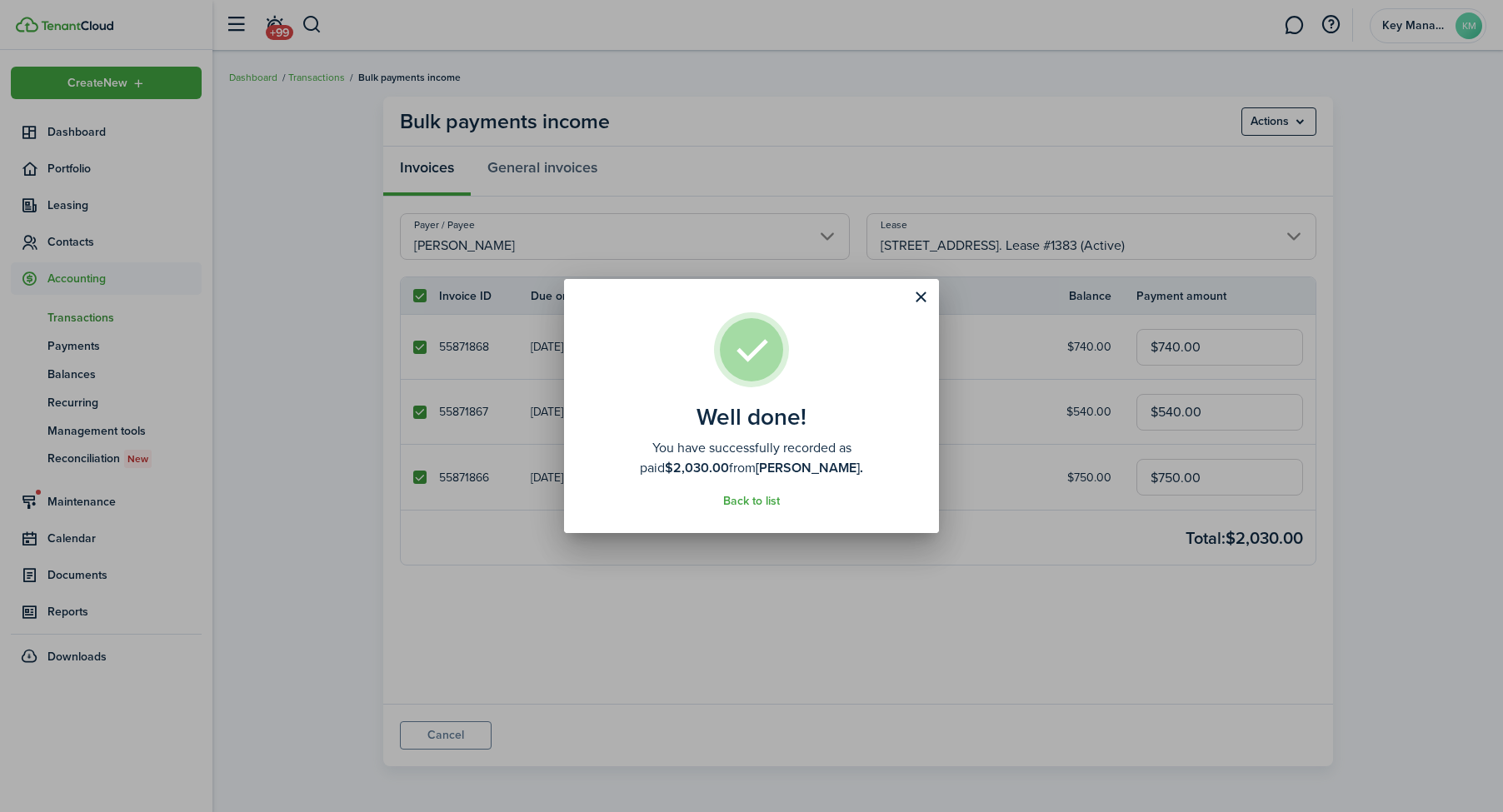
drag, startPoint x: 927, startPoint y: 750, endPoint x: 945, endPoint y: 790, distance: 43.9
click at [948, 781] on div "Well done! You have successfully recorded as paid $2,030.00 from [PERSON_NAME].…" at bounding box center [751, 406] width 1503 height 812
